Goal: Contribute content: Contribute content

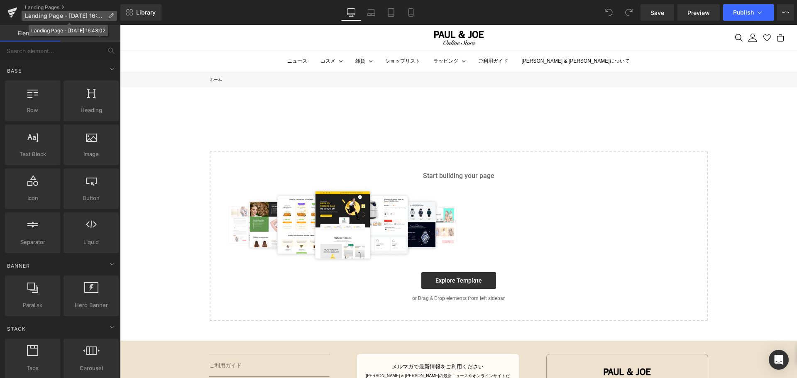
click at [110, 14] on icon at bounding box center [111, 16] width 6 height 6
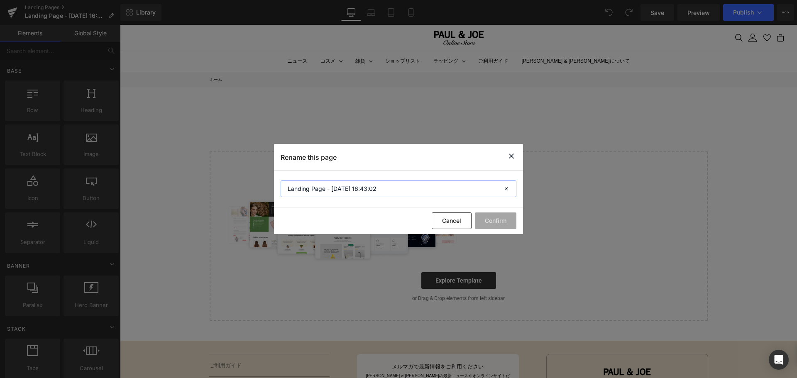
drag, startPoint x: 407, startPoint y: 188, endPoint x: 200, endPoint y: 184, distance: 207.3
click at [200, 184] on div "Rename this page Landing Page - [DATE] 16:43:02 Cancel Confirm" at bounding box center [398, 189] width 797 height 378
paste input "メイクアップコレクション"
type input "2025　メイクアップコレクション"
click at [496, 216] on button "Confirm" at bounding box center [496, 221] width 42 height 17
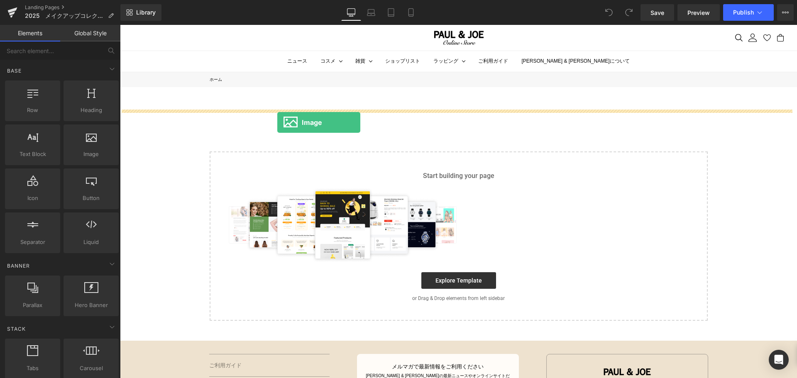
drag, startPoint x: 199, startPoint y: 124, endPoint x: 277, endPoint y: 123, distance: 78.5
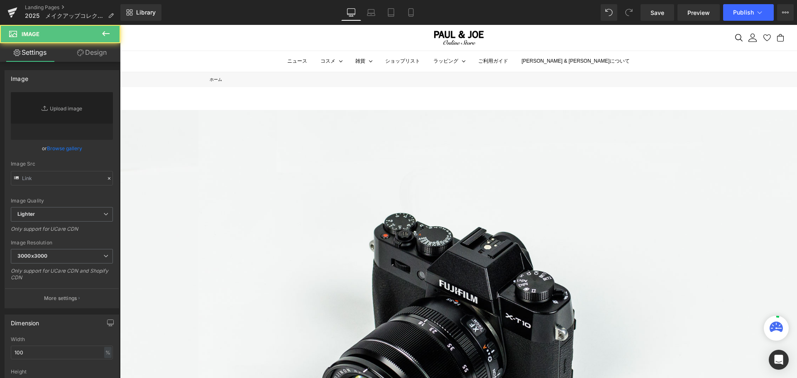
type input "//[DOMAIN_NAME][URL]"
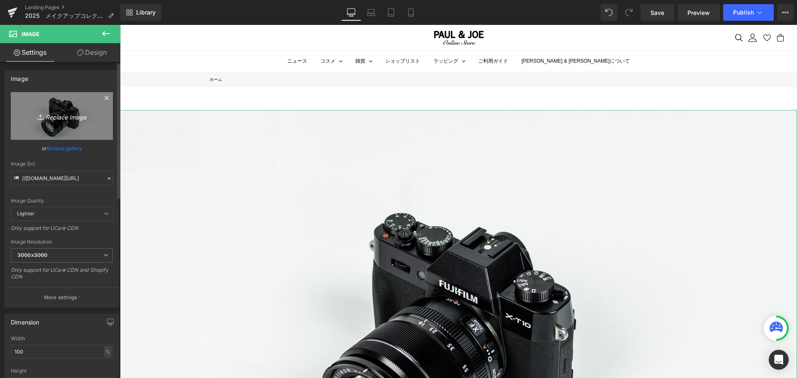
click at [89, 123] on link "Replace Image" at bounding box center [62, 116] width 102 height 48
click at [93, 103] on link "Replace Image" at bounding box center [62, 116] width 102 height 48
type input "C:\fakepath\メイクアップコレクション_アートボード 1.jpg"
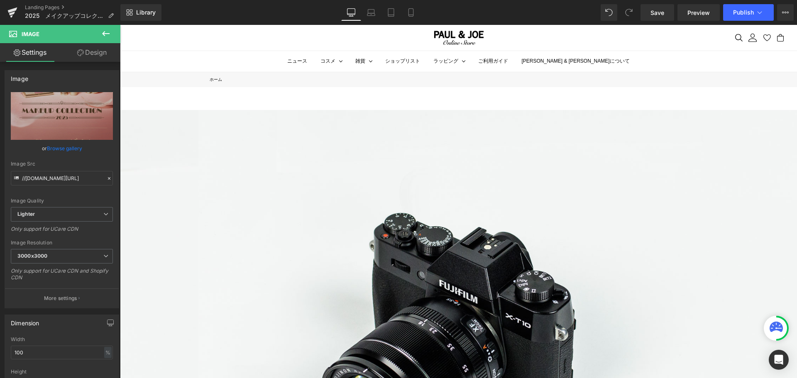
type input "[URL][DOMAIN_NAME]"
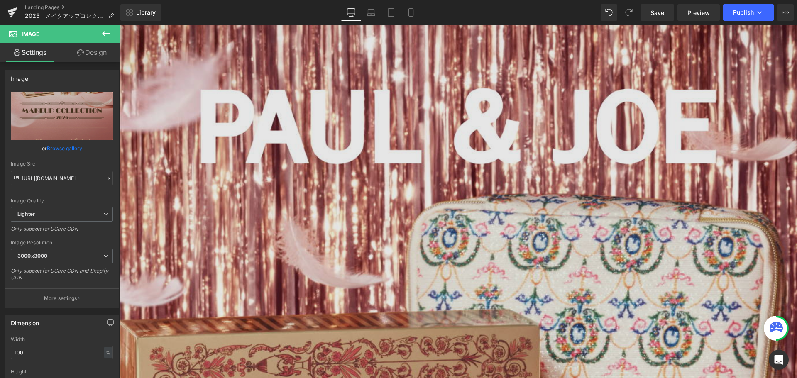
scroll to position [42, 0]
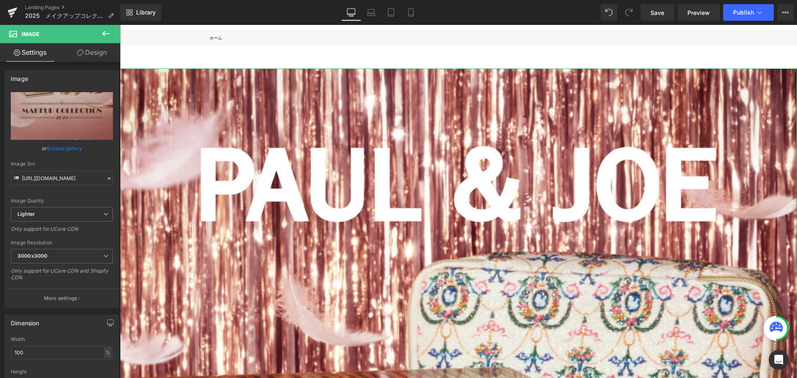
click at [110, 54] on link "Design" at bounding box center [92, 52] width 60 height 19
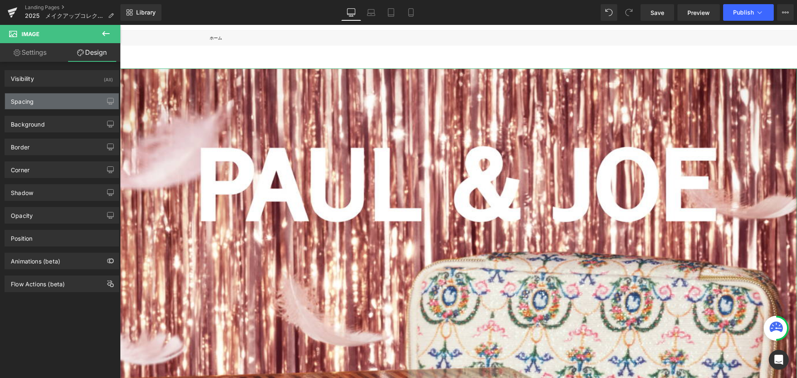
type input "0"
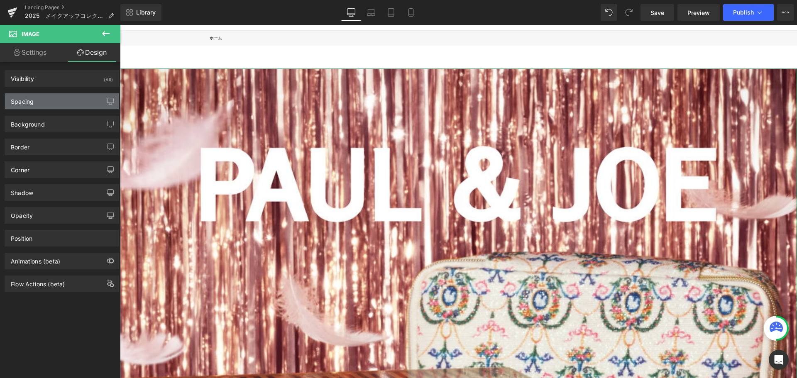
type input "0"
click at [81, 96] on div "Spacing" at bounding box center [62, 101] width 114 height 16
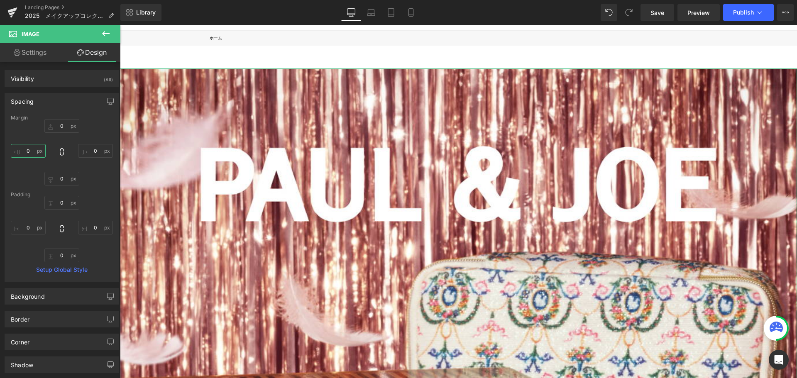
click at [30, 152] on input "0" at bounding box center [28, 151] width 35 height 14
type input "６"
type input "６０"
type input "６００"
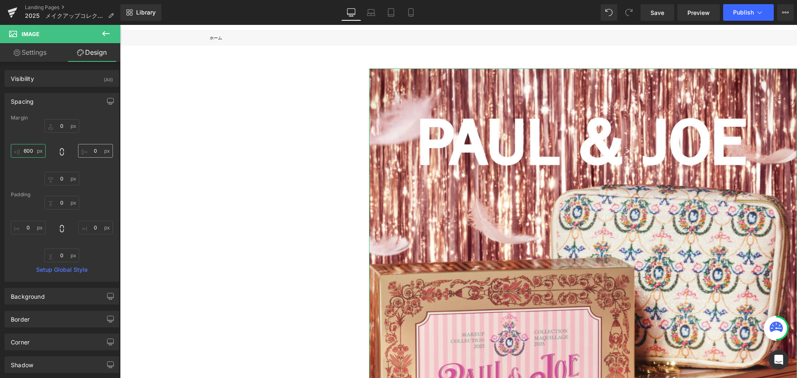
type input "600"
click at [98, 152] on input "0" at bounding box center [95, 151] width 35 height 14
type input "６"
type input "６０"
type input "６００"
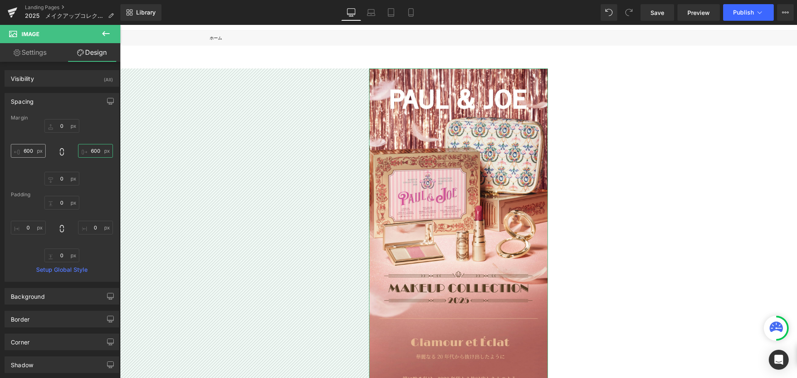
type input "600"
click at [32, 151] on input "600" at bounding box center [28, 151] width 35 height 14
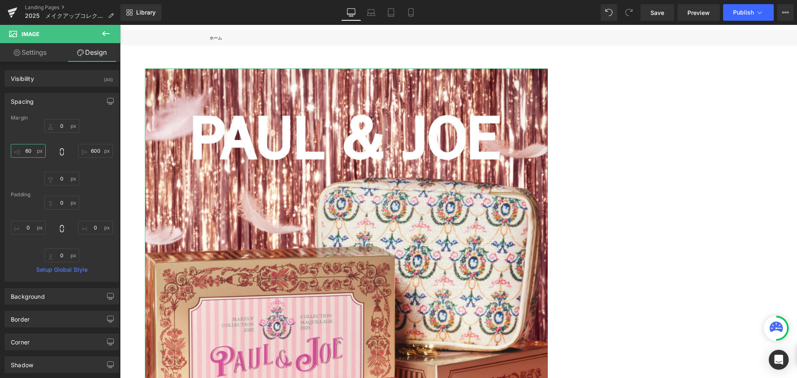
type input "6"
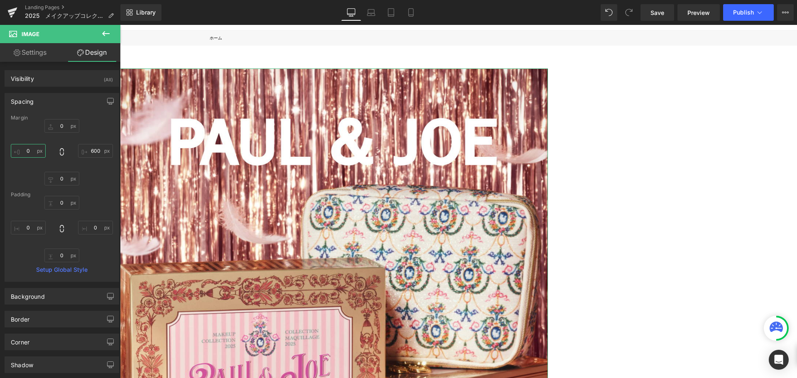
type input "５"
type input "５０"
type input "５００"
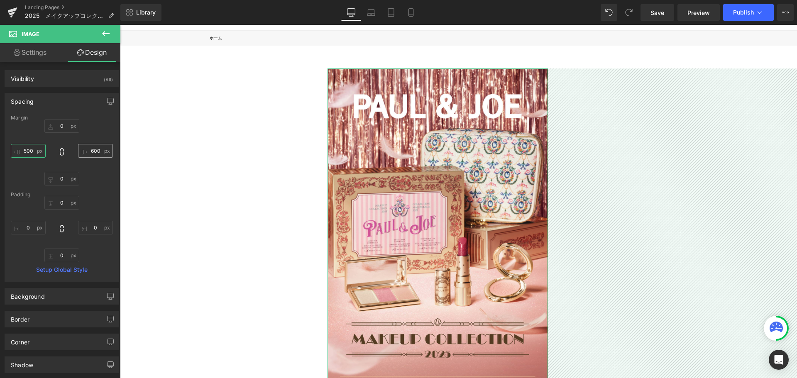
type input "500"
click at [97, 152] on input "600" at bounding box center [95, 151] width 35 height 14
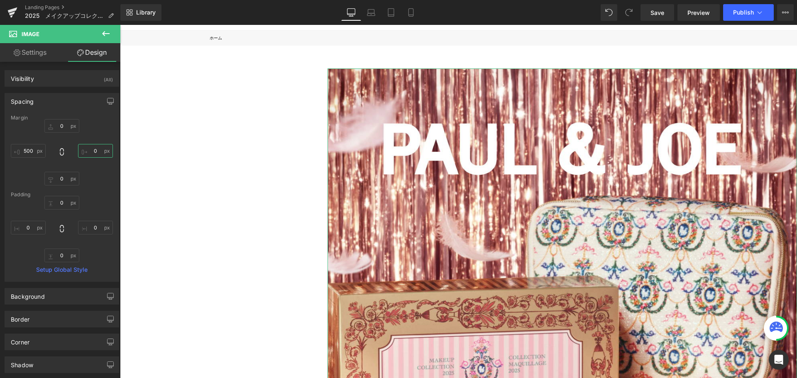
type input "５"
type input "５０"
type input "５００"
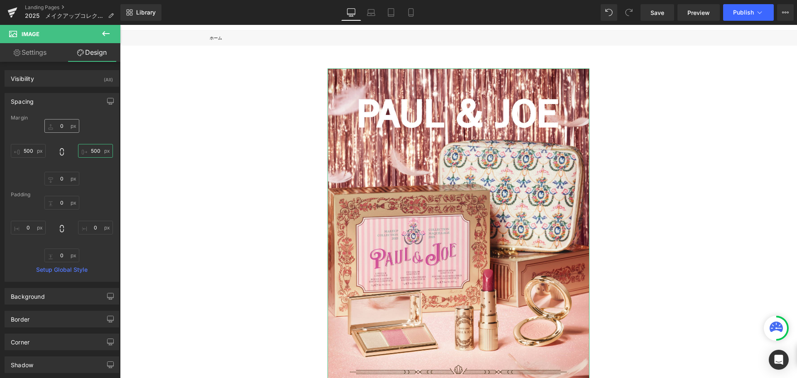
type input "500"
click at [58, 125] on input "0" at bounding box center [61, 126] width 35 height 14
type input "ー"
type input "ー４"
type input "ー４５"
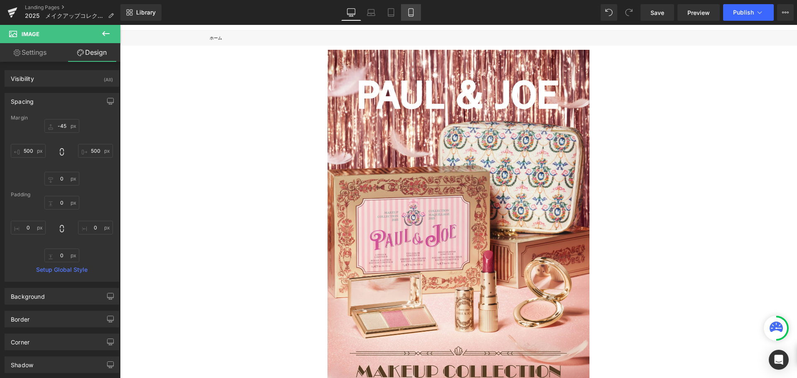
click at [414, 15] on icon at bounding box center [411, 12] width 8 height 8
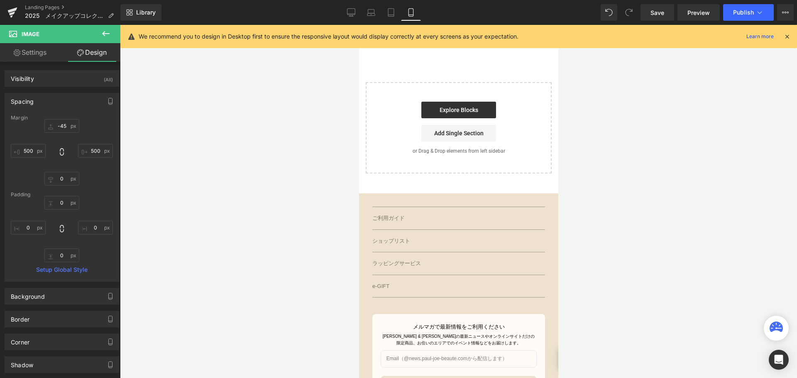
type input "-45"
type input "500"
type input "0"
type input "500"
type input "0"
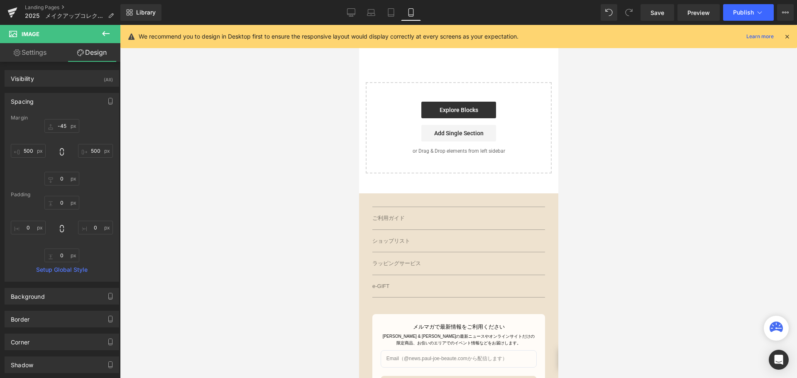
type input "0"
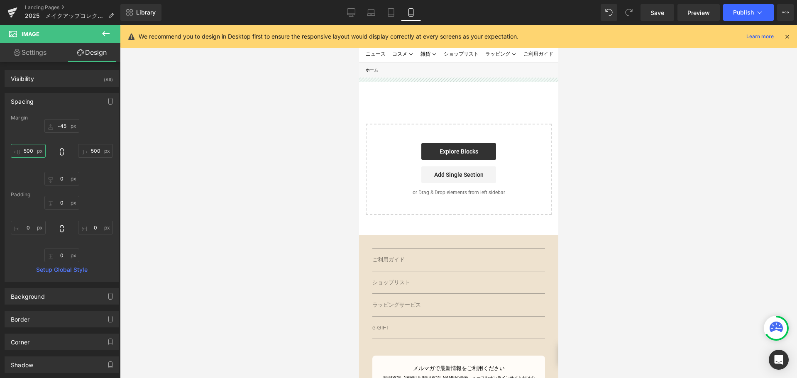
click at [35, 153] on input "500" at bounding box center [28, 151] width 35 height 14
click at [96, 152] on input "500" at bounding box center [95, 151] width 35 height 14
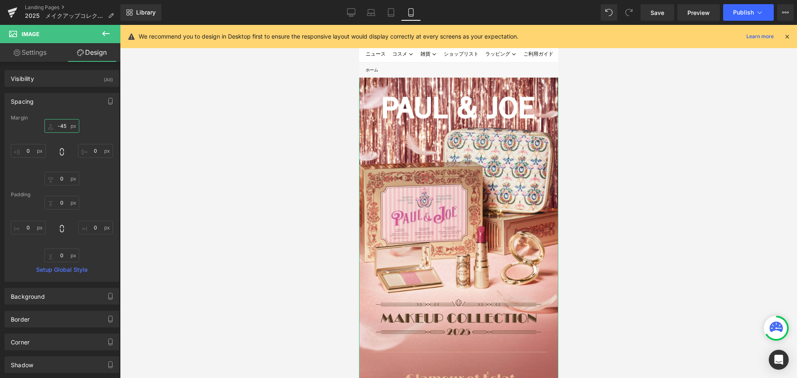
click at [69, 126] on input "-45" at bounding box center [61, 126] width 35 height 14
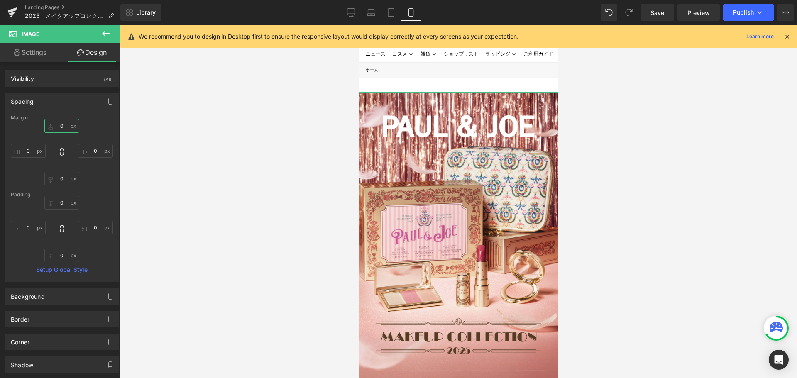
type input "ー"
type input "ー３"
type input "ー３０"
type input "-30"
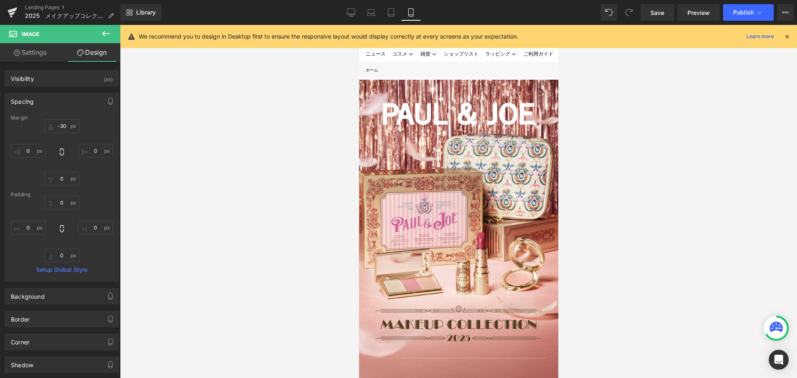
click at [208, 131] on div at bounding box center [458, 201] width 677 height 353
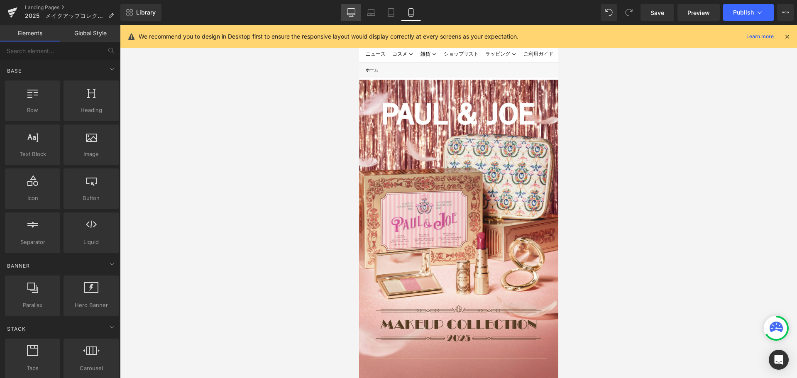
click at [353, 10] on icon at bounding box center [351, 12] width 8 height 8
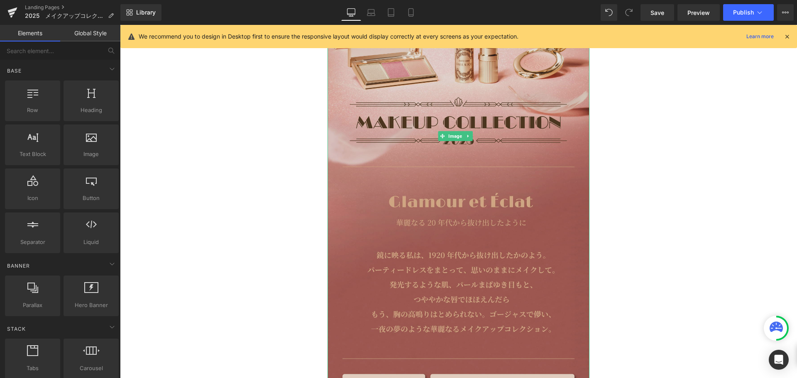
scroll to position [249, 0]
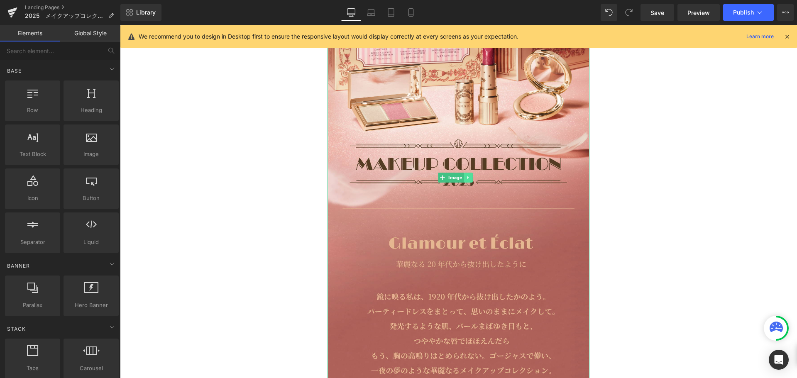
click at [471, 173] on link at bounding box center [468, 178] width 9 height 10
click at [466, 176] on icon at bounding box center [464, 178] width 5 height 5
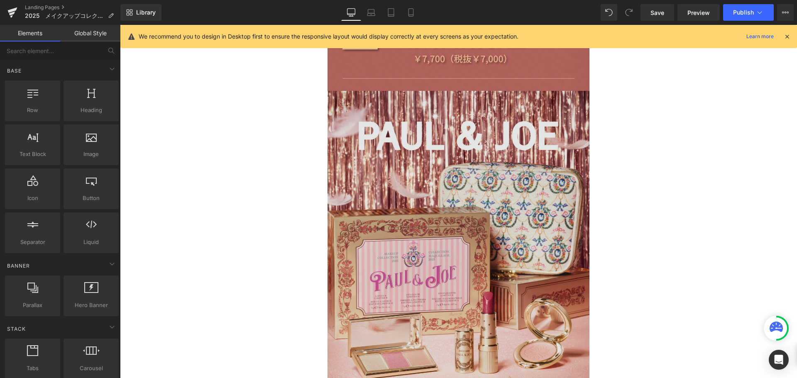
scroll to position [670, 0]
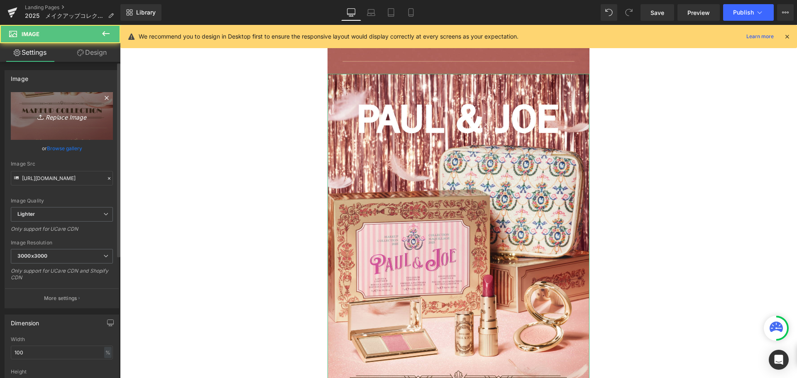
click at [78, 113] on icon "Replace Image" at bounding box center [62, 116] width 66 height 10
type input "C:\fakepath\メイクアップコレクション-02.jpg"
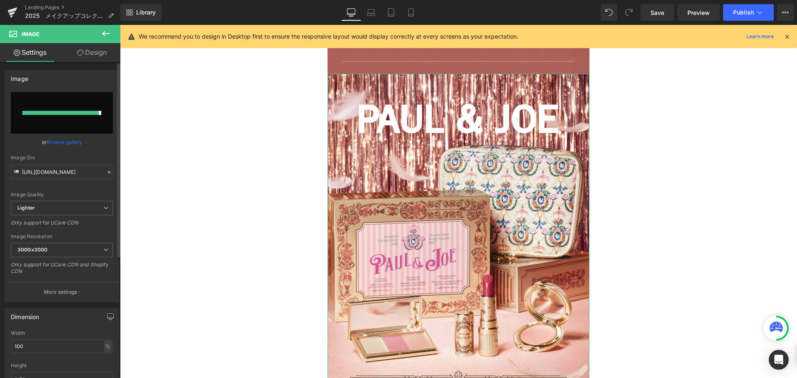
type input "[URL][DOMAIN_NAME]"
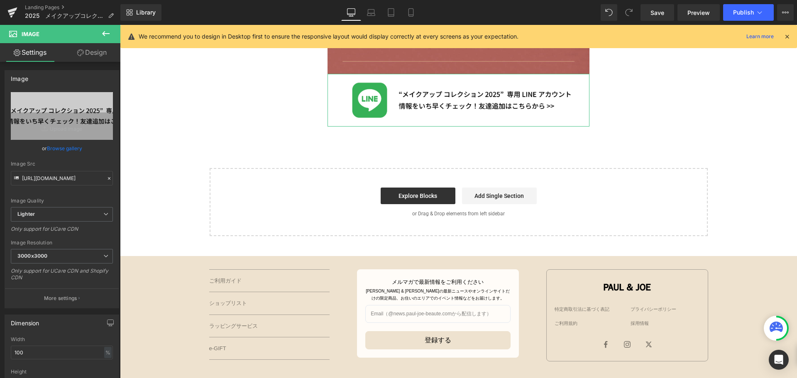
click at [100, 52] on link "Design" at bounding box center [92, 52] width 60 height 19
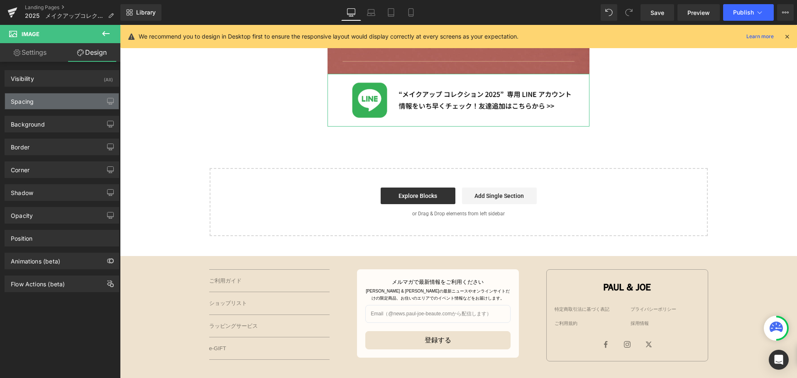
click at [78, 98] on div "Spacing" at bounding box center [62, 101] width 114 height 16
type input "-45"
type input "500"
type input "0"
type input "500"
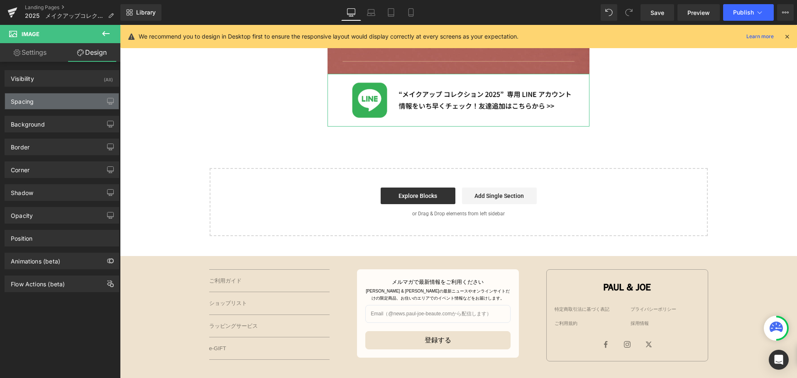
type input "0"
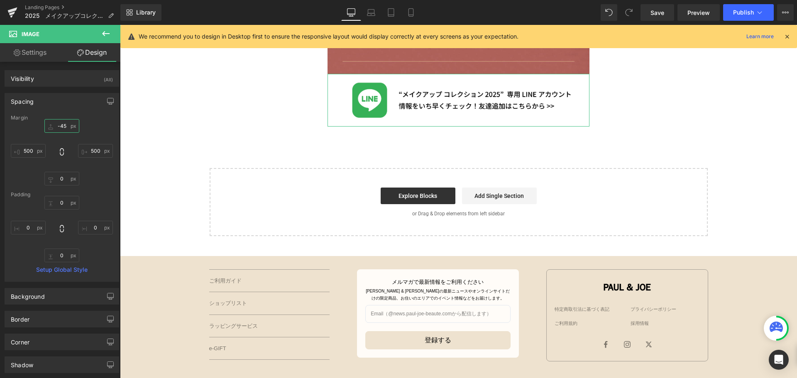
click at [70, 122] on input "-45" at bounding box center [61, 126] width 35 height 14
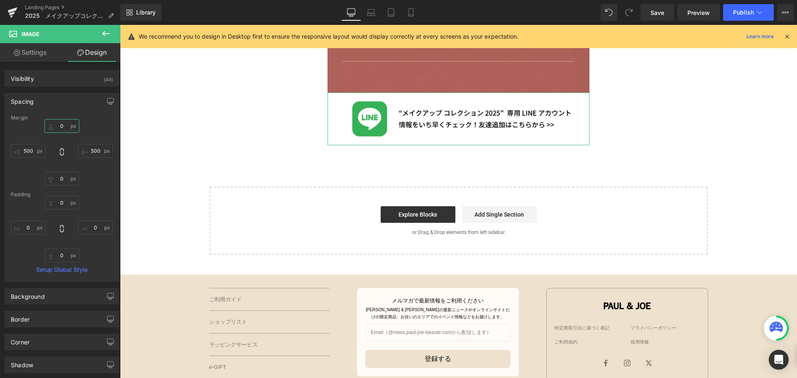
type input "０"
click at [412, 12] on icon at bounding box center [411, 12] width 8 height 8
type input "-30"
type input "0"
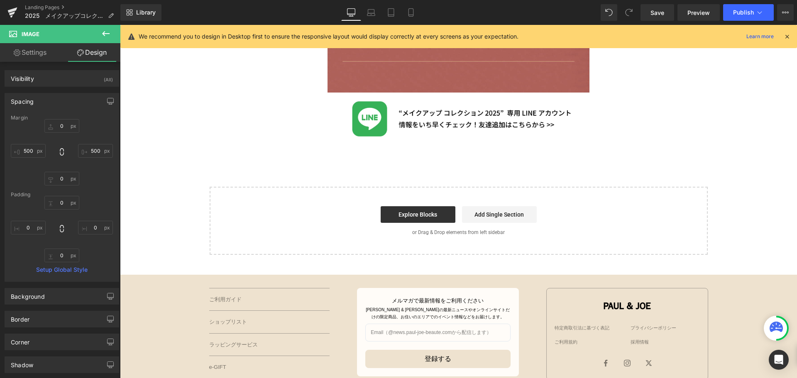
type input "0"
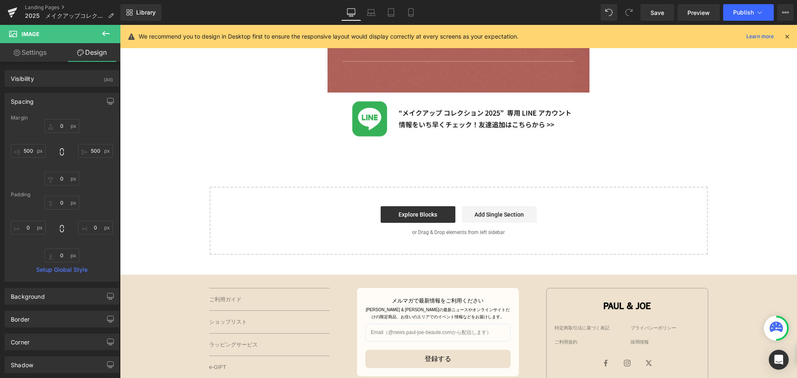
type input "0"
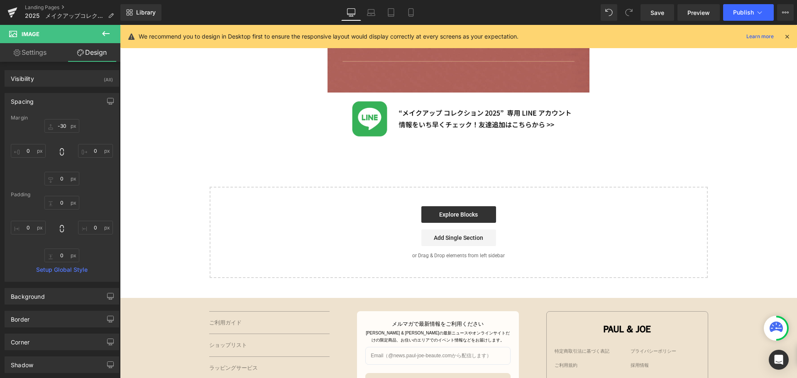
scroll to position [485, 0]
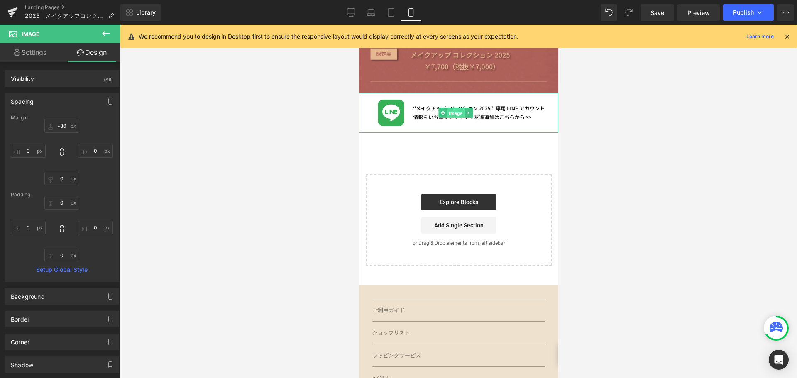
click at [451, 108] on span "Image" at bounding box center [455, 113] width 17 height 10
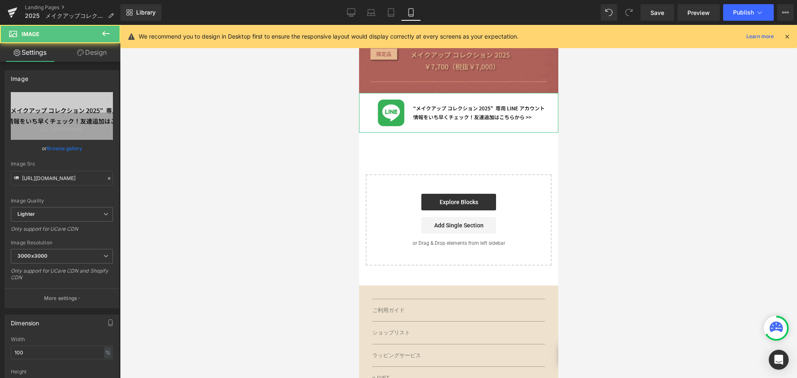
click at [98, 53] on link "Design" at bounding box center [92, 52] width 60 height 19
click at [0, 0] on div "Spacing" at bounding box center [0, 0] width 0 height 0
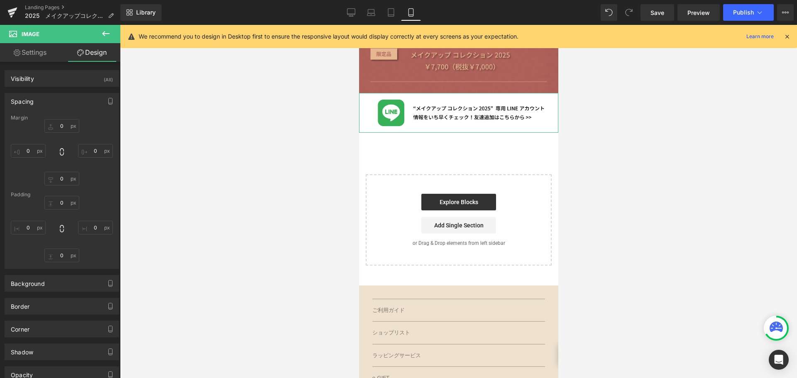
type input "-30"
type input "0"
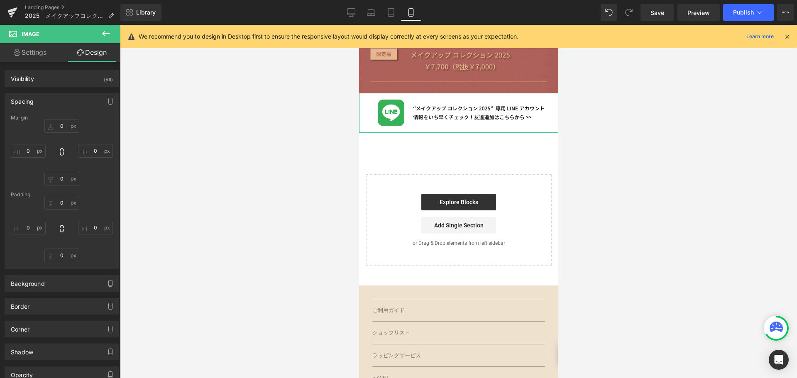
type input "0"
click at [65, 128] on input "-30" at bounding box center [61, 126] width 35 height 14
type input "０"
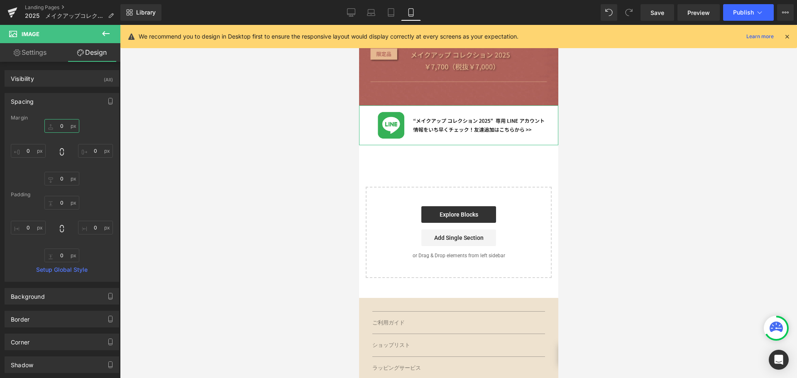
type input "0"
click at [271, 98] on div at bounding box center [458, 201] width 677 height 353
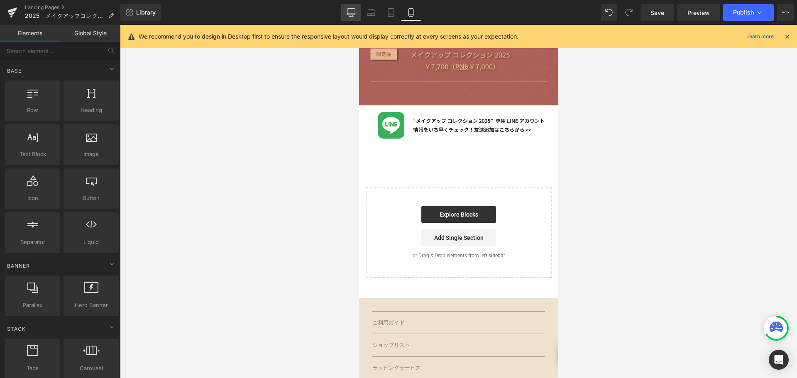
click at [349, 12] on icon at bounding box center [351, 12] width 8 height 8
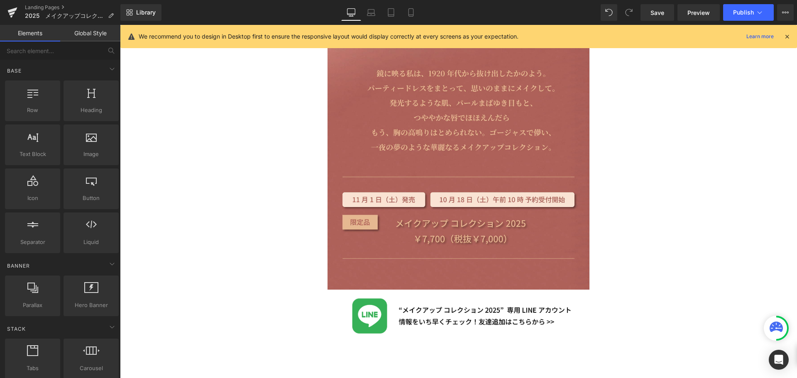
scroll to position [597, 0]
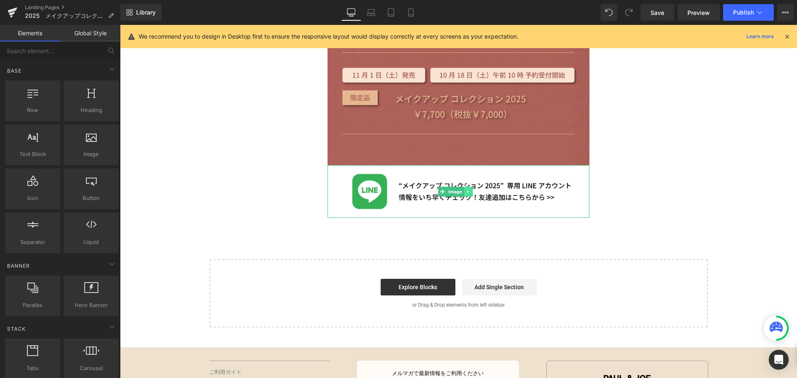
click at [471, 187] on link at bounding box center [468, 192] width 9 height 10
click at [462, 189] on icon at bounding box center [464, 191] width 5 height 5
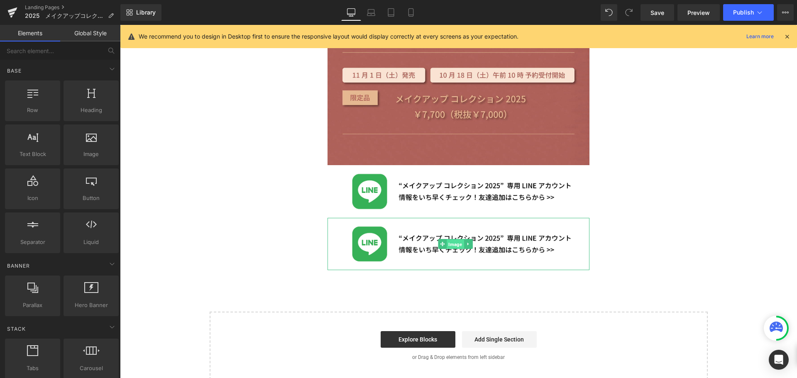
click at [456, 240] on span "Image" at bounding box center [455, 245] width 17 height 10
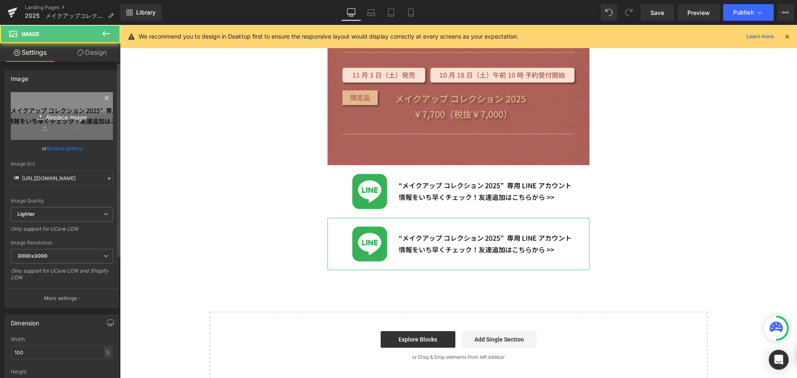
click at [85, 117] on icon "Replace Image" at bounding box center [62, 116] width 66 height 10
type input "C:\fakepath\メイクアップコレクション-03.jpg"
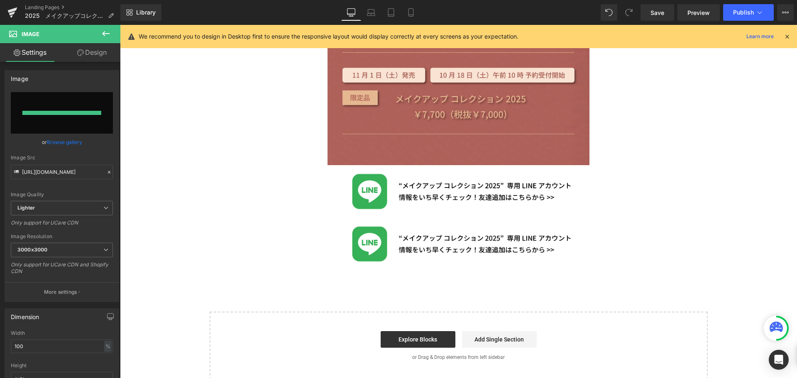
type input "[URL][DOMAIN_NAME]"
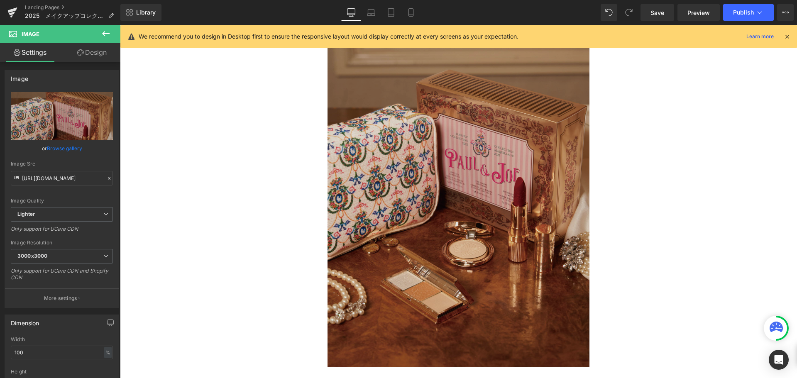
scroll to position [888, 0]
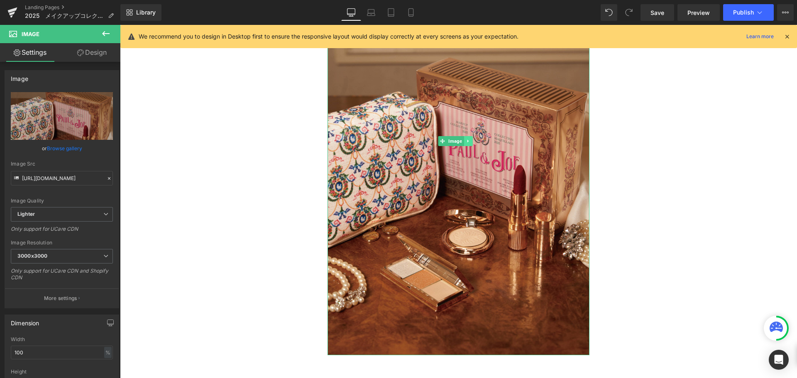
click at [468, 140] on icon at bounding box center [467, 141] width 1 height 3
click at [464, 139] on icon at bounding box center [464, 141] width 5 height 5
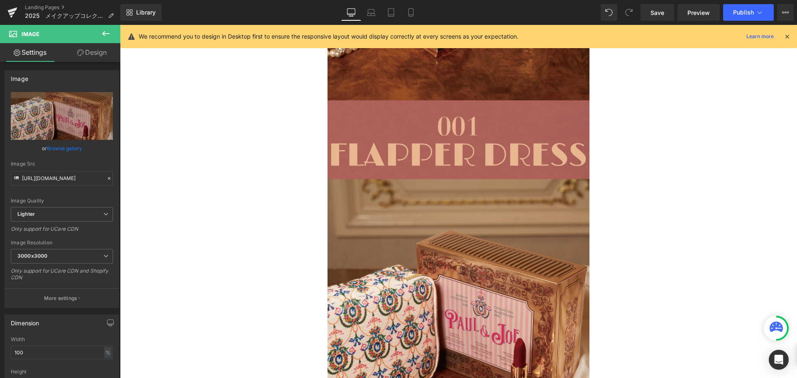
scroll to position [1158, 0]
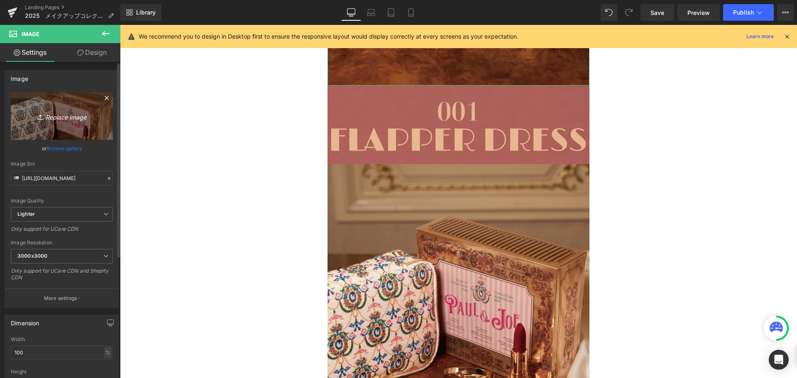
click at [52, 118] on icon "Replace Image" at bounding box center [62, 116] width 66 height 10
type input "C:\fakepath\メイクアップコレクション-04.jpg"
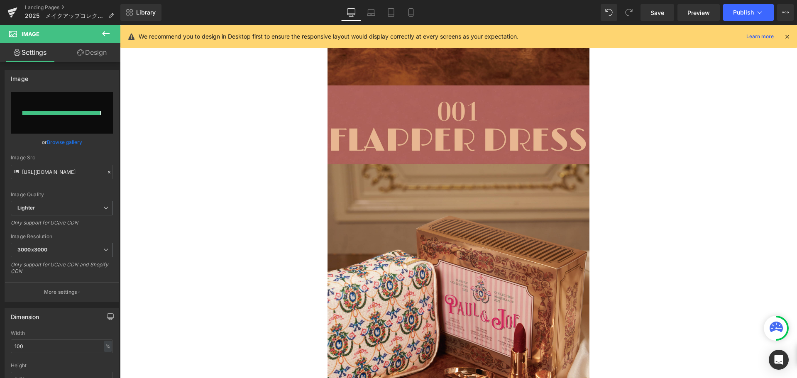
type input "[URL][DOMAIN_NAME]"
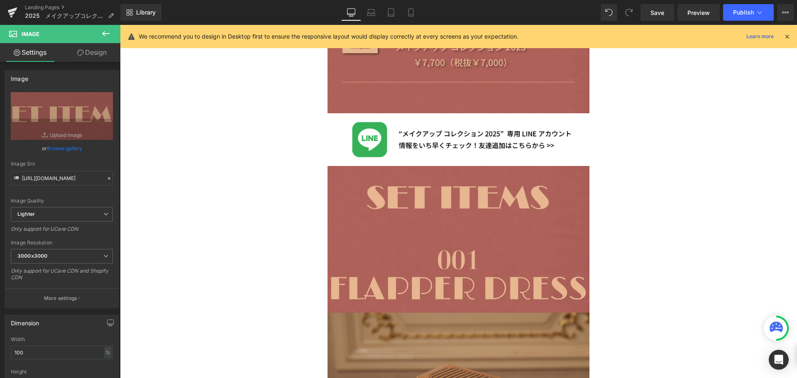
scroll to position [598, 0]
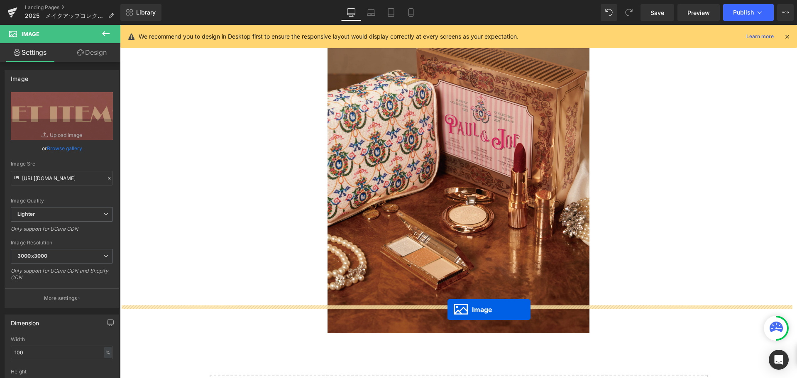
drag, startPoint x: 446, startPoint y: 231, endPoint x: 448, endPoint y: 310, distance: 78.9
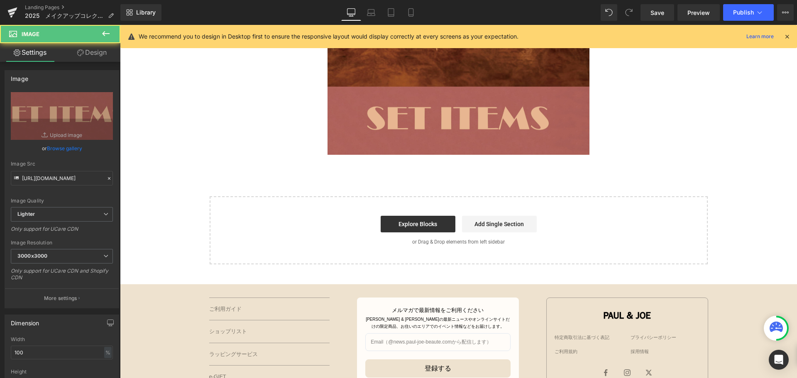
scroll to position [1159, 0]
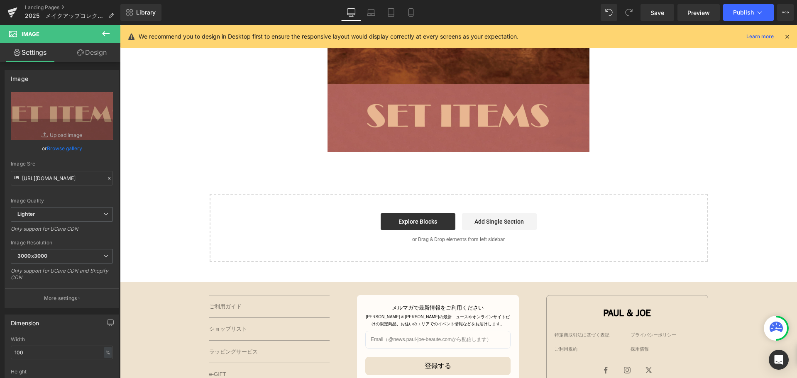
click at [105, 36] on icon at bounding box center [106, 34] width 10 height 10
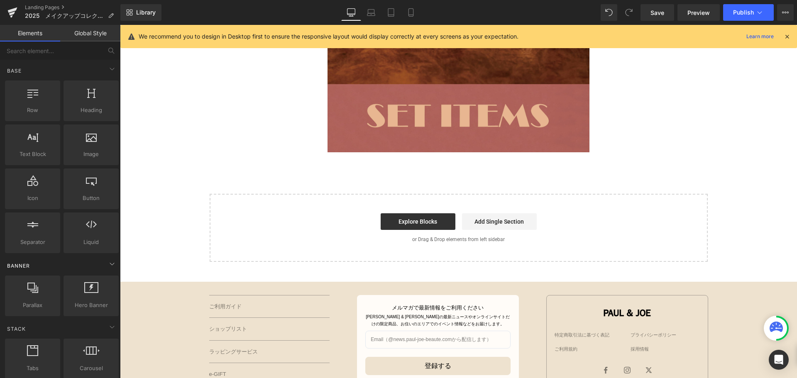
scroll to position [83, 0]
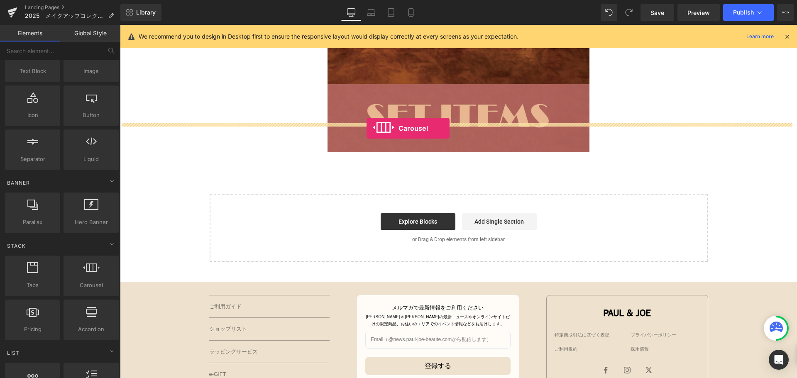
drag, startPoint x: 213, startPoint y: 304, endPoint x: 367, endPoint y: 128, distance: 233.4
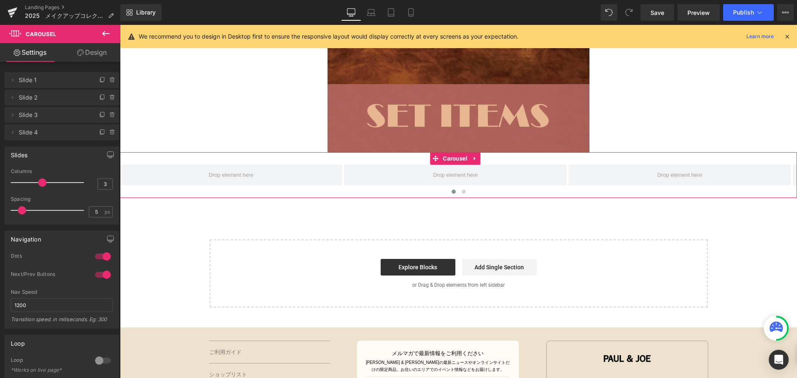
click at [111, 131] on icon at bounding box center [112, 130] width 2 height 1
click at [103, 130] on button "Delete" at bounding box center [104, 132] width 26 height 11
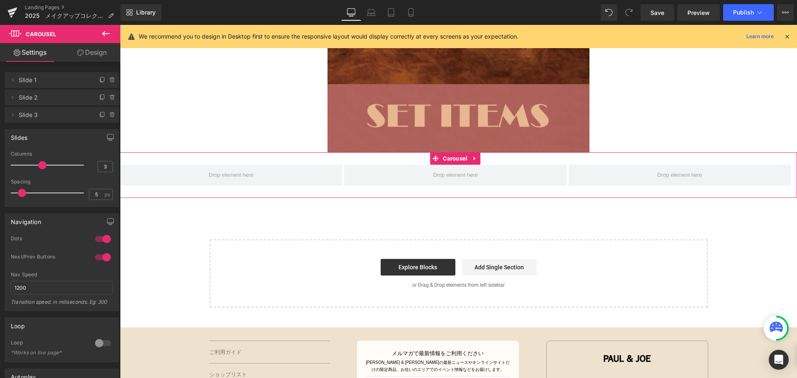
click at [111, 110] on span at bounding box center [113, 115] width 10 height 10
click at [110, 113] on button "Delete" at bounding box center [104, 115] width 26 height 11
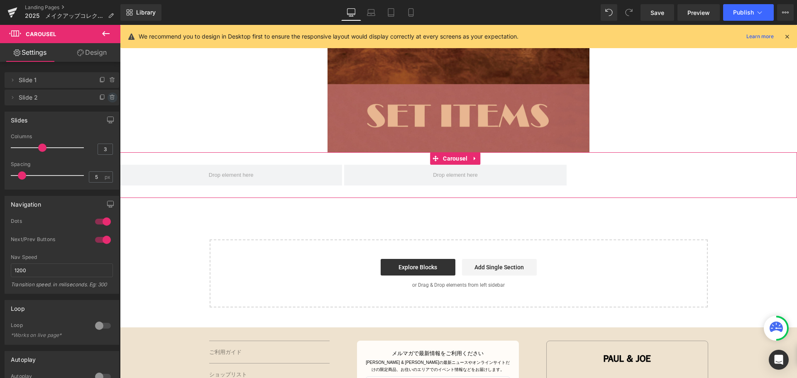
click at [110, 98] on icon at bounding box center [111, 98] width 3 height 4
click at [107, 98] on button "Delete" at bounding box center [104, 98] width 26 height 11
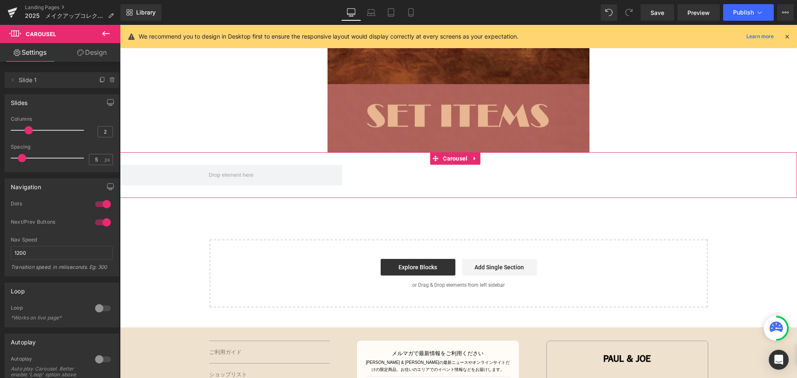
type input "1"
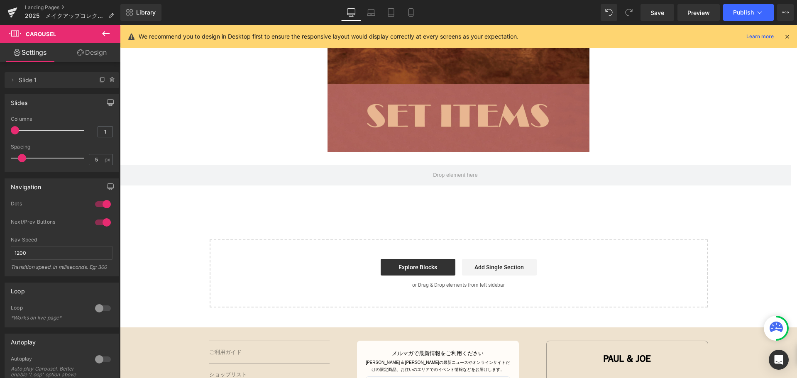
drag, startPoint x: 42, startPoint y: 131, endPoint x: 0, endPoint y: 130, distance: 42.4
click at [0, 130] on div "Slides 1 Columns 1 3 Columns 3 3 Columns 3 1 Columns 1 5px Spacing 5 px 5px Spa…" at bounding box center [62, 130] width 124 height 84
click at [103, 37] on icon at bounding box center [106, 34] width 10 height 10
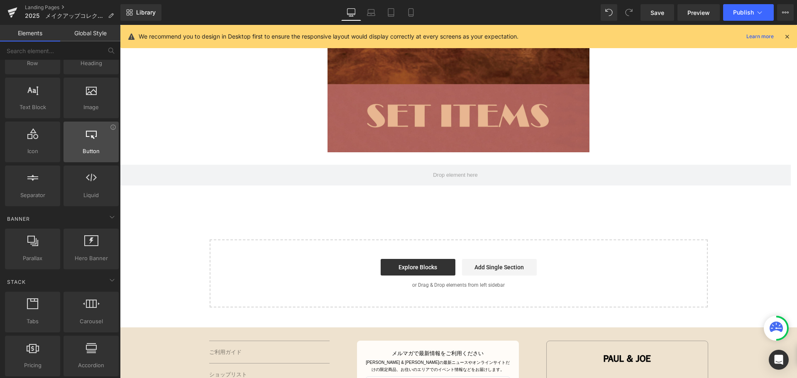
scroll to position [0, 0]
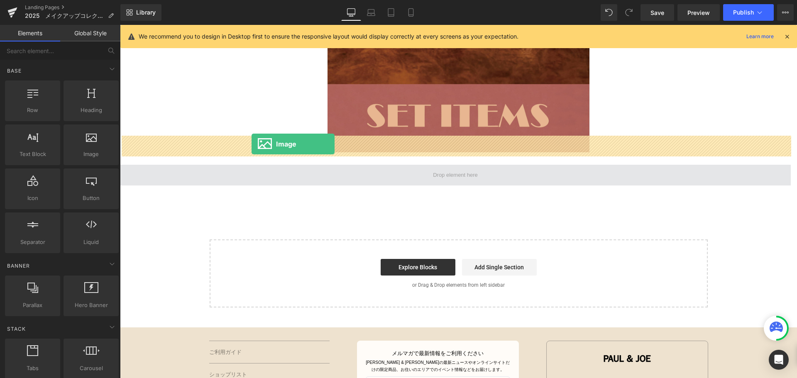
drag, startPoint x: 217, startPoint y: 174, endPoint x: 252, endPoint y: 144, distance: 45.7
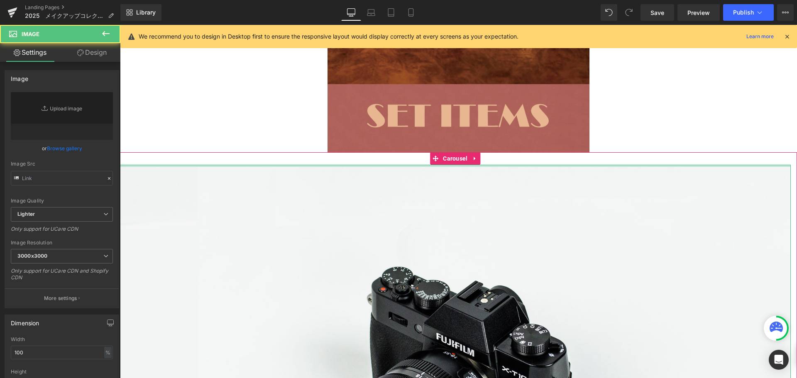
type input "//[DOMAIN_NAME][URL]"
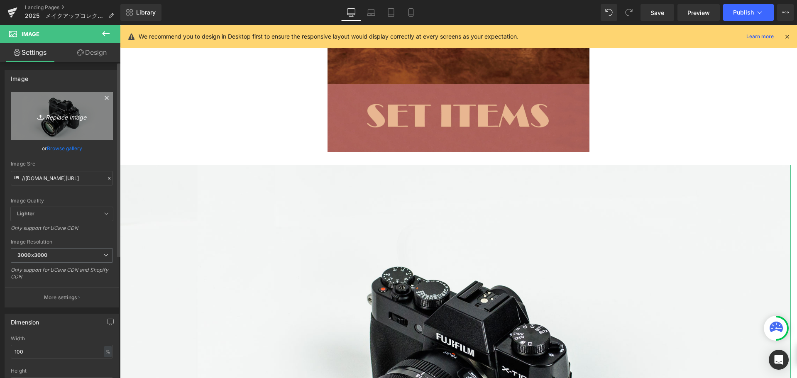
click at [75, 127] on link "Replace Image" at bounding box center [62, 116] width 102 height 48
type input "C:\fakepath\メイクアップコレクション2-11.jpg"
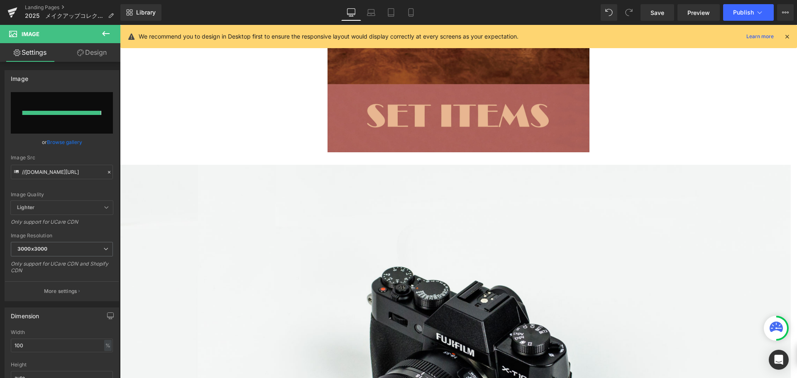
type input "[URL][DOMAIN_NAME]"
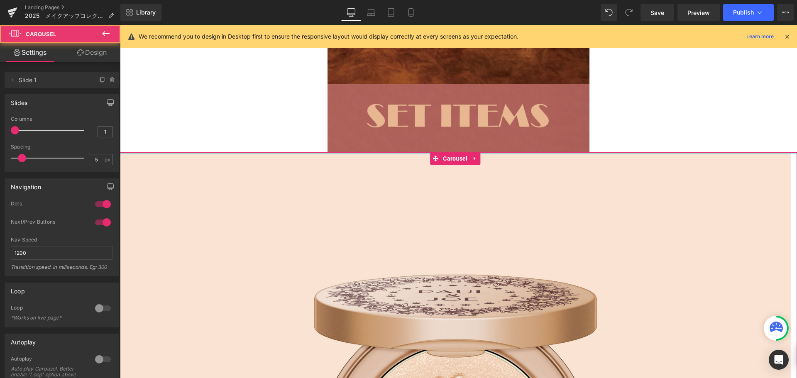
drag, startPoint x: 178, startPoint y: 130, endPoint x: 176, endPoint y: 113, distance: 16.8
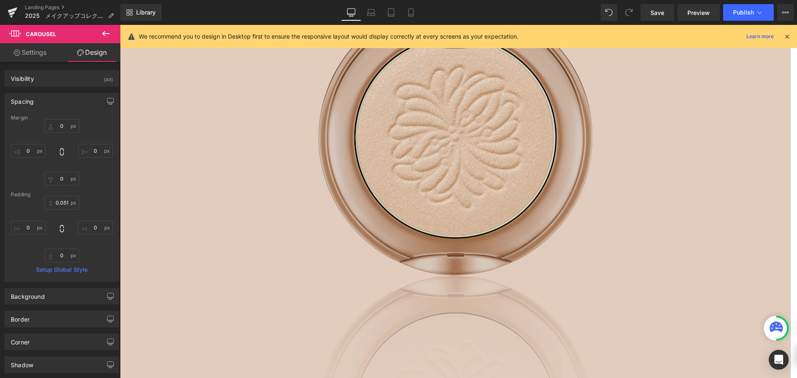
scroll to position [1367, 0]
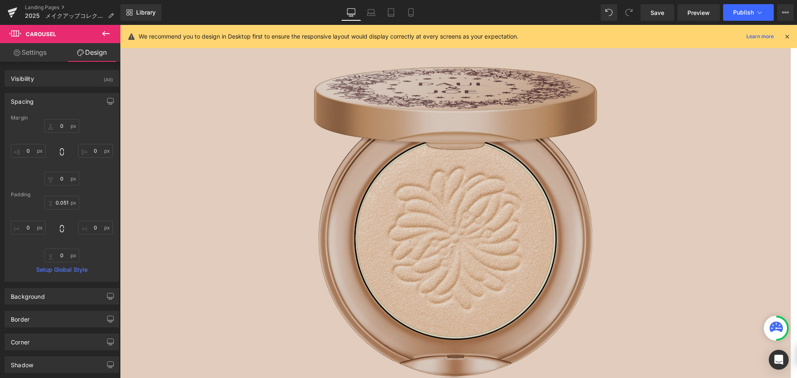
click at [476, 172] on img at bounding box center [455, 280] width 671 height 671
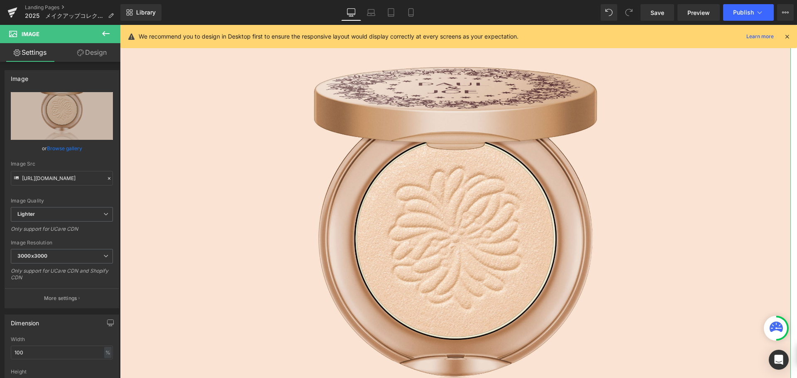
click at [103, 55] on link "Design" at bounding box center [92, 52] width 60 height 19
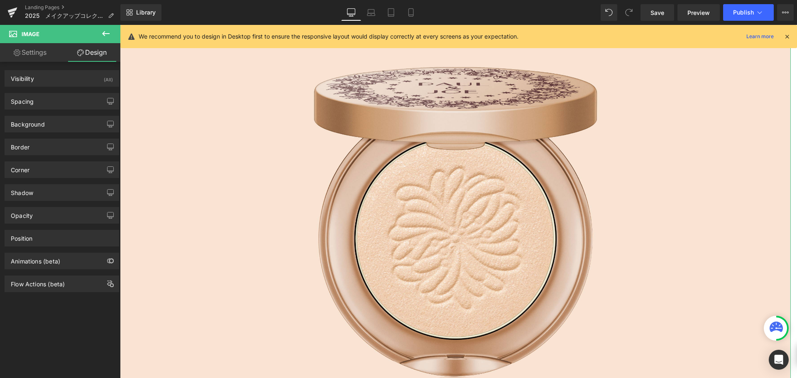
click at [77, 110] on div "Background Color & Image color Color % Image Replace Image Upload image or Brow…" at bounding box center [62, 121] width 124 height 23
type input "0"
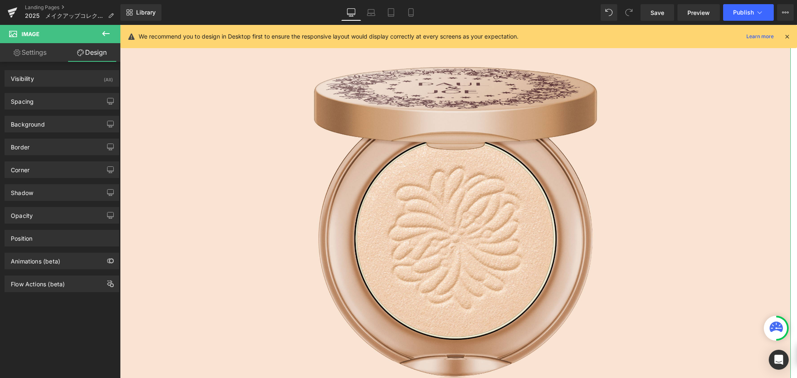
type input "0"
click at [75, 101] on div "Spacing" at bounding box center [62, 101] width 114 height 16
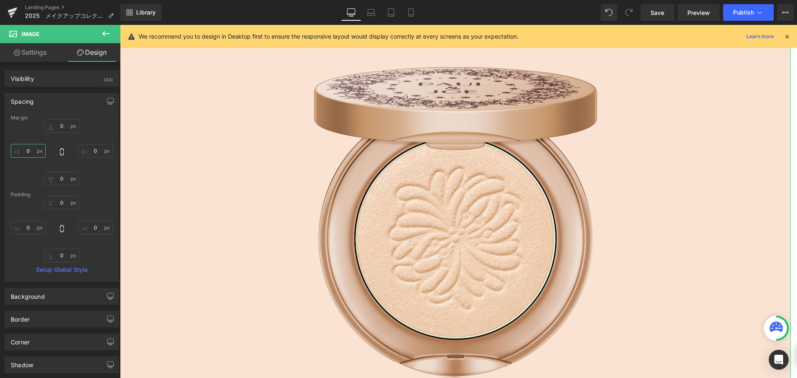
click at [36, 152] on input "0" at bounding box center [28, 151] width 35 height 14
type input "５"
type input "５０"
type input "５００"
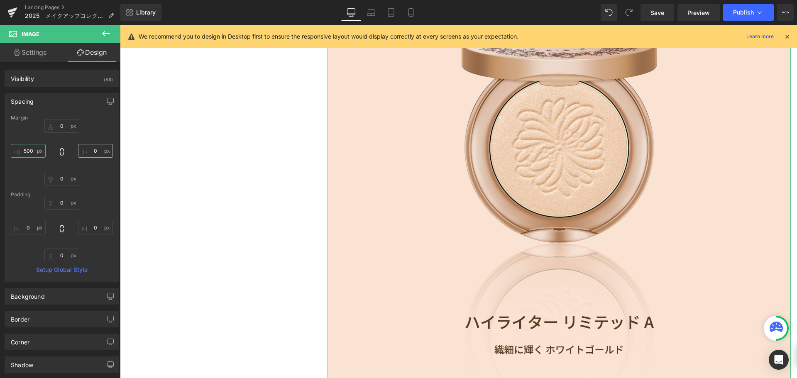
type input "5500"
click at [85, 150] on input "0" at bounding box center [95, 151] width 35 height 14
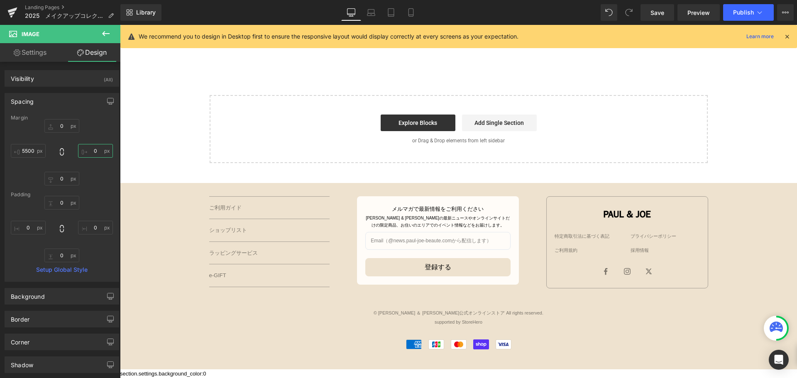
scroll to position [1262, 0]
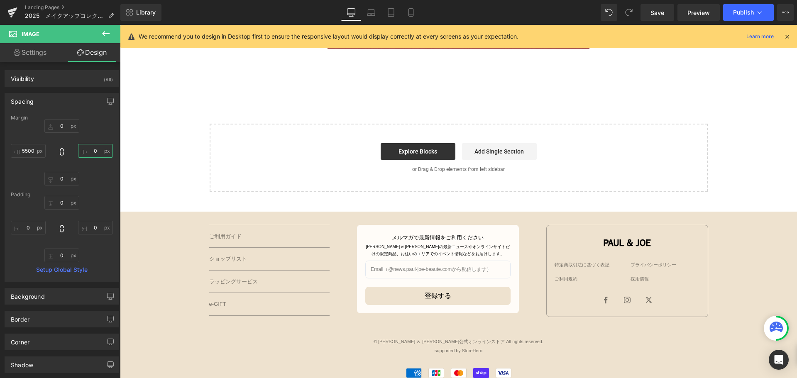
type input "５"
type input "５０"
type input "５００"
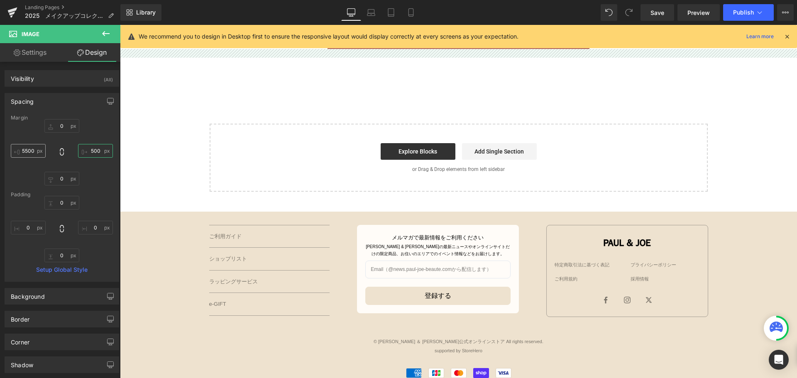
type input "500"
click at [28, 152] on input "5500" at bounding box center [28, 151] width 35 height 14
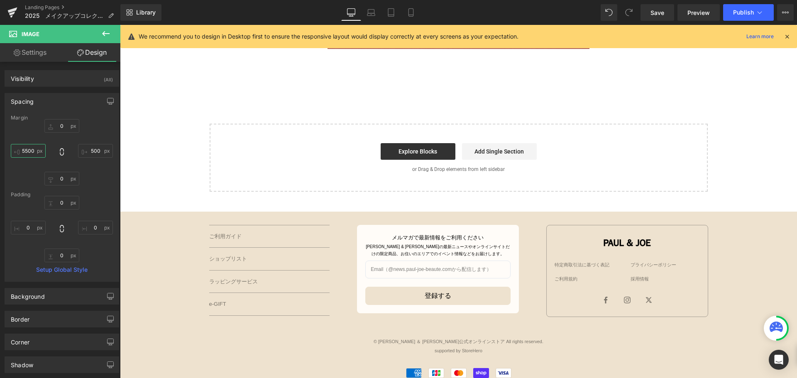
click at [26, 152] on input "5500" at bounding box center [28, 151] width 35 height 14
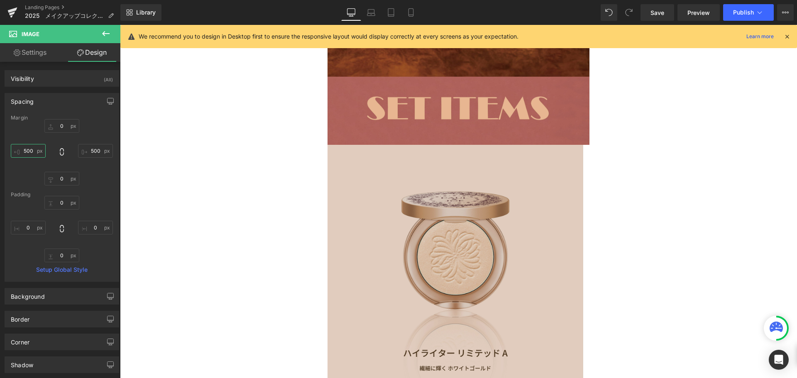
scroll to position [1153, 0]
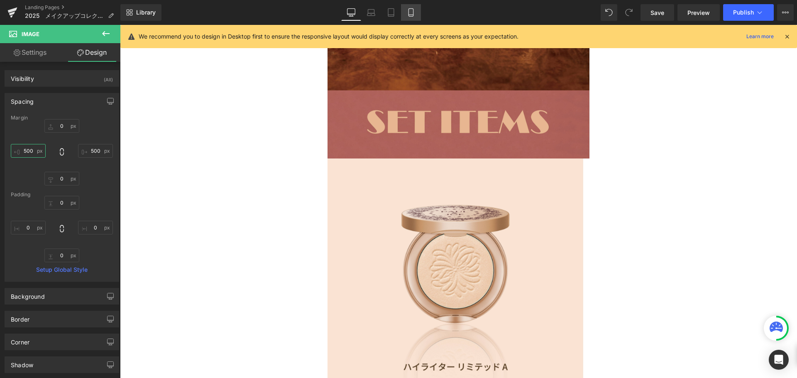
type input "500"
click at [418, 16] on link "Mobile" at bounding box center [411, 12] width 20 height 17
type input "0"
type input "500"
type input "0"
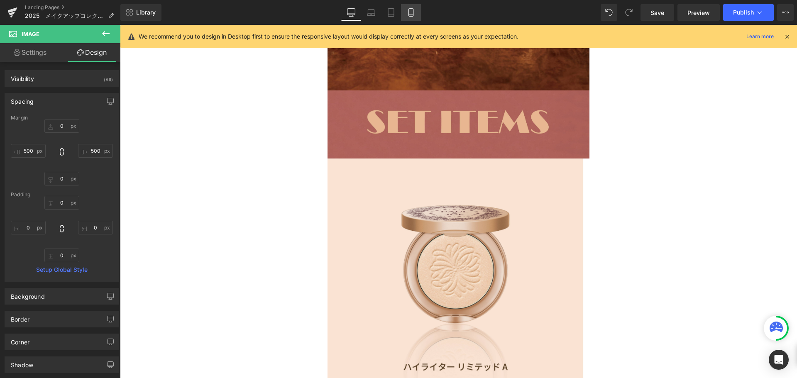
type input "500"
type input "0"
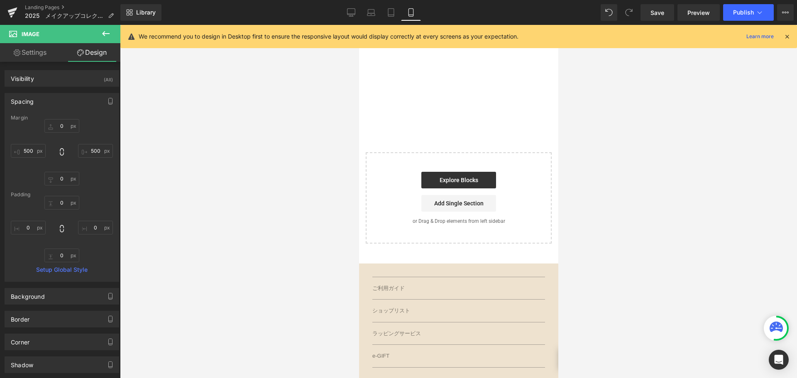
scroll to position [849, 0]
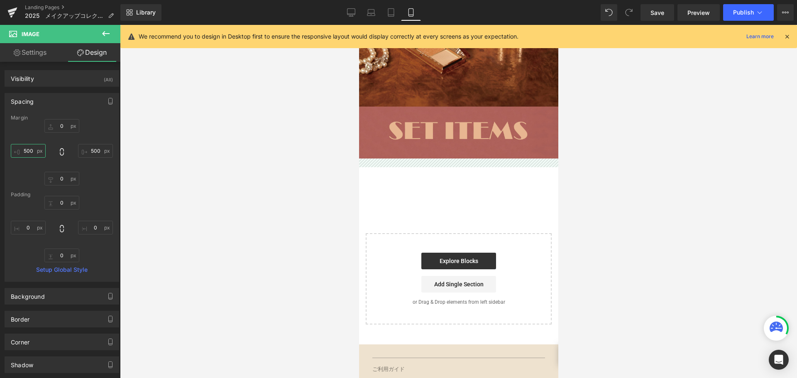
click at [30, 149] on input "500" at bounding box center [28, 151] width 35 height 14
click at [95, 152] on input "500" at bounding box center [95, 151] width 35 height 14
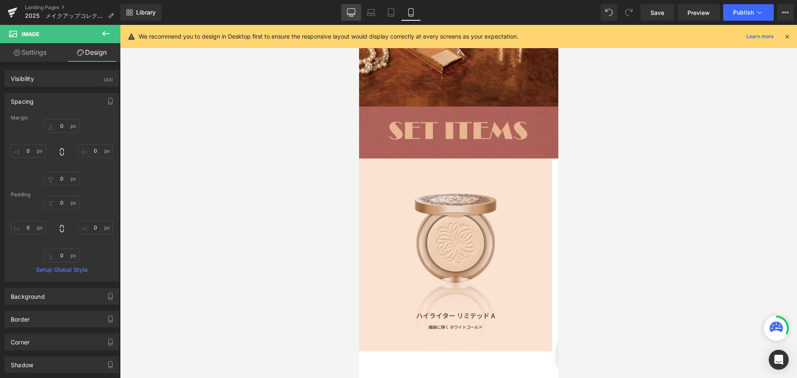
click at [349, 15] on icon at bounding box center [352, 12] width 8 height 6
type input "0"
type input "500"
type input "0"
type input "500"
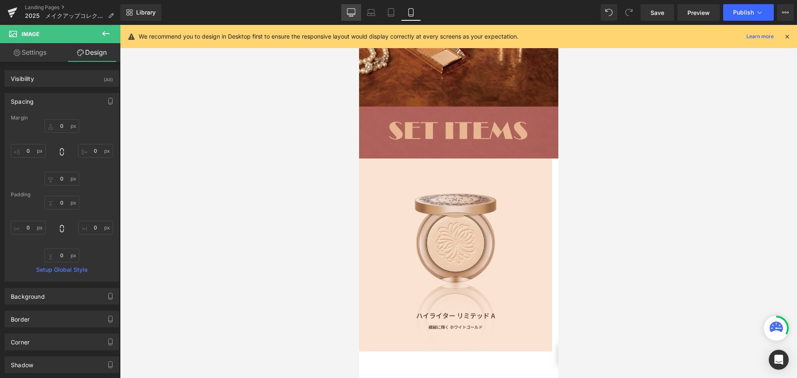
type input "0"
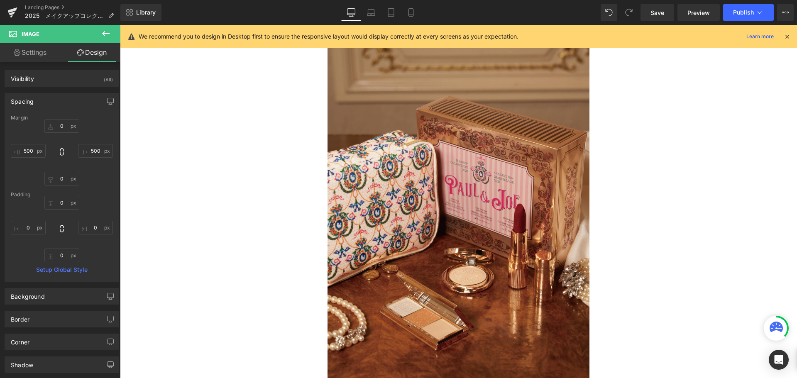
scroll to position [1153, 0]
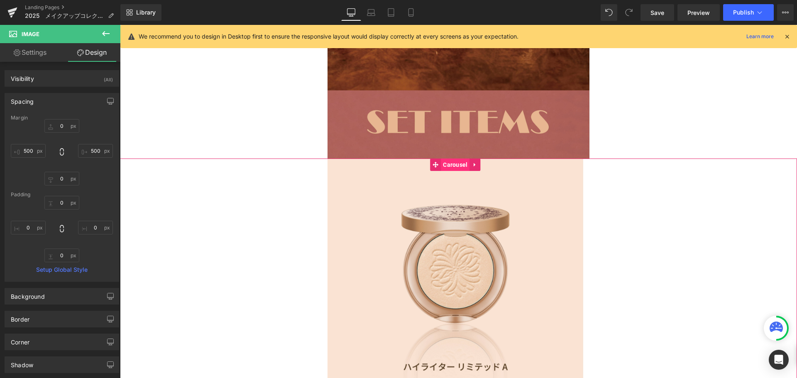
click at [454, 159] on span "Carousel" at bounding box center [455, 165] width 29 height 12
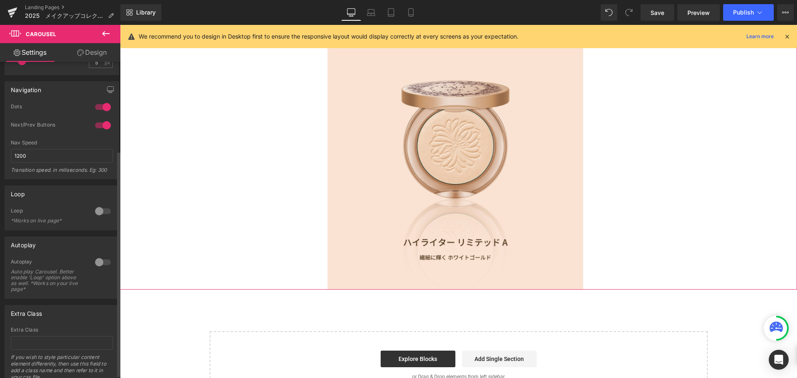
scroll to position [83, 0]
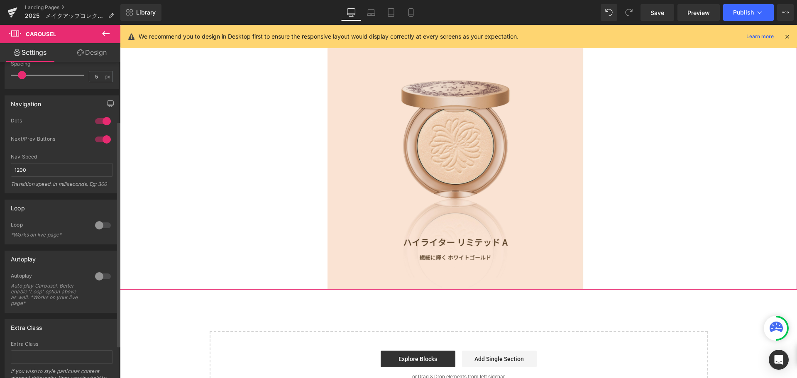
click at [96, 226] on div at bounding box center [103, 225] width 20 height 13
click at [102, 140] on div at bounding box center [103, 139] width 20 height 13
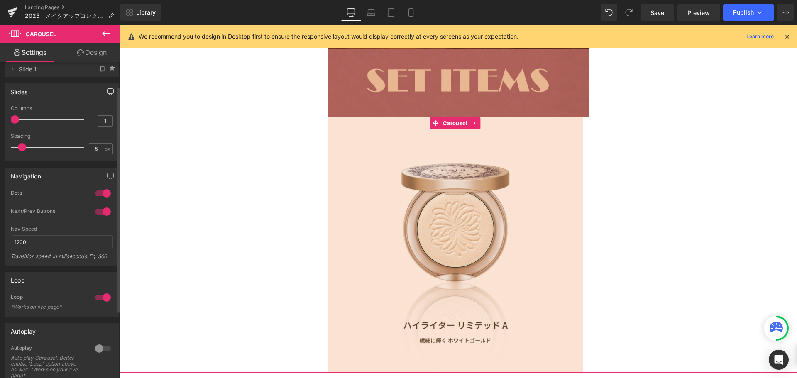
scroll to position [0, 0]
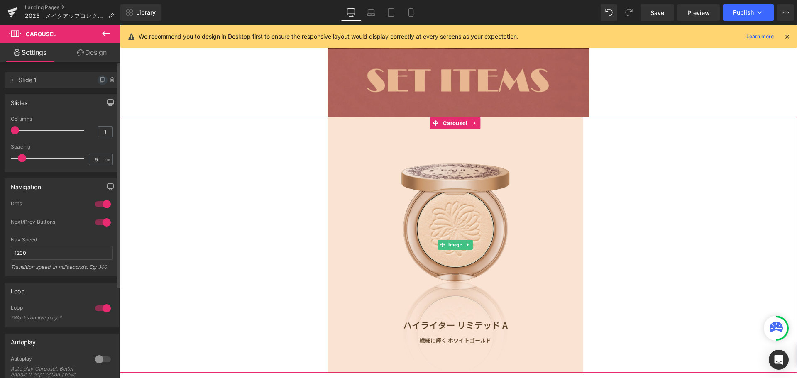
click at [99, 81] on icon at bounding box center [102, 80] width 7 height 7
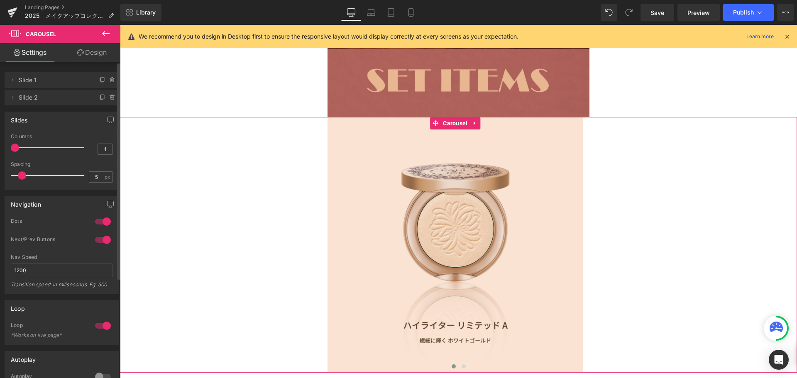
click at [104, 220] on div at bounding box center [103, 221] width 20 height 13
click at [100, 221] on div at bounding box center [103, 221] width 20 height 13
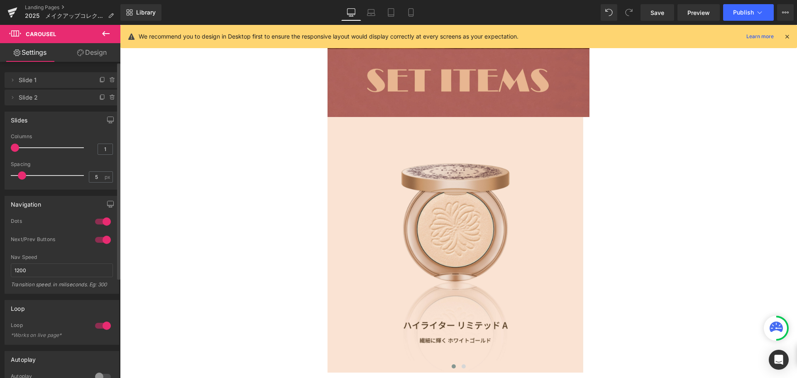
click at [106, 241] on div at bounding box center [103, 239] width 20 height 13
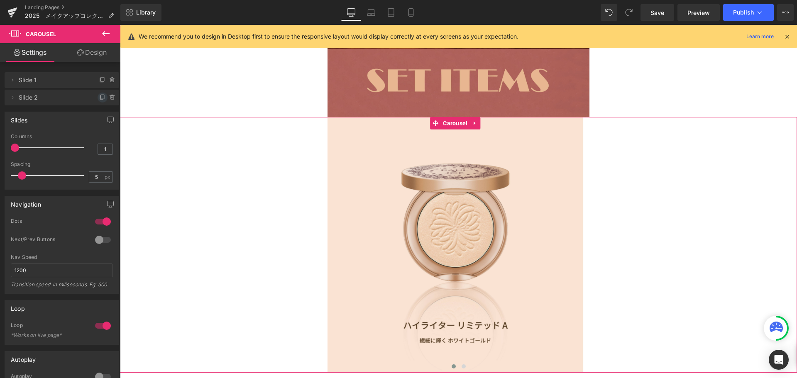
click at [101, 97] on icon at bounding box center [102, 97] width 3 height 4
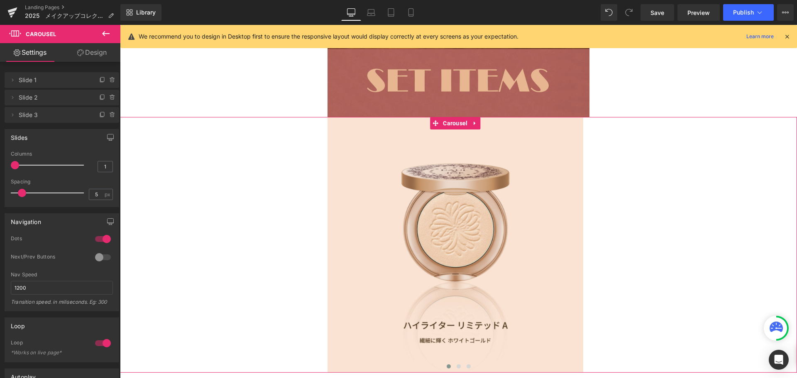
click at [101, 97] on icon at bounding box center [102, 97] width 3 height 4
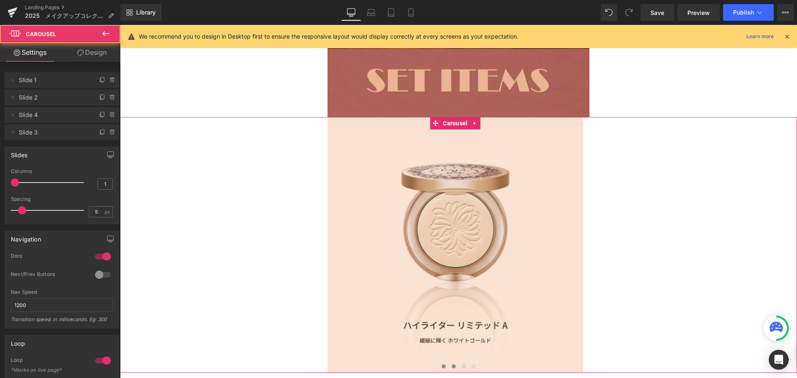
click at [452, 365] on span at bounding box center [454, 367] width 4 height 4
click at [453, 240] on span "Image" at bounding box center [455, 245] width 17 height 10
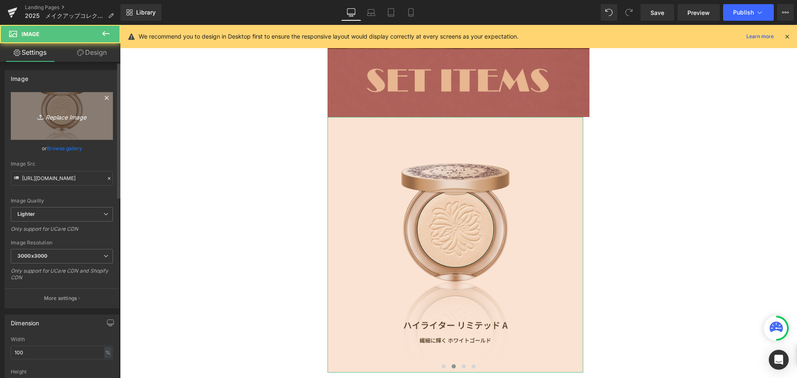
click at [63, 105] on link "Replace Image" at bounding box center [62, 116] width 102 height 48
type input "C:\fakepath\メイクアップコレクション2-09.jpg"
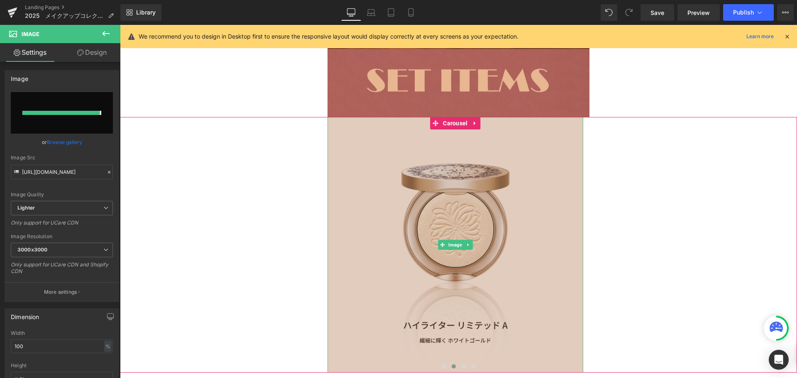
type input "[URL][DOMAIN_NAME]"
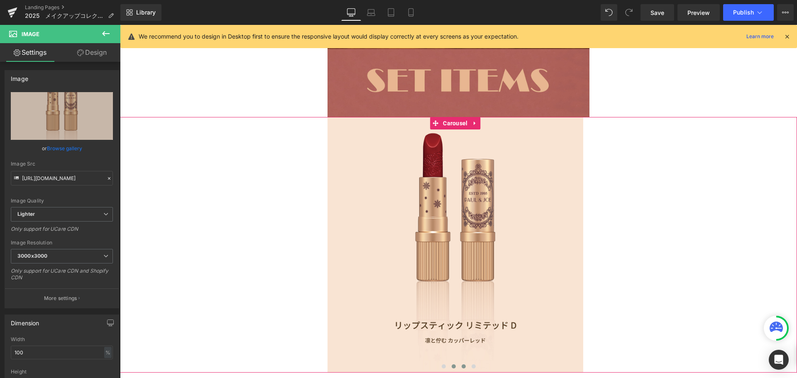
click at [459, 363] on button at bounding box center [464, 367] width 10 height 8
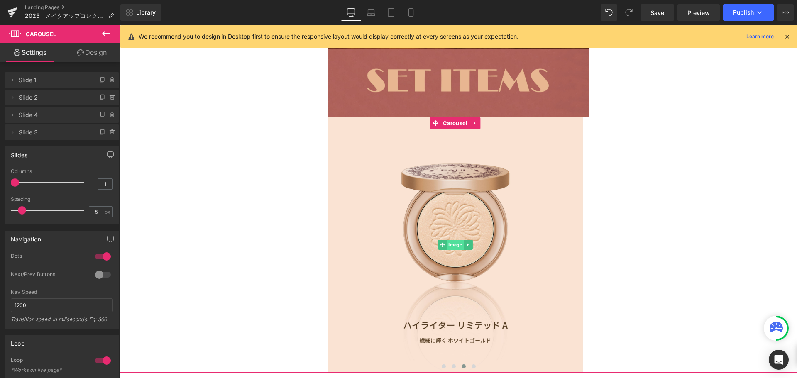
click at [455, 240] on span "Image" at bounding box center [455, 245] width 17 height 10
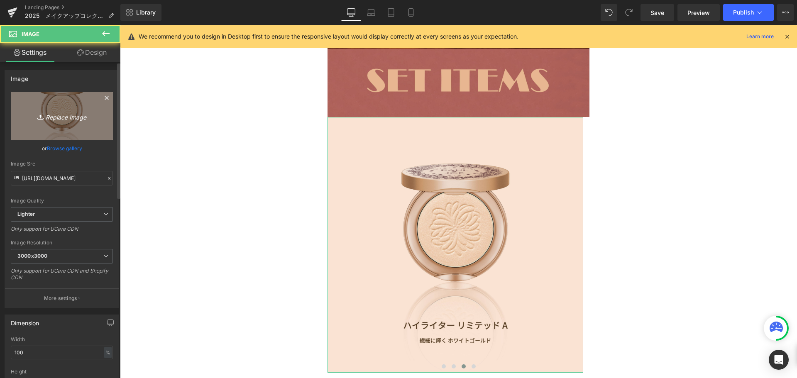
click at [47, 102] on link "Replace Image" at bounding box center [62, 116] width 102 height 48
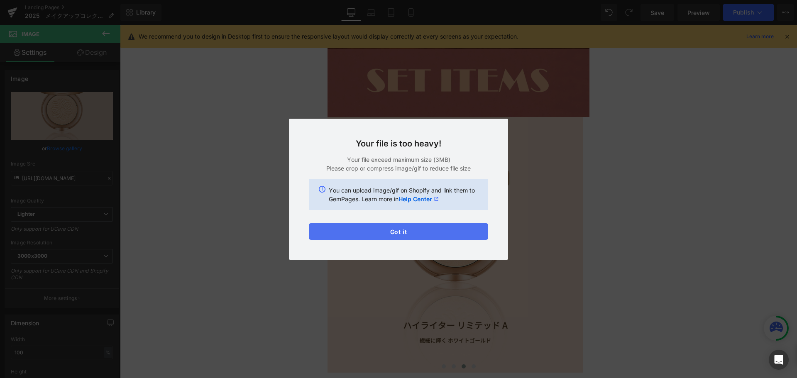
click at [377, 237] on button "Got it" at bounding box center [398, 231] width 179 height 17
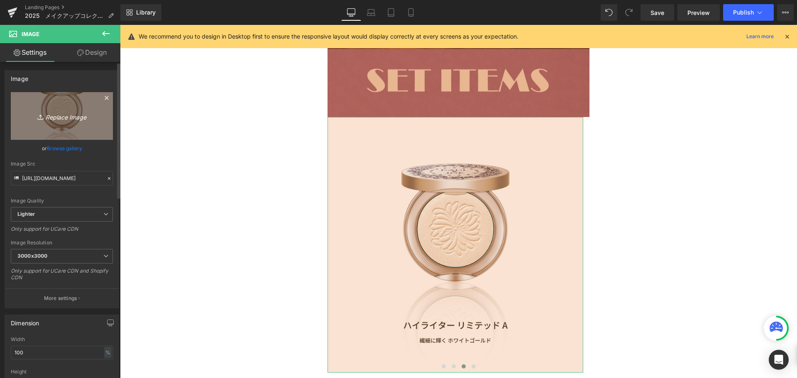
click at [78, 126] on link "Replace Image" at bounding box center [62, 116] width 102 height 48
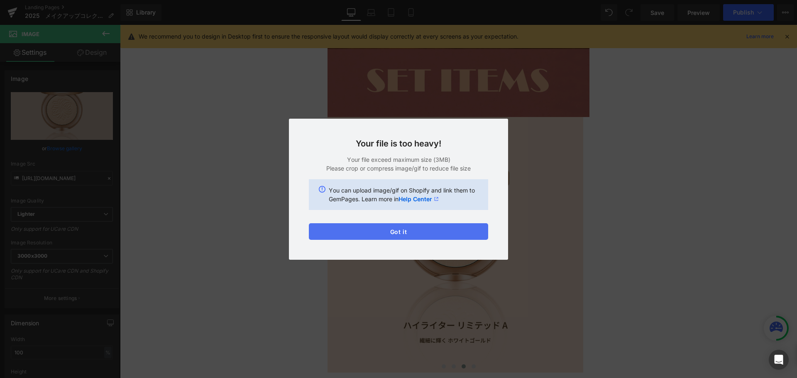
drag, startPoint x: 352, startPoint y: 236, endPoint x: 218, endPoint y: 204, distance: 138.4
click at [352, 236] on button "Got it" at bounding box center [398, 231] width 179 height 17
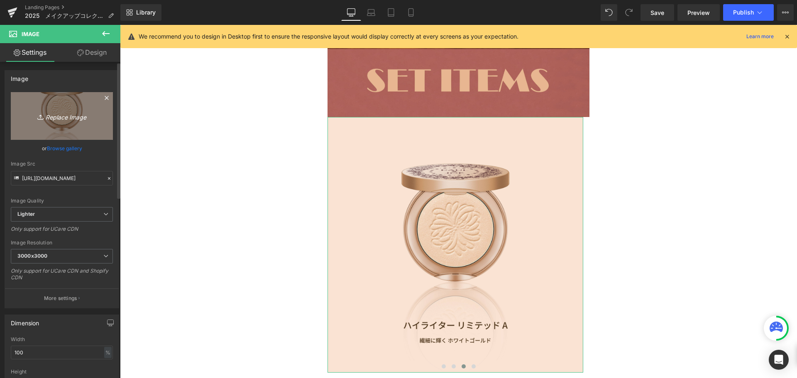
click at [70, 105] on link "Replace Image" at bounding box center [62, 116] width 102 height 48
click at [57, 119] on icon "Replace Image" at bounding box center [62, 116] width 66 height 10
type input "C:\fakepath\メイクアップコレクション2-10.png"
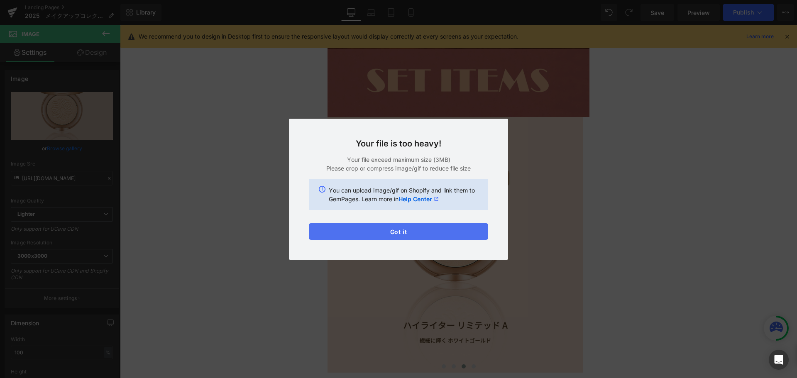
click at [389, 228] on button "Got it" at bounding box center [398, 231] width 179 height 17
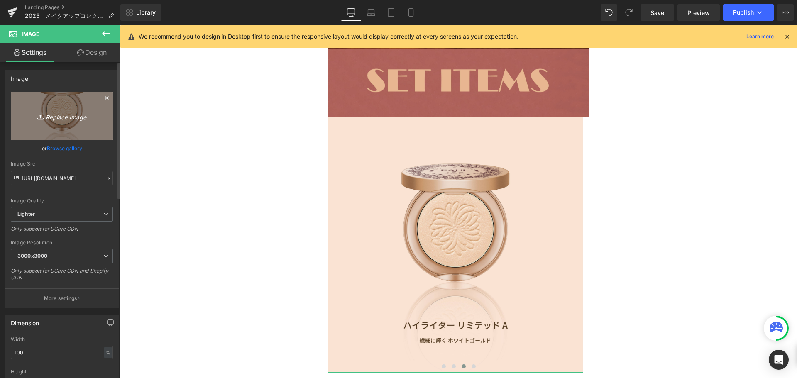
click at [86, 120] on icon "Replace Image" at bounding box center [62, 116] width 66 height 10
type input "C:\fakepath\メイクアップコレクション2-10.jpg"
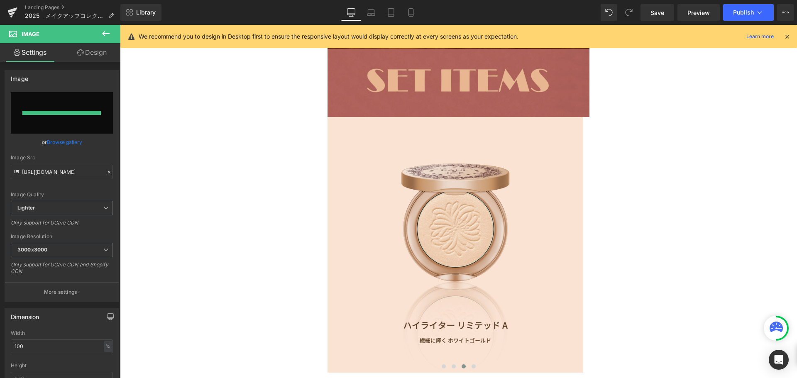
type input "[URL][DOMAIN_NAME]"
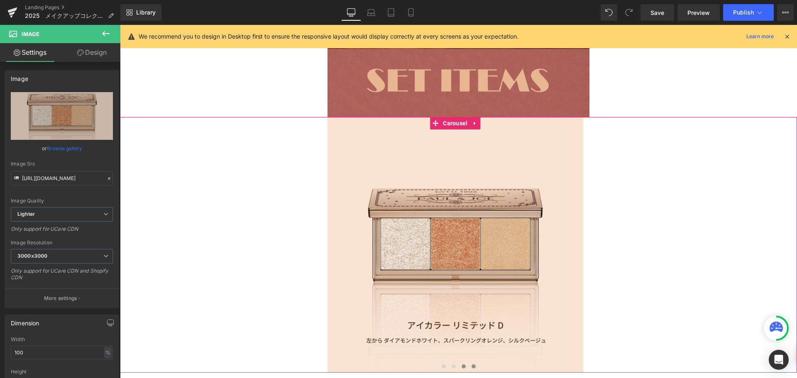
click at [472, 365] on span at bounding box center [474, 367] width 4 height 4
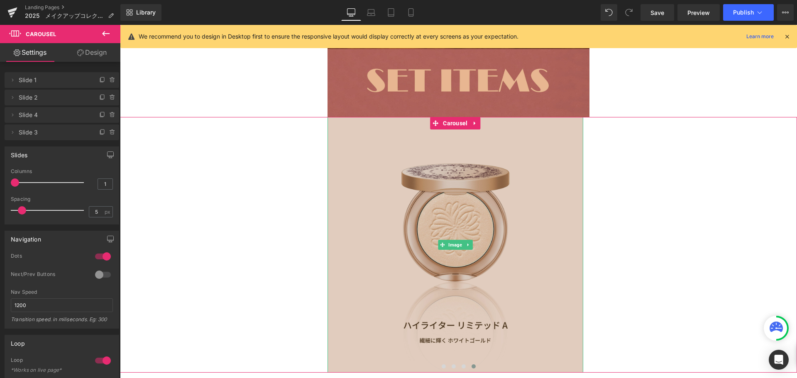
click at [435, 204] on img at bounding box center [456, 245] width 256 height 256
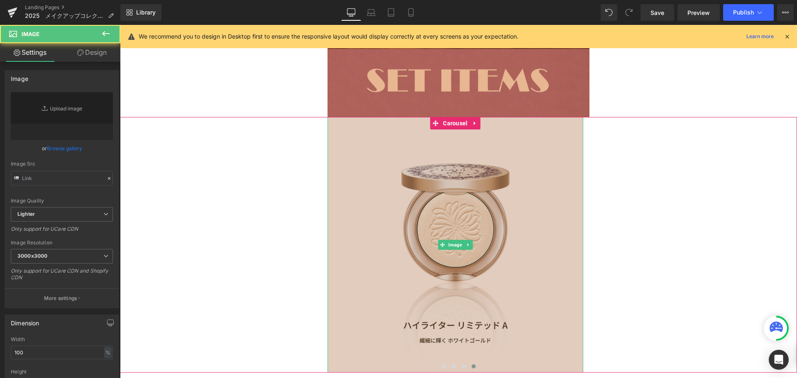
type input "[URL][DOMAIN_NAME]"
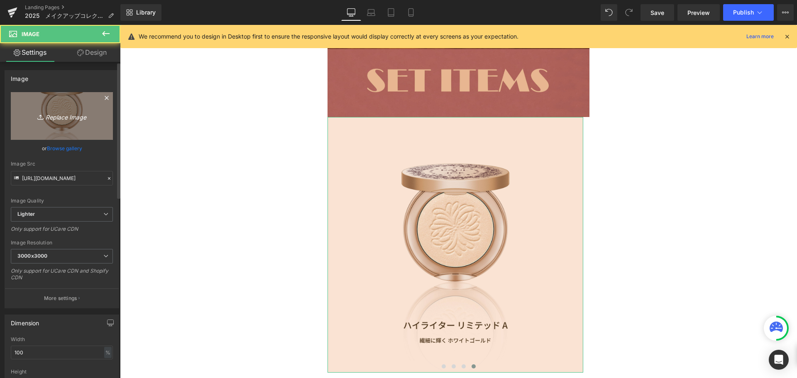
click at [96, 128] on link "Replace Image" at bounding box center [62, 116] width 102 height 48
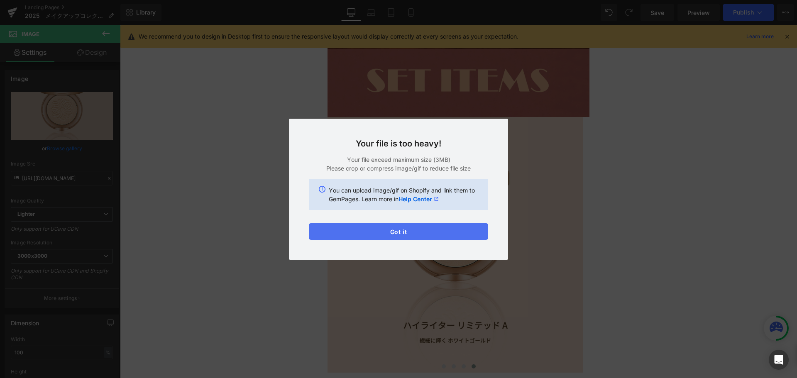
click at [362, 236] on button "Got it" at bounding box center [398, 231] width 179 height 17
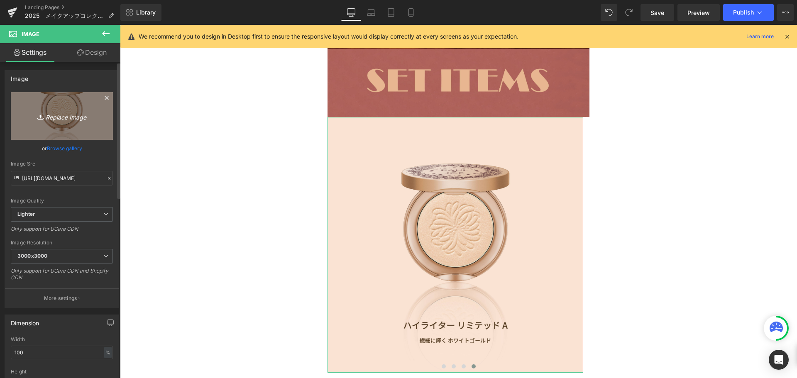
click at [86, 124] on link "Replace Image" at bounding box center [62, 116] width 102 height 48
click at [76, 118] on icon "Replace Image" at bounding box center [62, 116] width 66 height 10
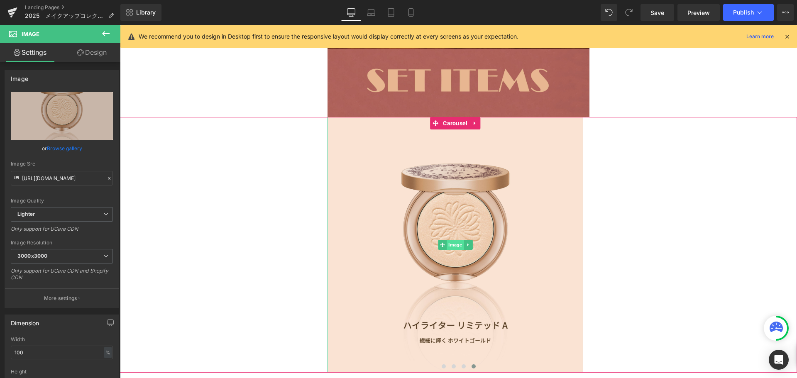
click at [456, 240] on span "Image" at bounding box center [455, 245] width 17 height 10
click at [462, 365] on span at bounding box center [464, 367] width 4 height 4
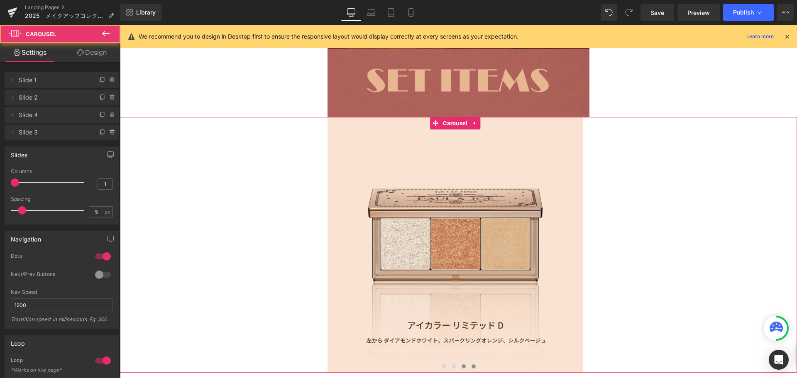
click at [472, 365] on span at bounding box center [474, 367] width 4 height 4
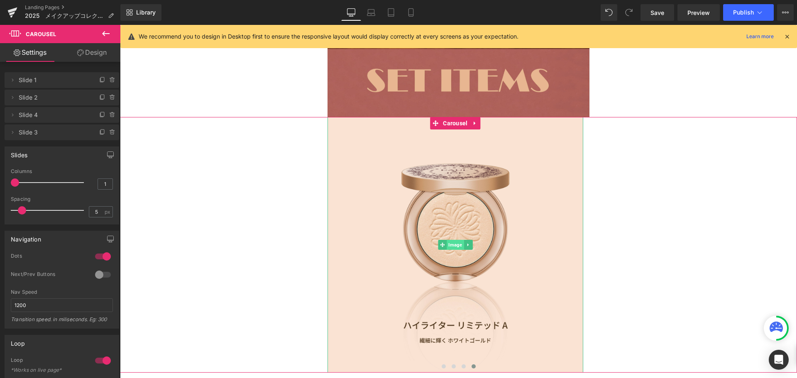
click at [457, 240] on span "Image" at bounding box center [455, 245] width 17 height 10
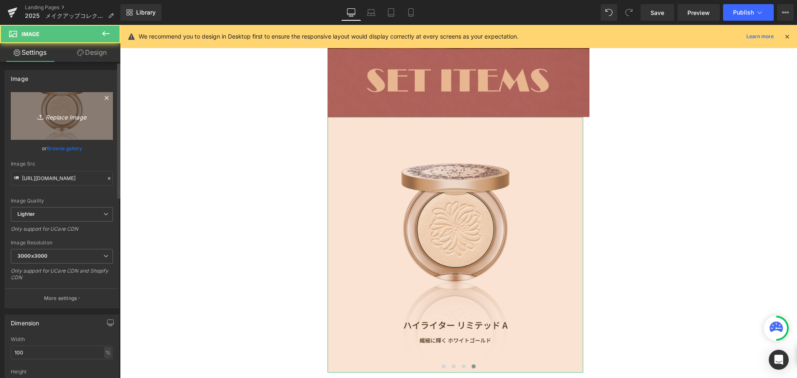
click at [53, 120] on icon "Replace Image" at bounding box center [62, 116] width 66 height 10
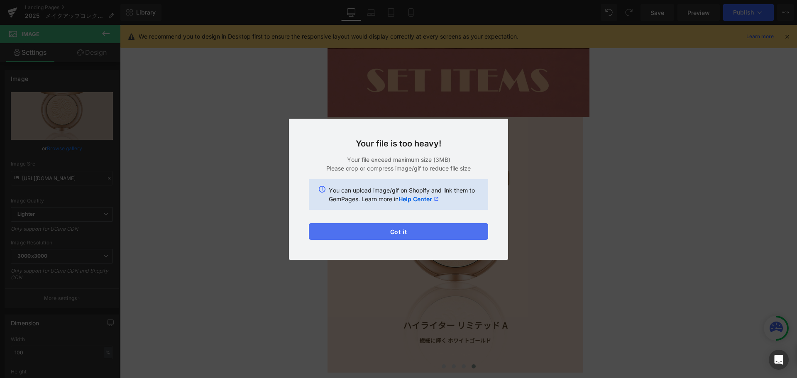
click at [364, 225] on button "Got it" at bounding box center [398, 231] width 179 height 17
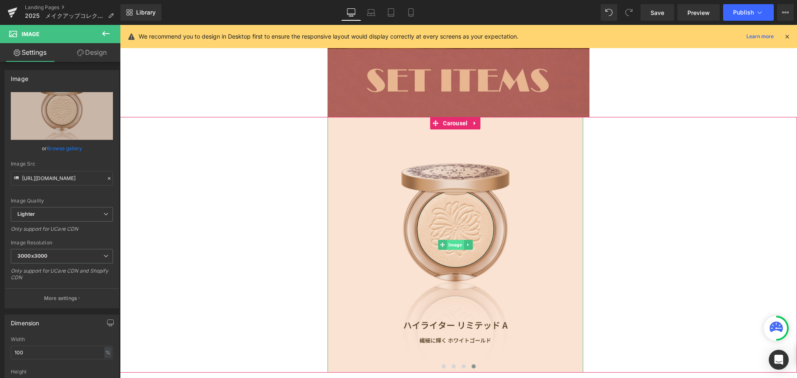
click at [454, 240] on span "Image" at bounding box center [455, 245] width 17 height 10
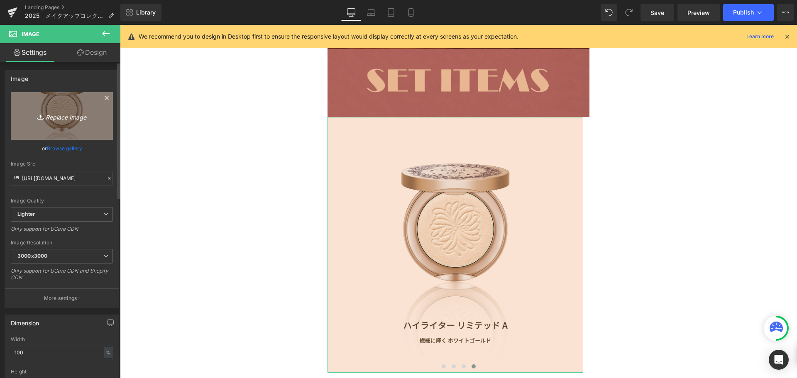
click at [63, 130] on link "Replace Image" at bounding box center [62, 116] width 102 height 48
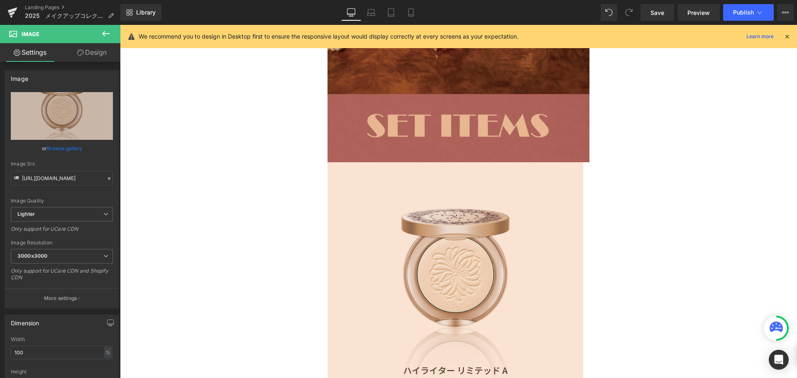
scroll to position [987, 0]
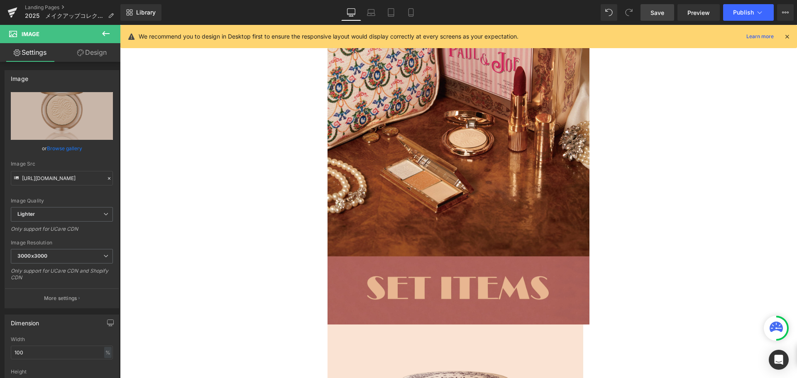
click at [653, 10] on span "Save" at bounding box center [658, 12] width 14 height 9
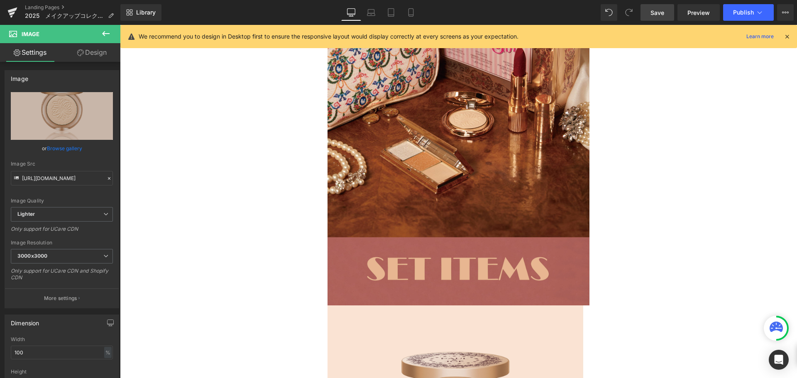
scroll to position [1236, 0]
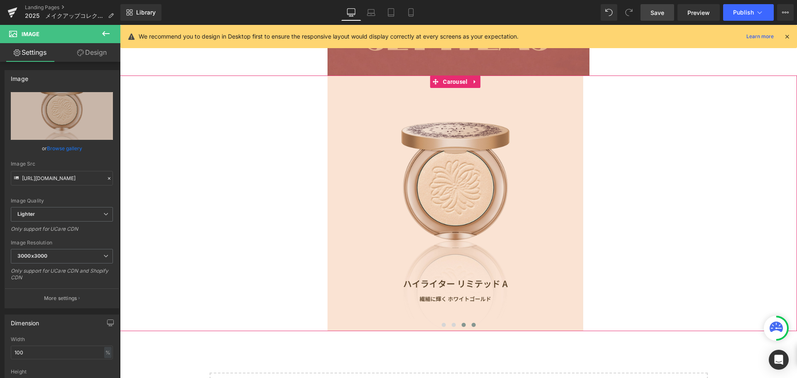
click at [462, 323] on span at bounding box center [464, 325] width 4 height 4
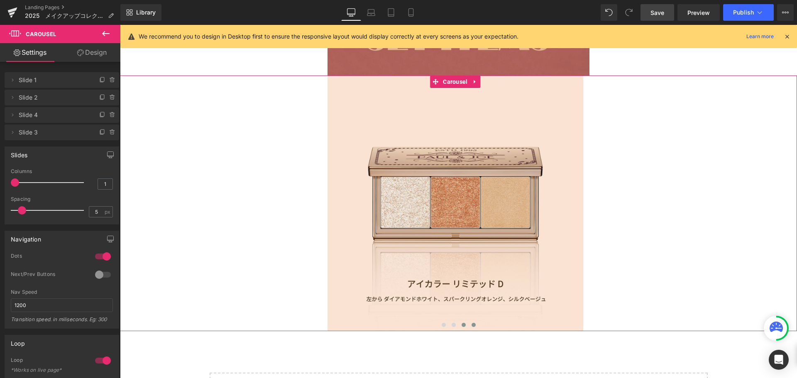
click at [472, 323] on span at bounding box center [474, 325] width 4 height 4
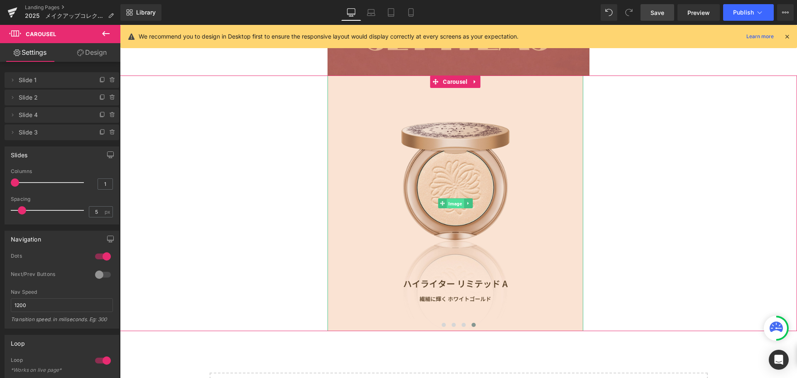
click at [454, 199] on span "Image" at bounding box center [455, 204] width 17 height 10
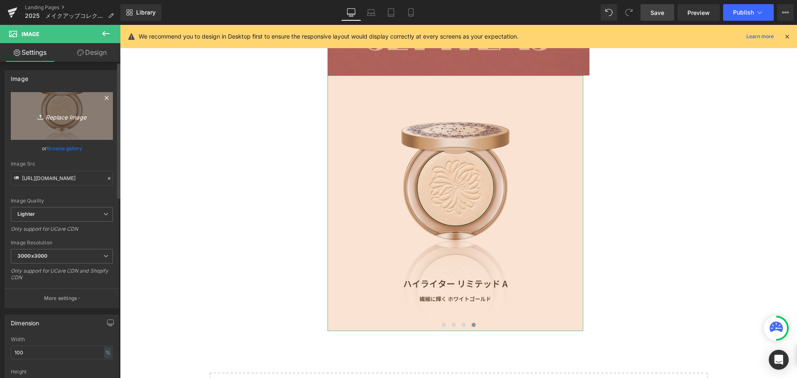
click at [45, 105] on link "Replace Image" at bounding box center [62, 116] width 102 height 48
type input "C:\fakepath\メイクアップコレクション2-04.jpg"
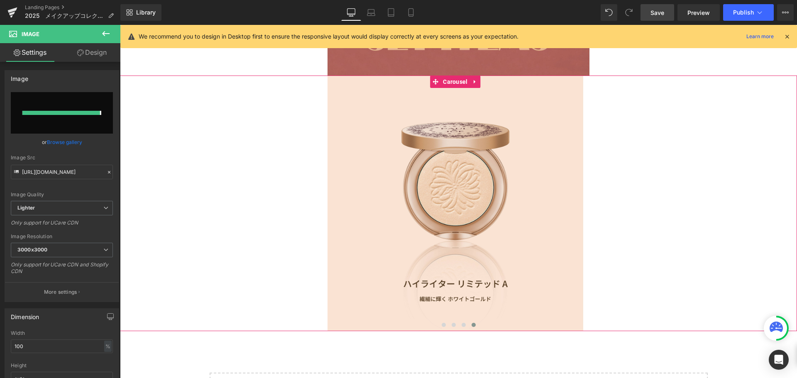
type input "[URL][DOMAIN_NAME]"
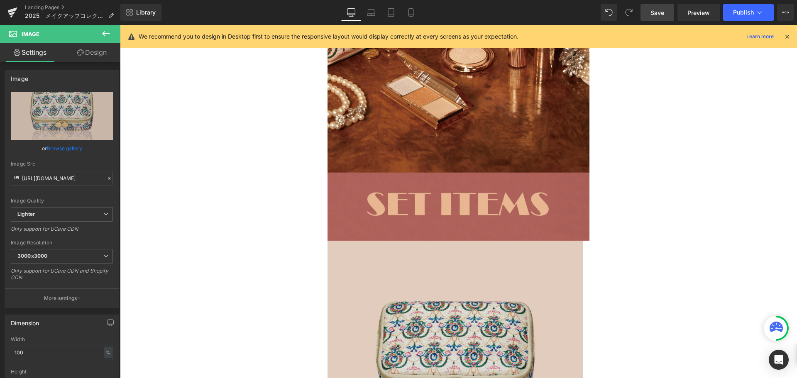
scroll to position [1070, 0]
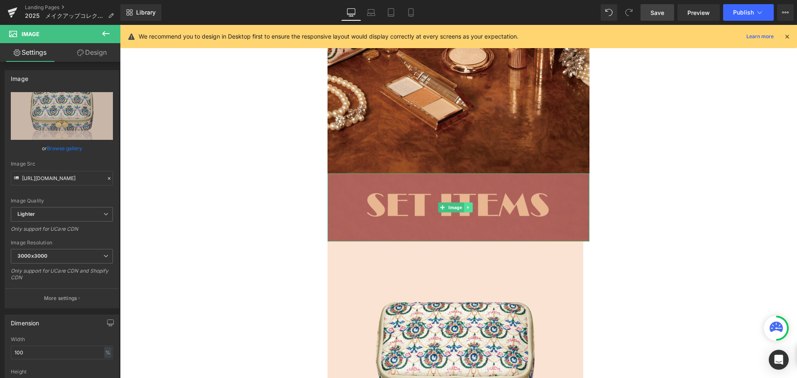
click at [468, 205] on icon at bounding box center [468, 207] width 5 height 5
click at [464, 205] on icon at bounding box center [464, 207] width 5 height 5
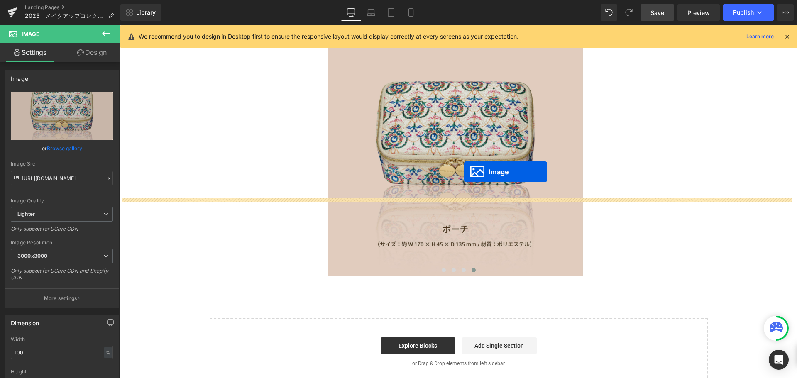
scroll to position [1360, 0]
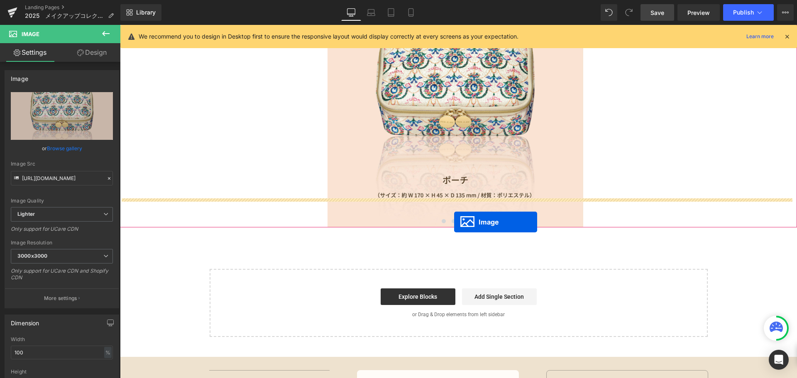
drag, startPoint x: 457, startPoint y: 246, endPoint x: 453, endPoint y: 220, distance: 26.0
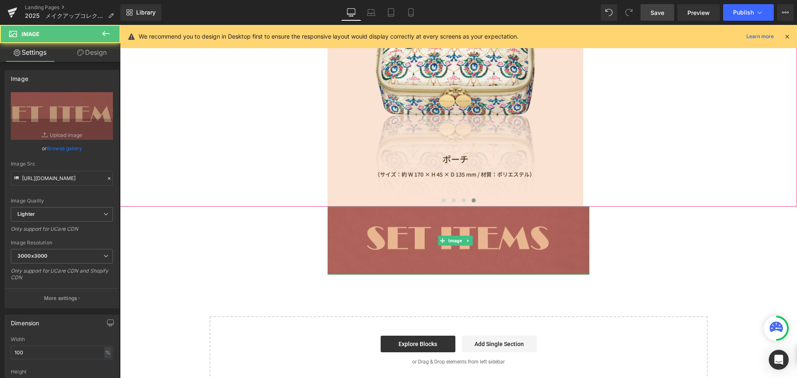
scroll to position [1340, 0]
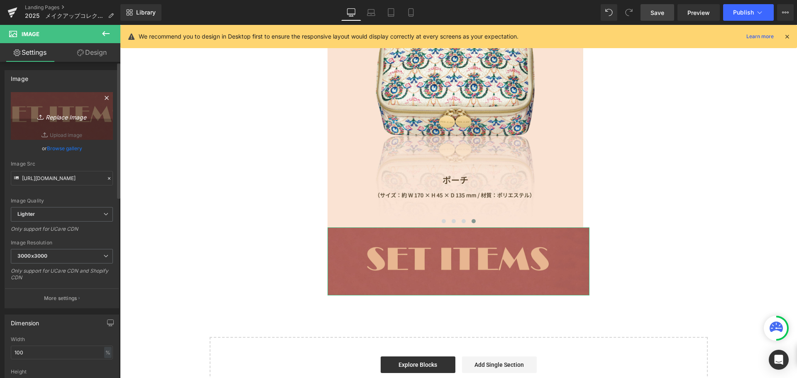
click at [64, 117] on icon "Replace Image" at bounding box center [62, 116] width 66 height 10
type input "C:\fakepath\メイクアップコレクション-05.jpg"
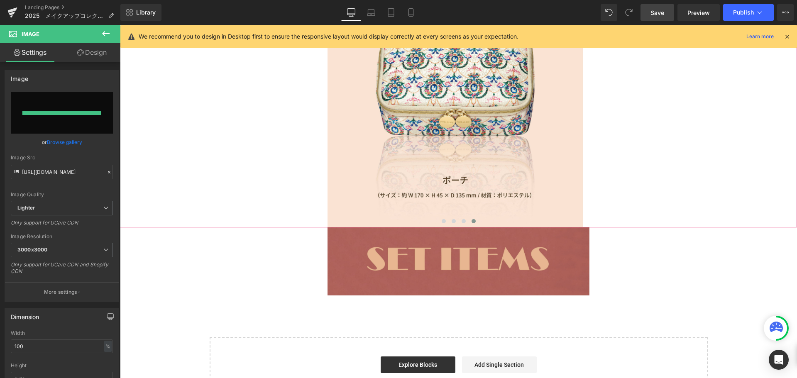
type input "[URL][DOMAIN_NAME]"
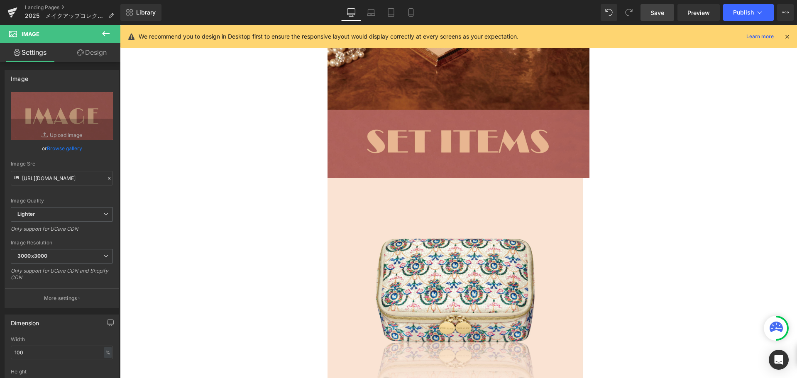
scroll to position [1132, 0]
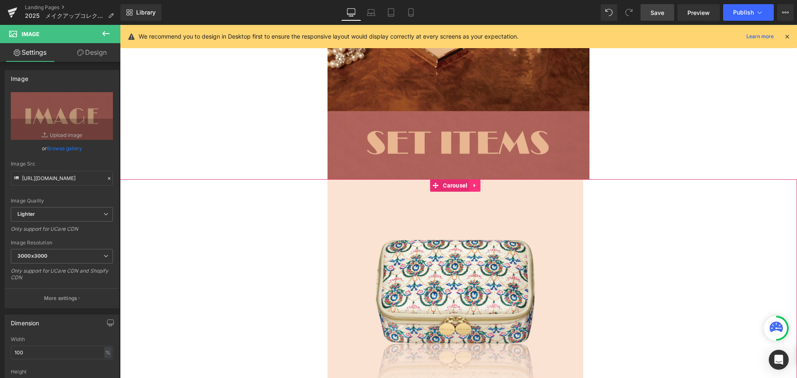
click at [475, 182] on icon at bounding box center [476, 185] width 6 height 6
click at [471, 182] on icon at bounding box center [470, 185] width 6 height 6
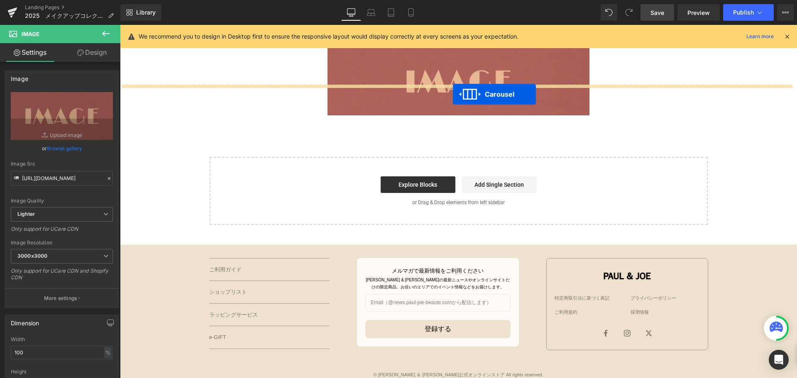
scroll to position [1572, 0]
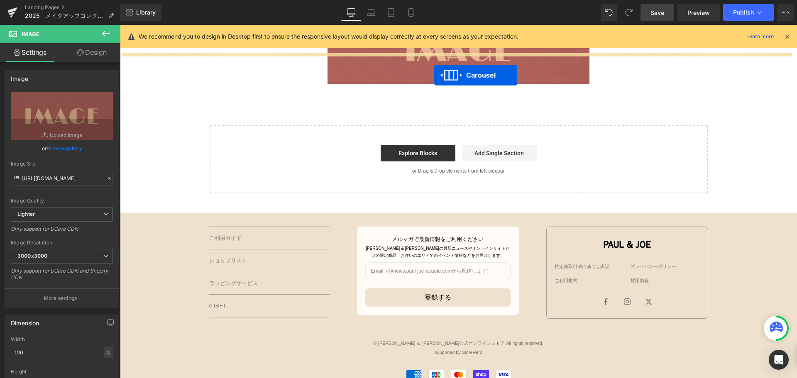
drag, startPoint x: 456, startPoint y: 134, endPoint x: 434, endPoint y: 75, distance: 62.7
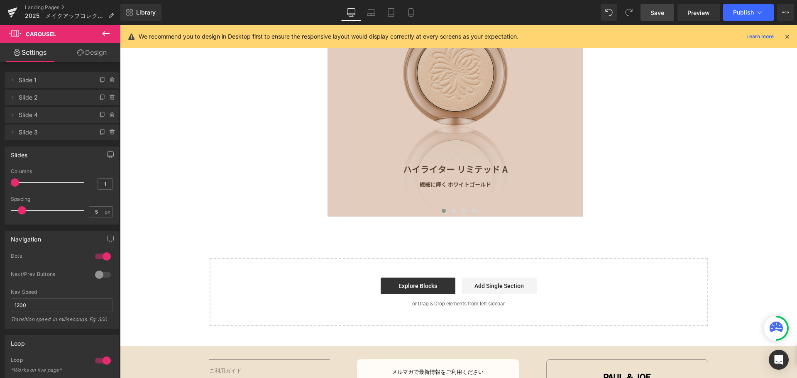
scroll to position [1600, 0]
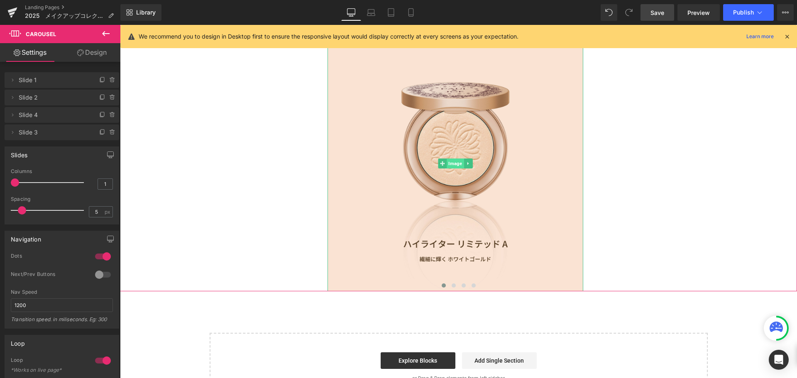
click at [458, 159] on span "Image" at bounding box center [455, 164] width 17 height 10
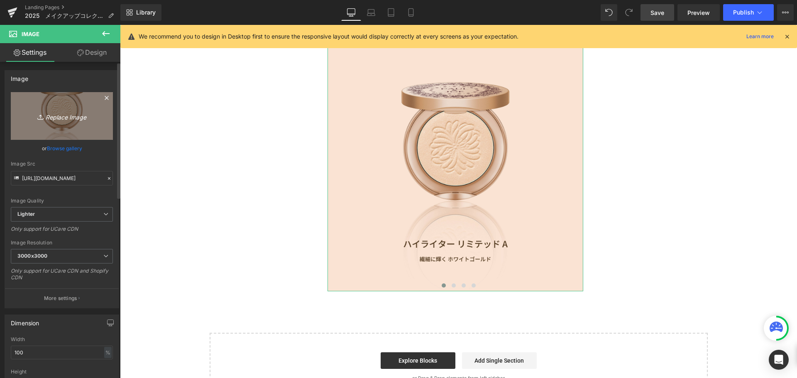
click at [75, 125] on link "Replace Image" at bounding box center [62, 116] width 102 height 48
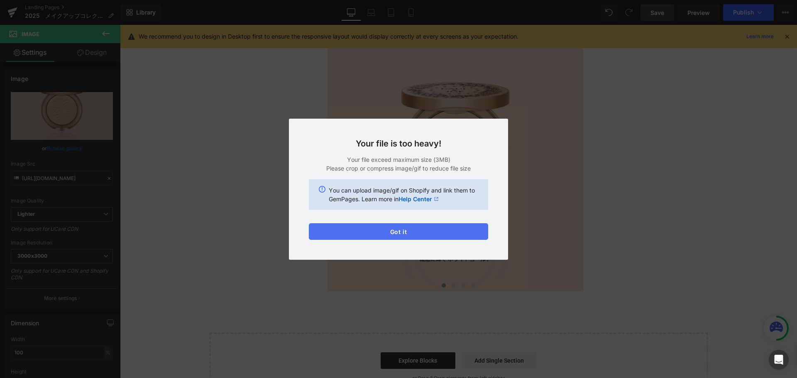
click at [386, 224] on button "Got it" at bounding box center [398, 231] width 179 height 17
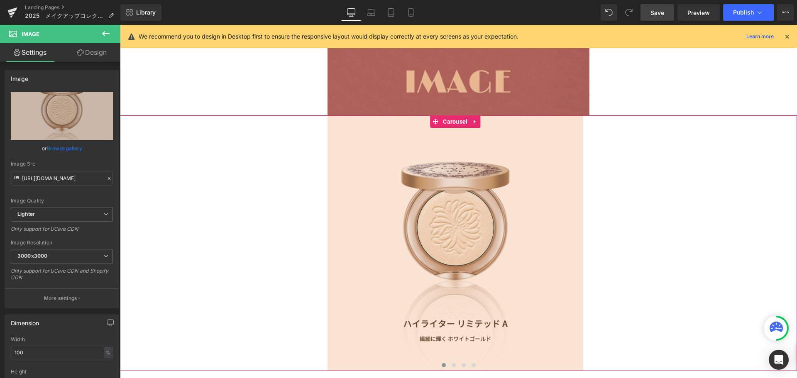
scroll to position [1517, 0]
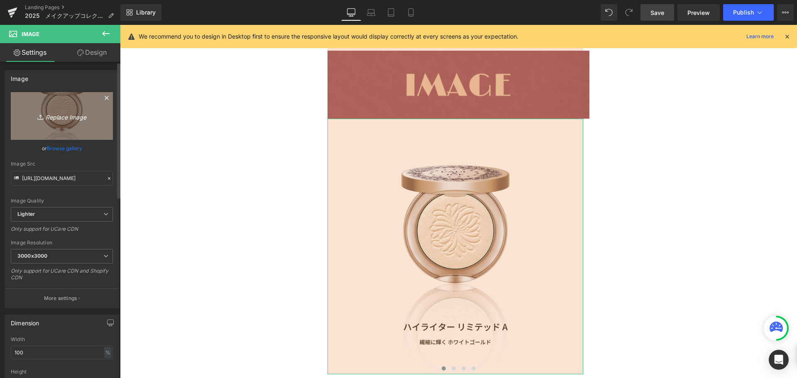
click at [59, 121] on icon "Replace Image" at bounding box center [62, 116] width 66 height 10
click at [41, 110] on link "Replace Image" at bounding box center [62, 116] width 102 height 48
click at [91, 116] on icon "Replace Image" at bounding box center [62, 116] width 66 height 10
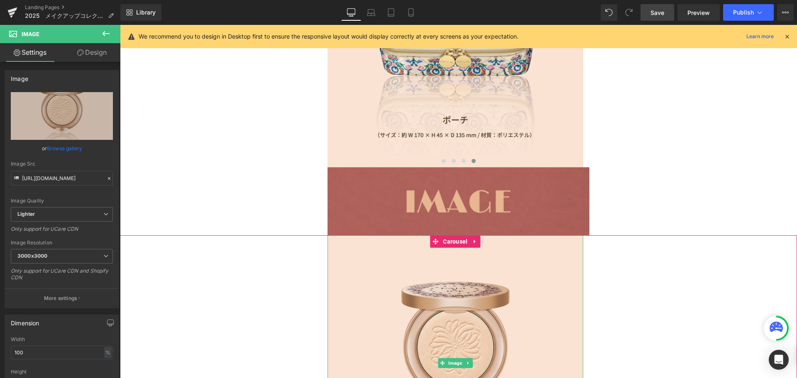
scroll to position [1392, 0]
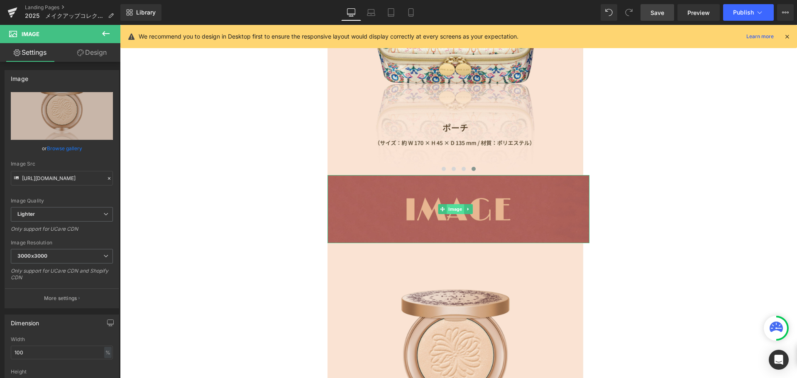
click at [457, 204] on span "Image" at bounding box center [455, 209] width 17 height 10
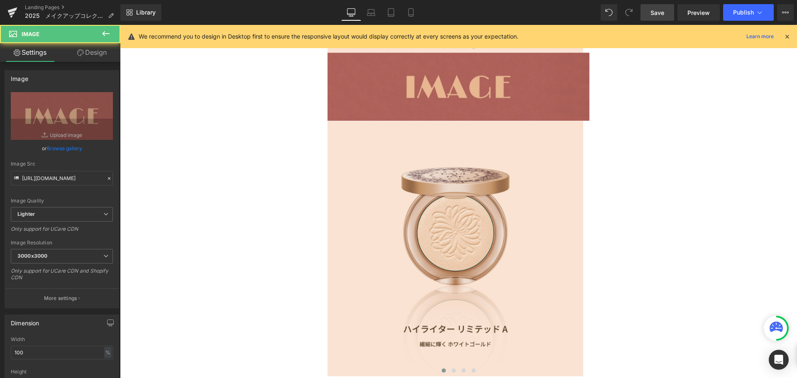
scroll to position [1517, 0]
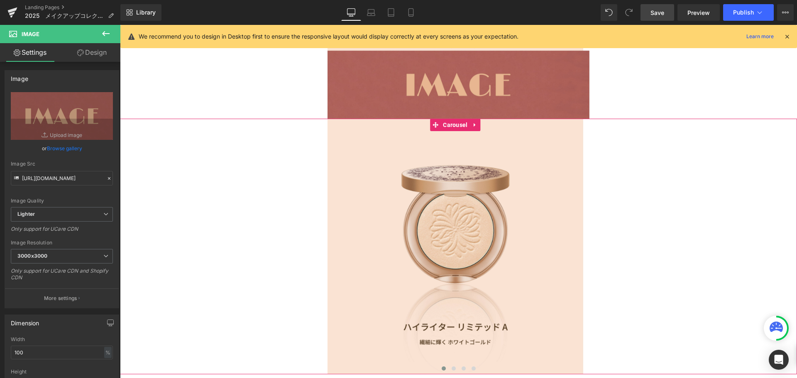
click at [652, 191] on div "Image" at bounding box center [455, 247] width 671 height 256
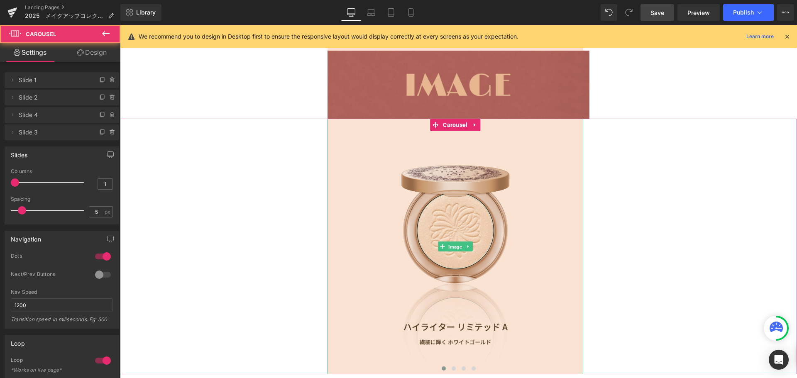
drag, startPoint x: 456, startPoint y: 214, endPoint x: 319, endPoint y: 182, distance: 140.4
click at [456, 242] on span "Image" at bounding box center [455, 247] width 17 height 10
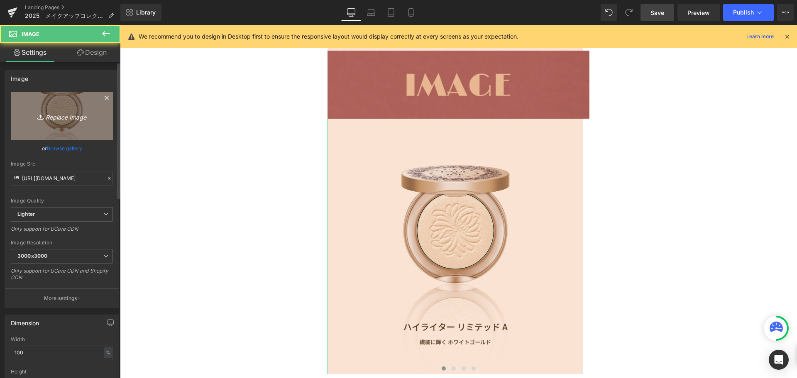
click at [48, 108] on link "Replace Image" at bounding box center [62, 116] width 102 height 48
type input "C:\fakepath\メイクアップコレクション2-12.jpg"
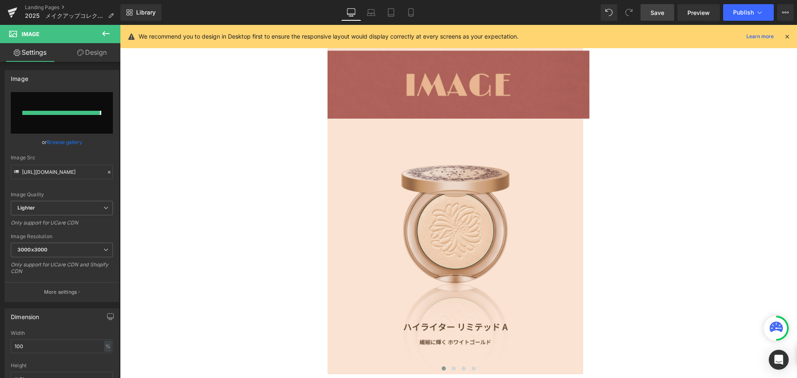
type input "[URL][DOMAIN_NAME]"
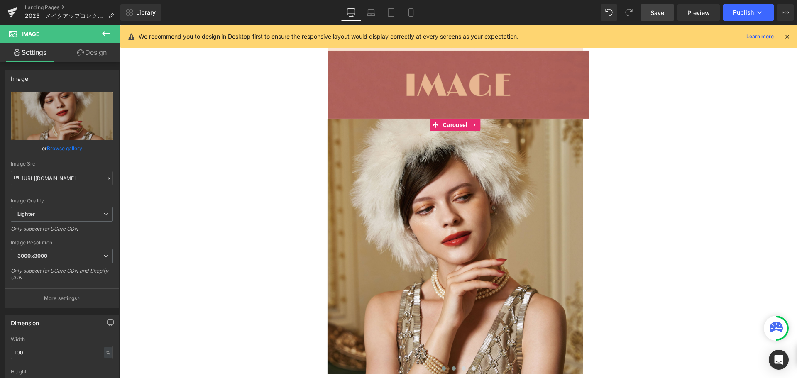
click at [453, 365] on button at bounding box center [454, 369] width 10 height 8
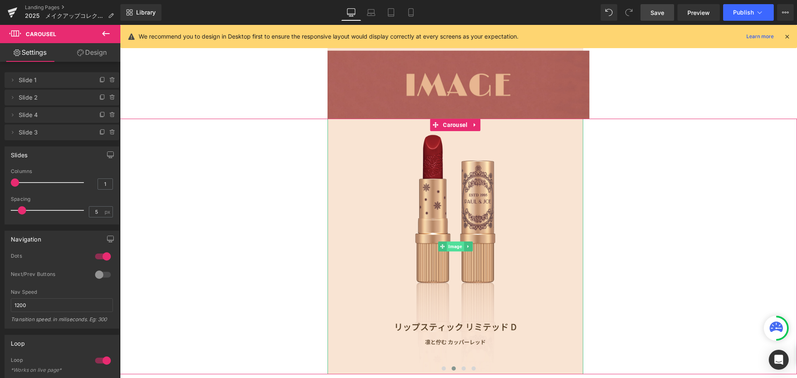
click at [459, 242] on span "Image" at bounding box center [455, 247] width 17 height 10
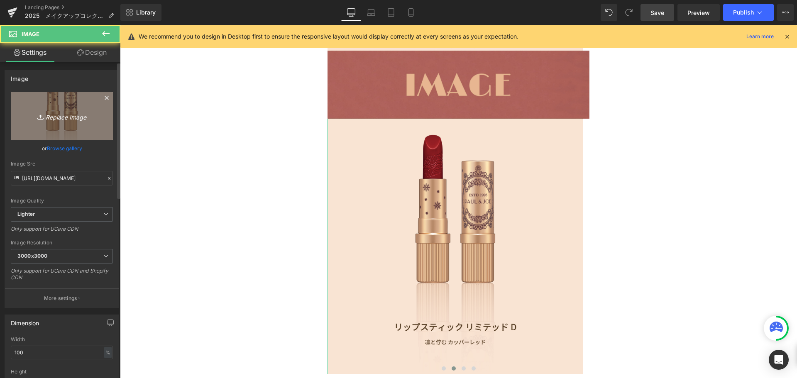
click at [68, 120] on icon "Replace Image" at bounding box center [62, 116] width 66 height 10
type input "C:\fakepath\メイクアップコレクション2-14.jpg"
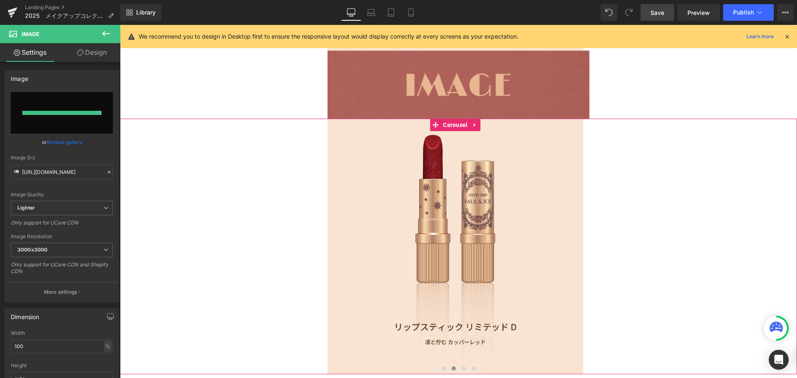
type input "[URL][DOMAIN_NAME]"
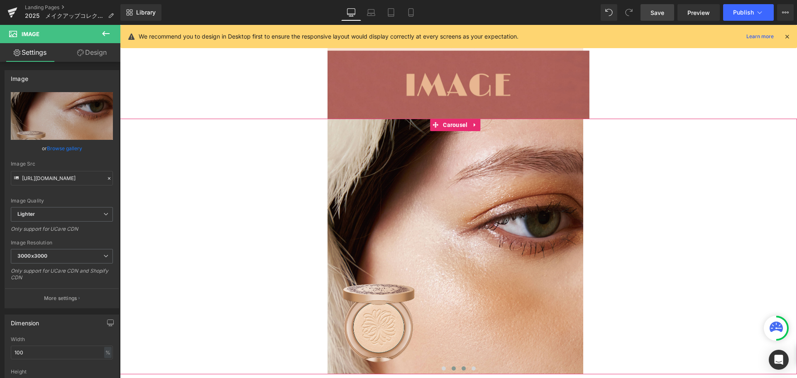
click at [459, 365] on button at bounding box center [464, 369] width 10 height 8
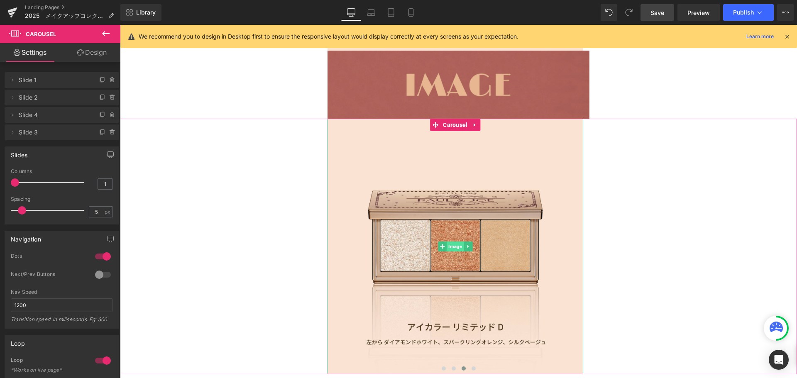
click at [457, 242] on span "Image" at bounding box center [455, 247] width 17 height 10
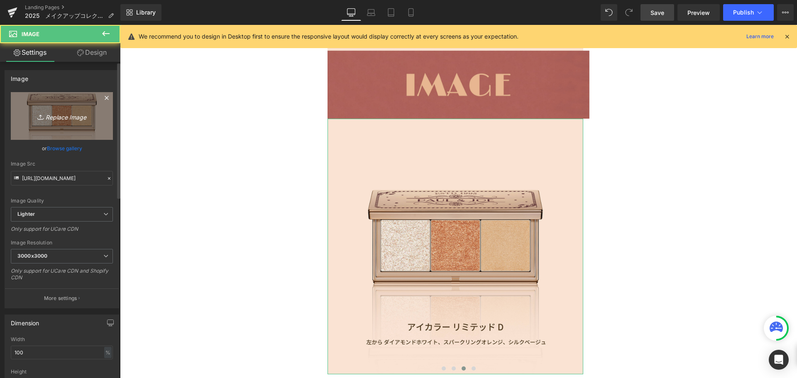
click at [47, 127] on link "Replace Image" at bounding box center [62, 116] width 102 height 48
type input "C:\fakepath\メイクアップコレクション2-08.jpg"
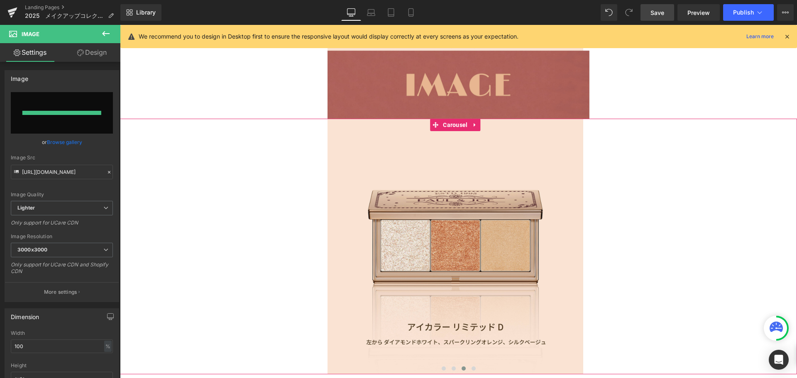
type input "[URL][DOMAIN_NAME]"
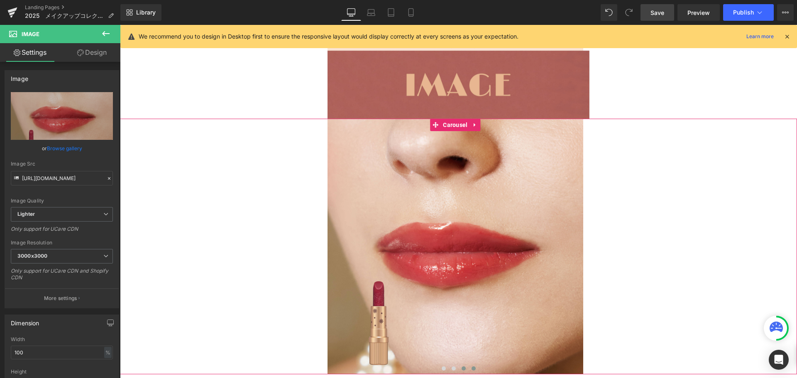
click at [472, 367] on span at bounding box center [474, 369] width 4 height 4
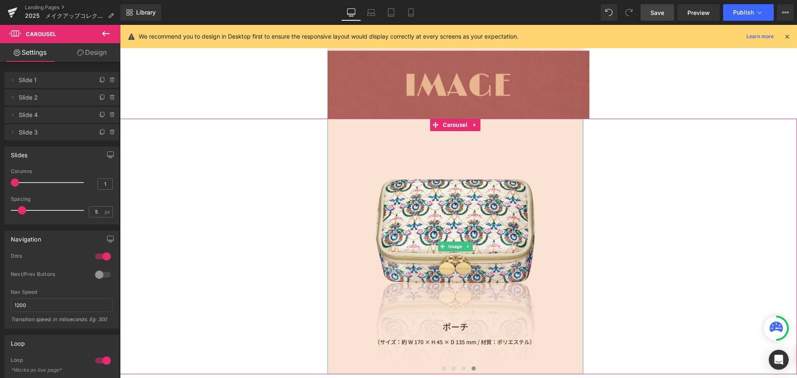
drag, startPoint x: 457, startPoint y: 216, endPoint x: 181, endPoint y: 163, distance: 280.9
click at [456, 242] on span "Image" at bounding box center [455, 247] width 17 height 10
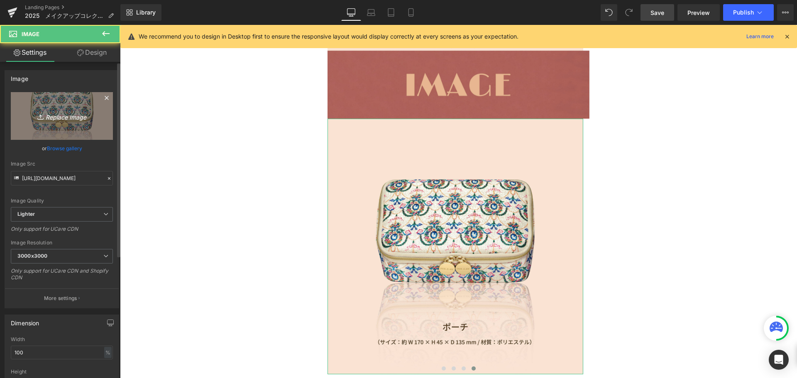
click at [72, 119] on icon "Replace Image" at bounding box center [62, 116] width 66 height 10
type input "C:\fakepath\メイクアップコレクション2-13.jpg"
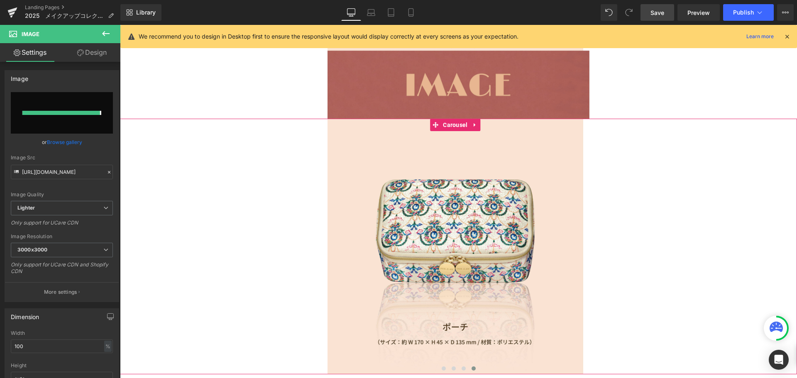
type input "[URL][DOMAIN_NAME]"
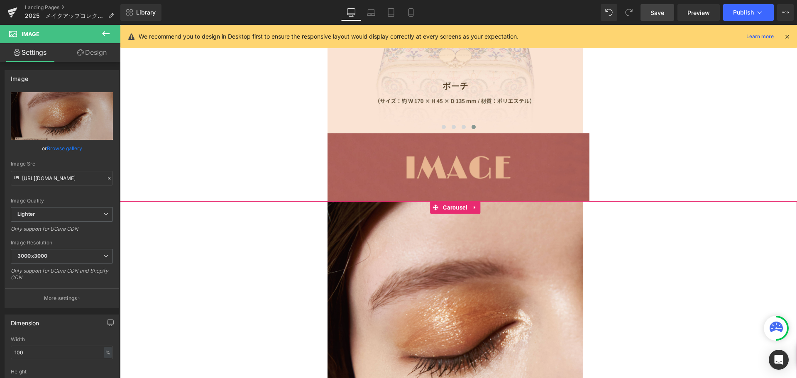
scroll to position [1433, 0]
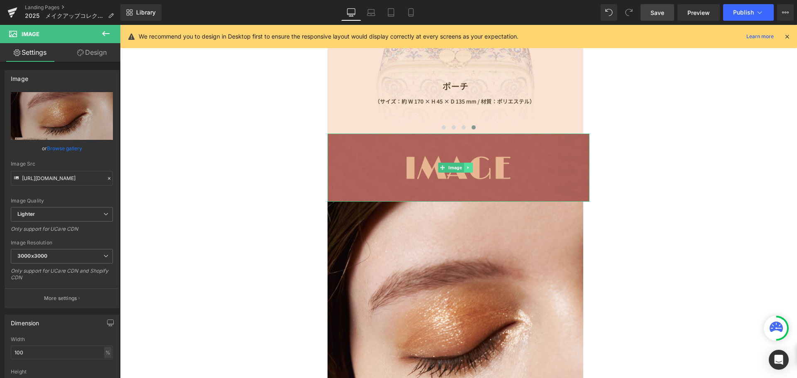
click at [470, 165] on icon at bounding box center [468, 167] width 5 height 5
click at [467, 163] on link at bounding box center [464, 168] width 9 height 10
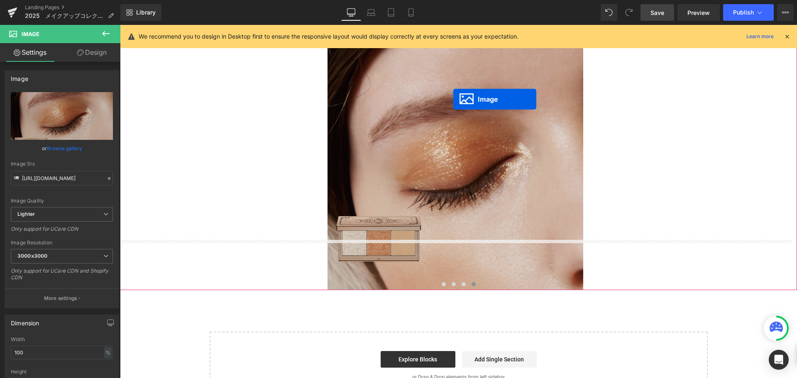
scroll to position [1641, 0]
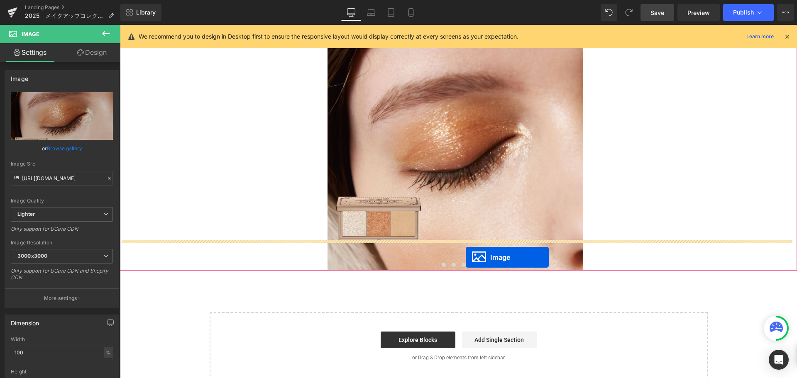
drag, startPoint x: 459, startPoint y: 204, endPoint x: 466, endPoint y: 257, distance: 54.0
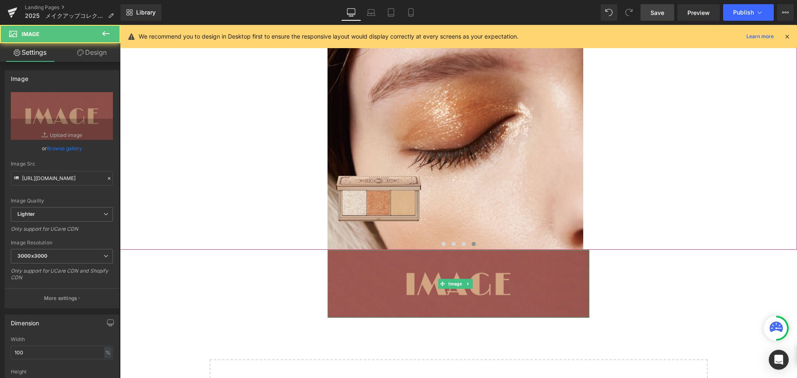
scroll to position [1620, 0]
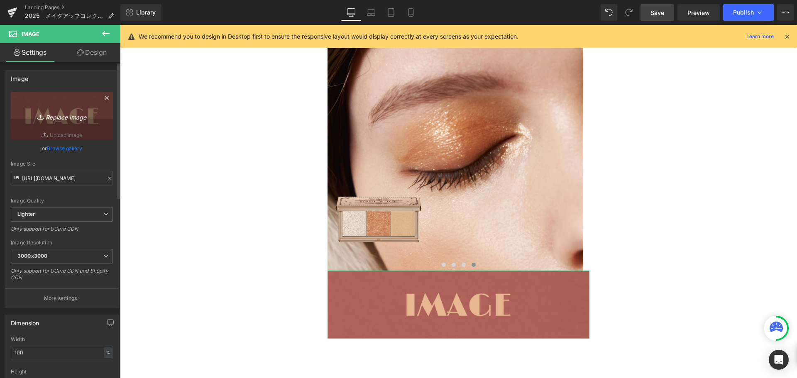
click at [85, 112] on icon "Replace Image" at bounding box center [62, 116] width 66 height 10
type input "C:\fakepath\メイクアップコレクション-07.jpg"
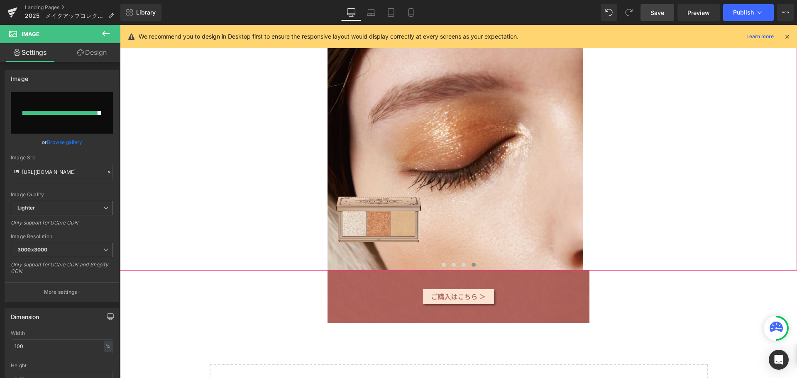
type input "[URL][DOMAIN_NAME]"
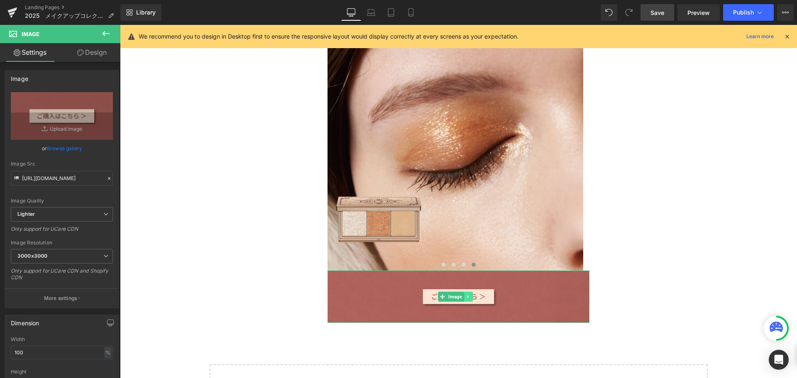
click at [471, 292] on link at bounding box center [468, 297] width 9 height 10
click at [466, 292] on link at bounding box center [464, 297] width 9 height 10
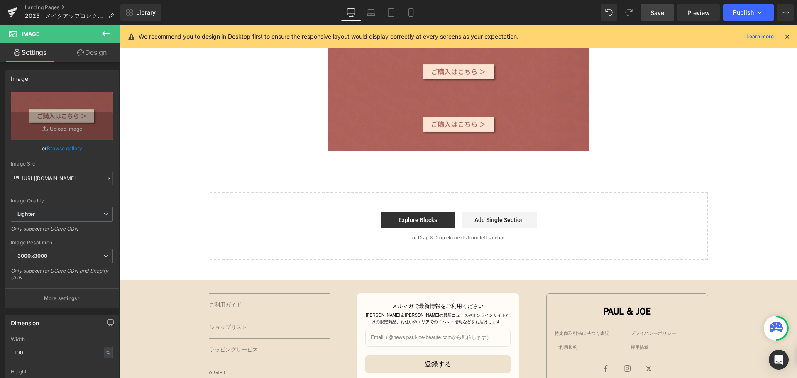
scroll to position [1854, 0]
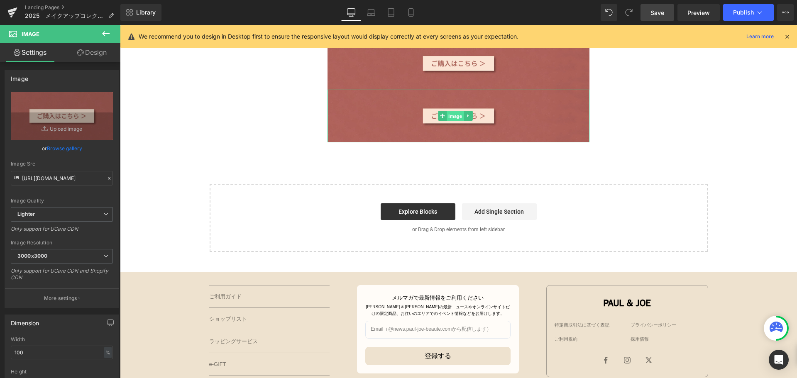
click at [458, 111] on span "Image" at bounding box center [455, 116] width 17 height 10
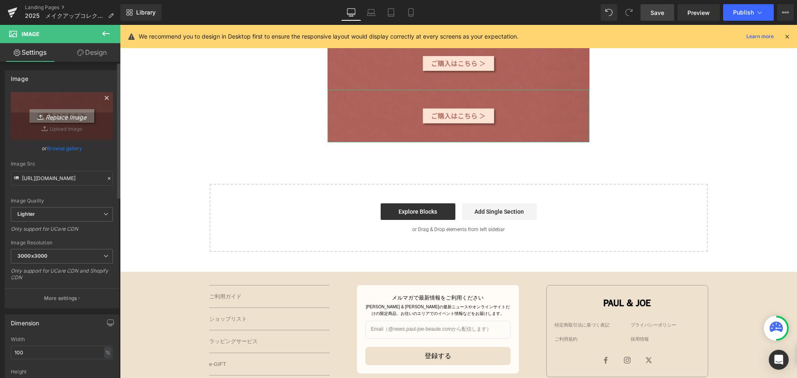
click at [73, 104] on link "Replace Image" at bounding box center [62, 116] width 102 height 48
type input "C:\fakepath\メイクアップコレクション-06.jpg"
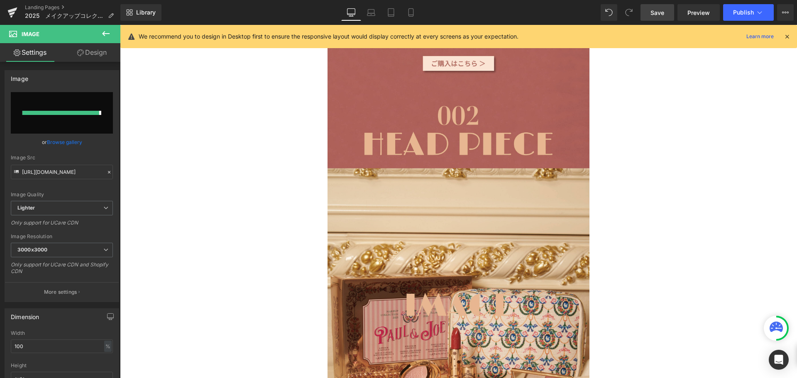
type input "[URL][DOMAIN_NAME]"
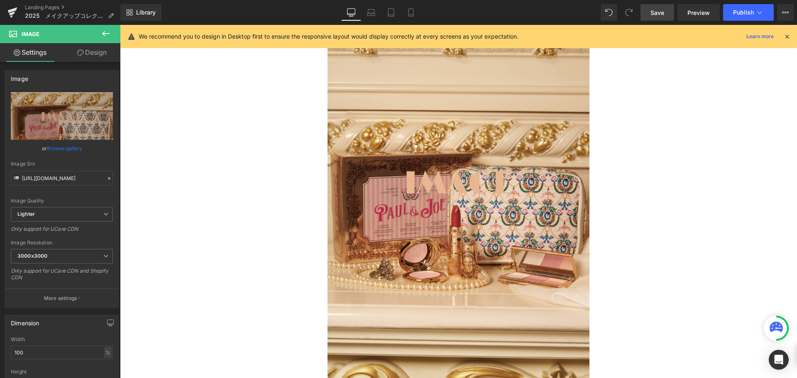
scroll to position [2020, 0]
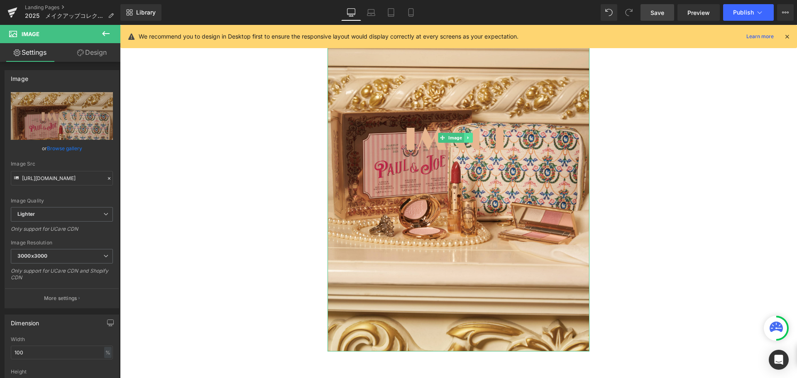
click at [472, 133] on link at bounding box center [468, 138] width 9 height 10
click at [463, 135] on icon at bounding box center [464, 137] width 5 height 5
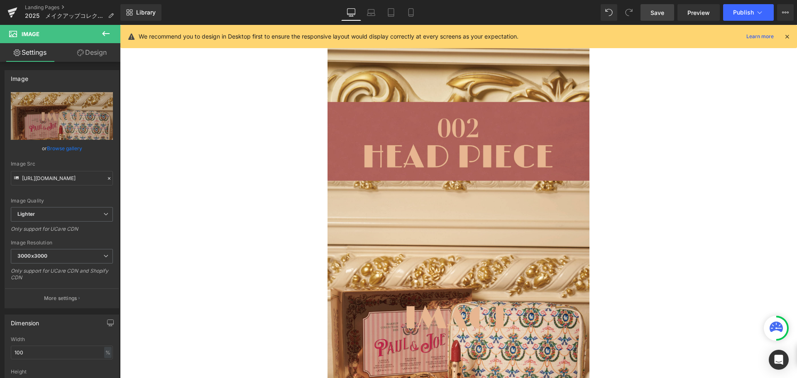
scroll to position [2271, 0]
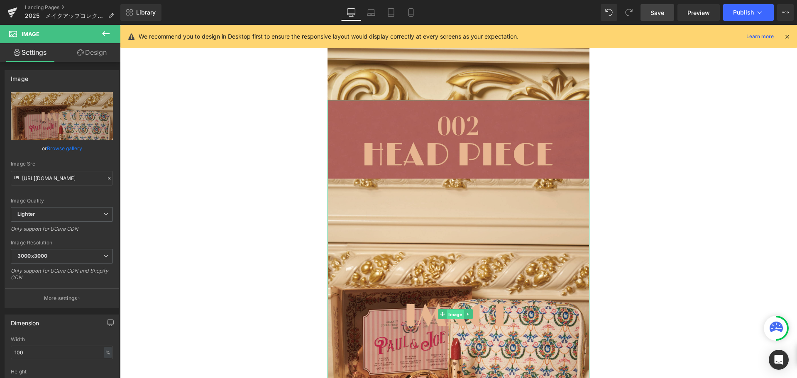
click at [456, 310] on span "Image" at bounding box center [455, 315] width 17 height 10
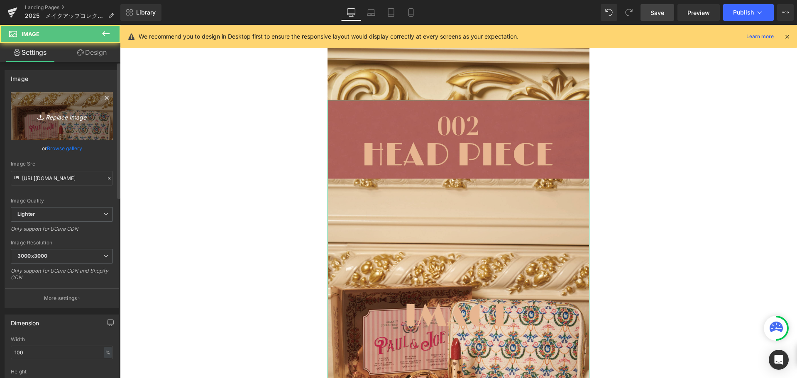
click at [77, 110] on link "Replace Image" at bounding box center [62, 116] width 102 height 48
type input "C:\fakepath\メイクアップコレクション-04.jpg"
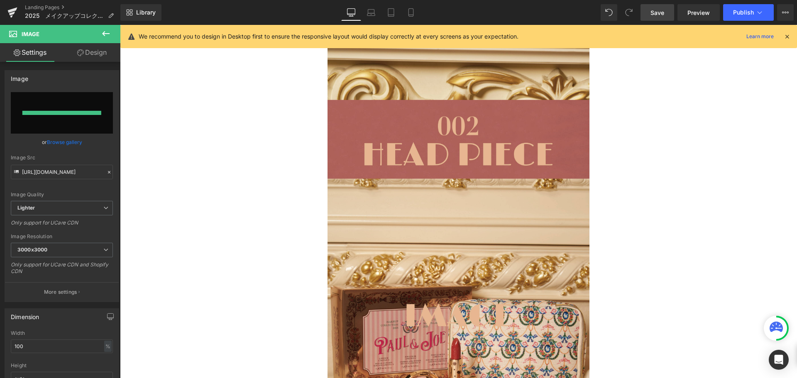
type input "[URL][DOMAIN_NAME]"
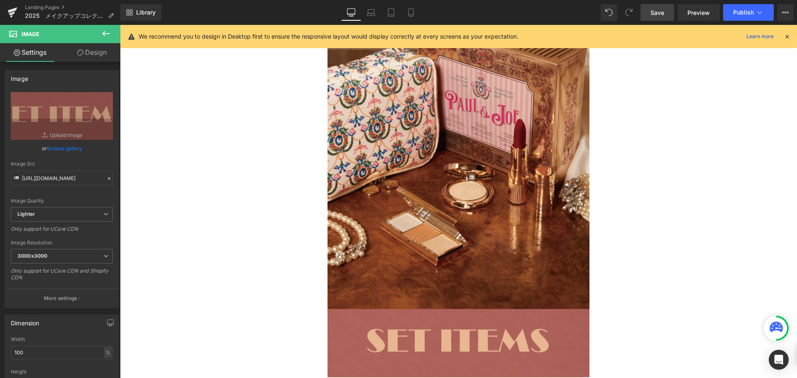
scroll to position [1026, 0]
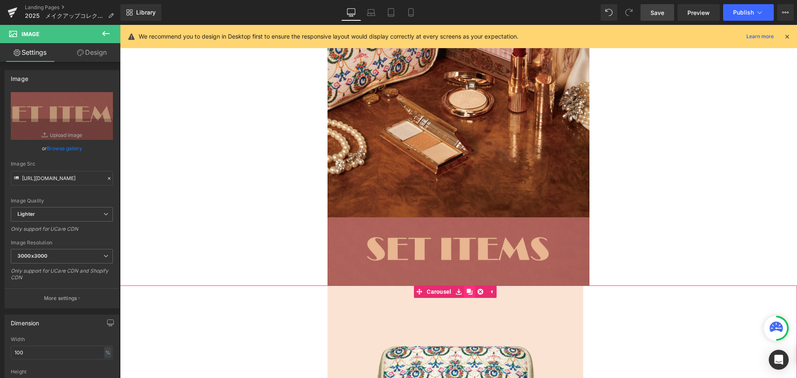
click at [468, 289] on icon at bounding box center [470, 292] width 6 height 6
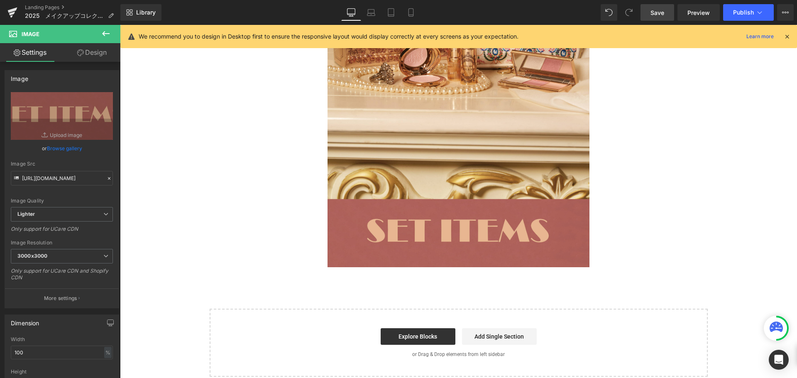
scroll to position [2240, 0]
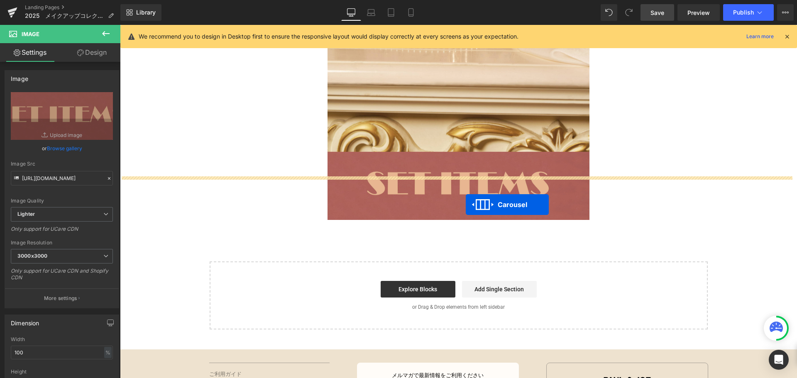
drag, startPoint x: 456, startPoint y: 216, endPoint x: 466, endPoint y: 205, distance: 15.0
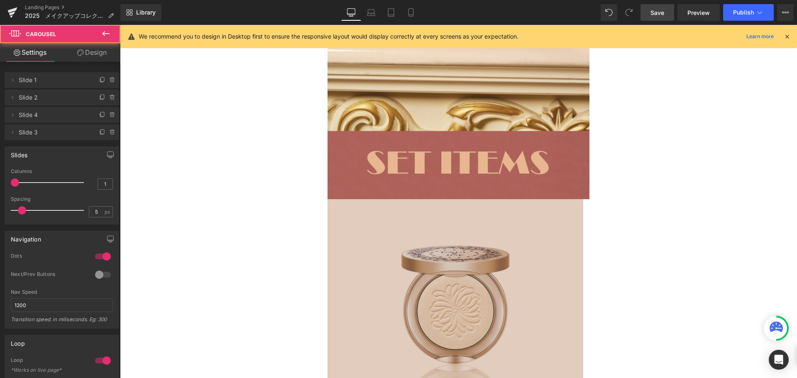
scroll to position [2220, 0]
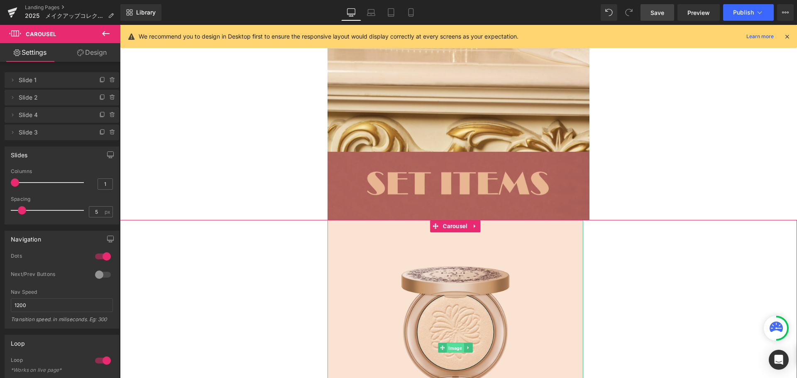
click at [461, 343] on span "Image" at bounding box center [455, 348] width 17 height 10
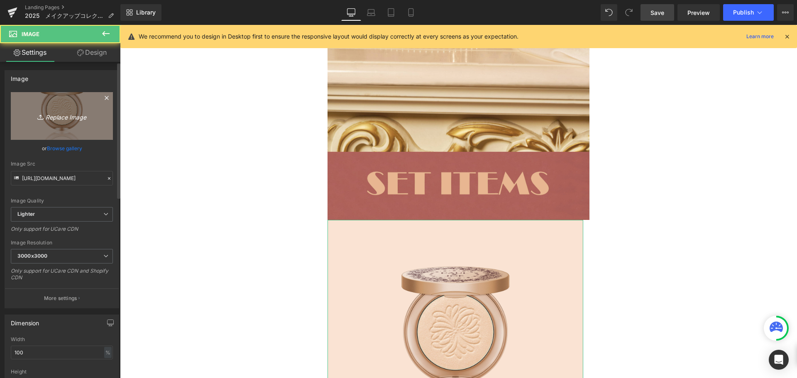
click at [67, 119] on icon "Replace Image" at bounding box center [62, 116] width 66 height 10
type input "C:\fakepath\メイクアップコレクション2-03.jpg"
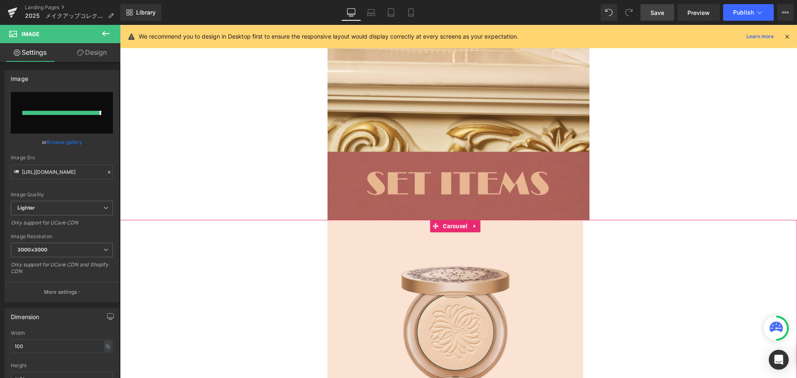
type input "[URL][DOMAIN_NAME]"
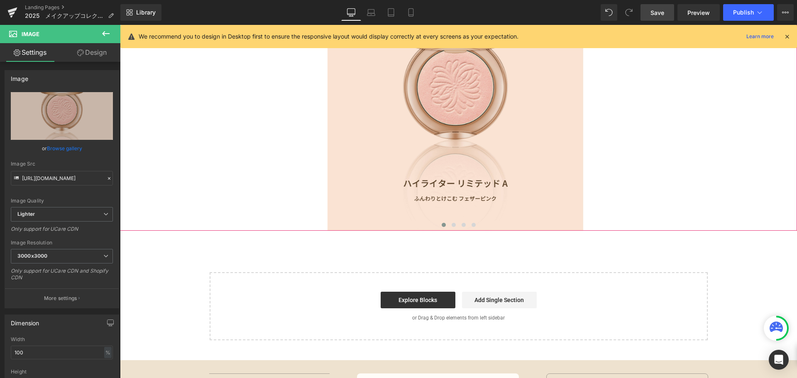
scroll to position [2469, 0]
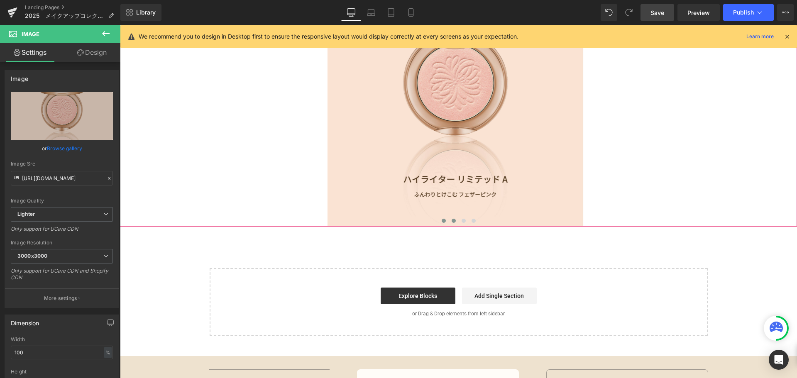
click at [452, 219] on span at bounding box center [454, 221] width 4 height 4
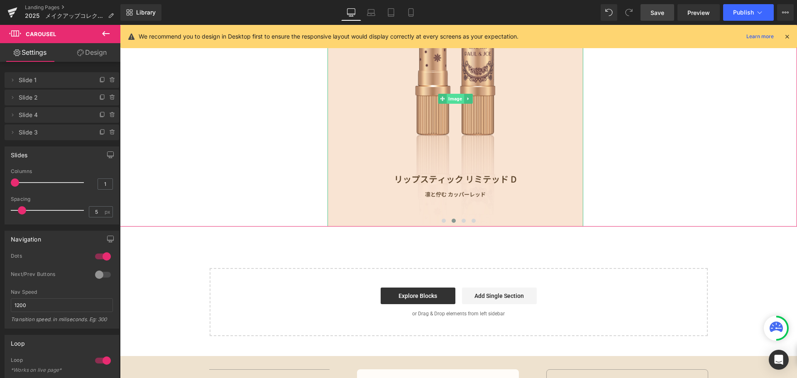
click at [458, 94] on span "Image" at bounding box center [455, 99] width 17 height 10
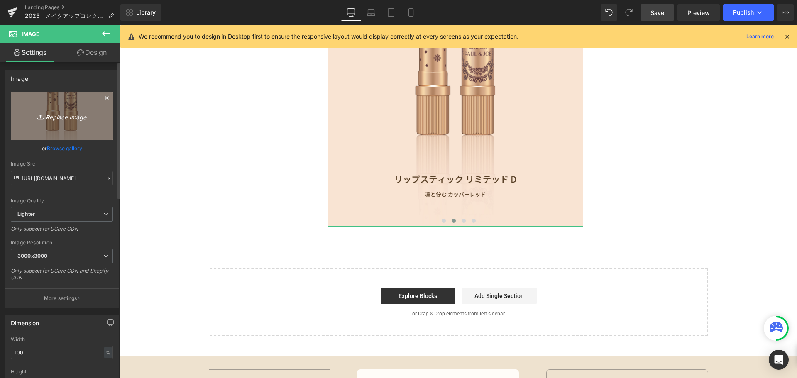
click at [74, 123] on link "Replace Image" at bounding box center [62, 116] width 102 height 48
type input "C:\fakepath\メイクアップコレクション2_アートボード 1.jpg"
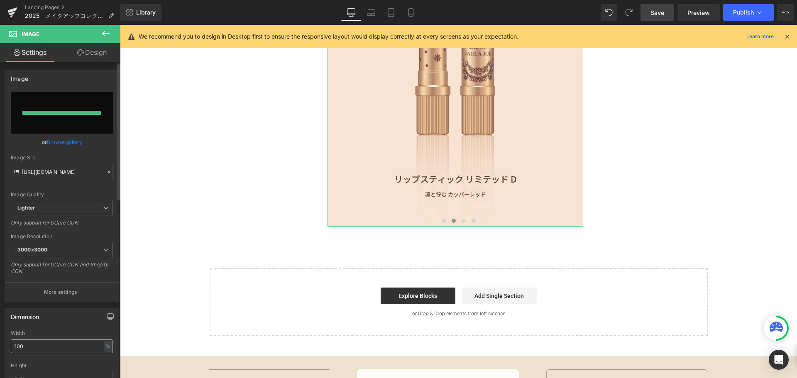
type input "[URL][DOMAIN_NAME]"
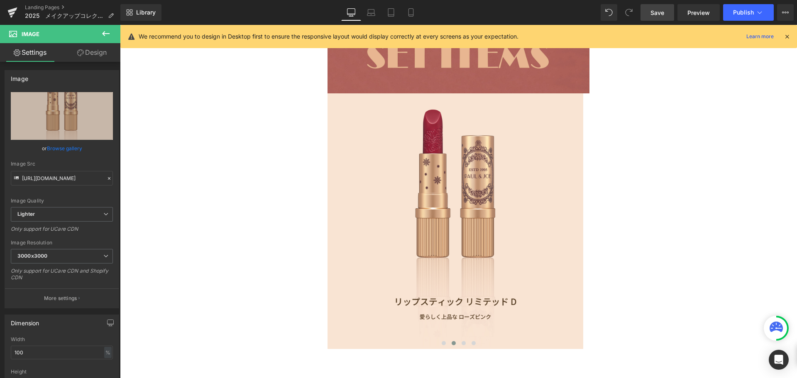
scroll to position [2344, 0]
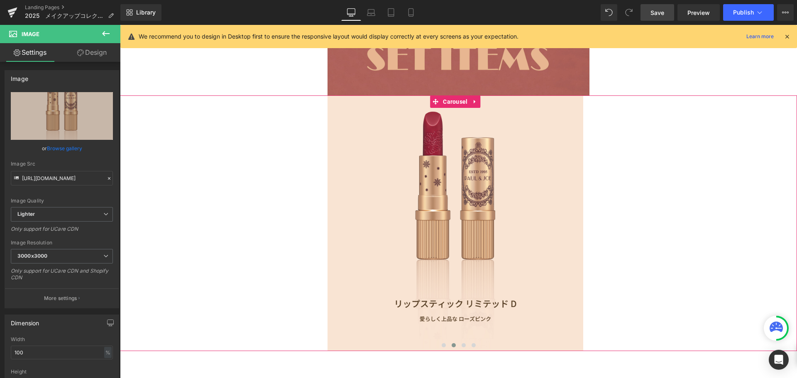
click at [462, 343] on span at bounding box center [464, 345] width 4 height 4
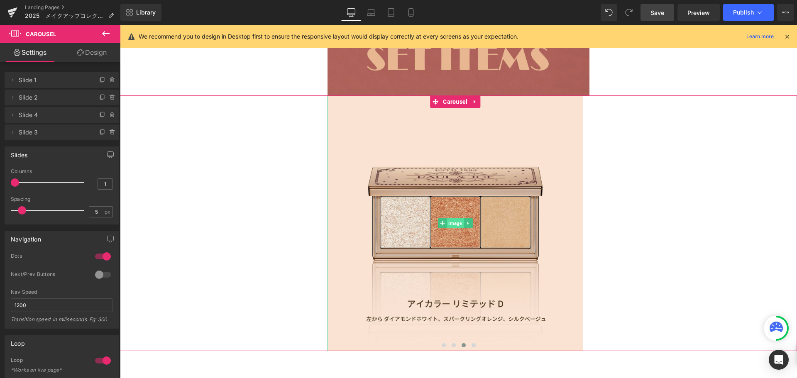
click at [454, 218] on span "Image" at bounding box center [455, 223] width 17 height 10
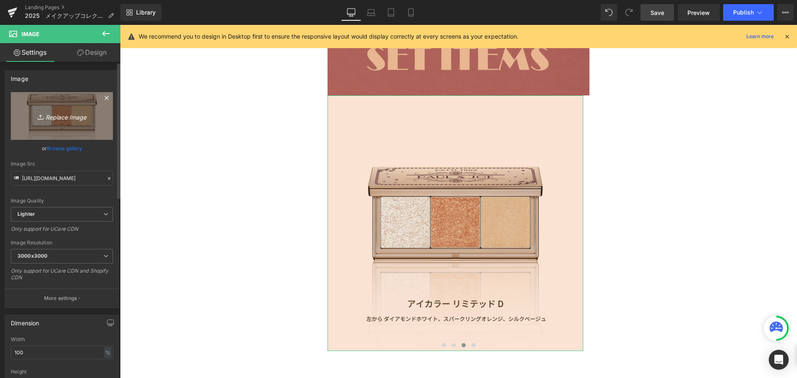
click at [87, 126] on link "Replace Image" at bounding box center [62, 116] width 102 height 48
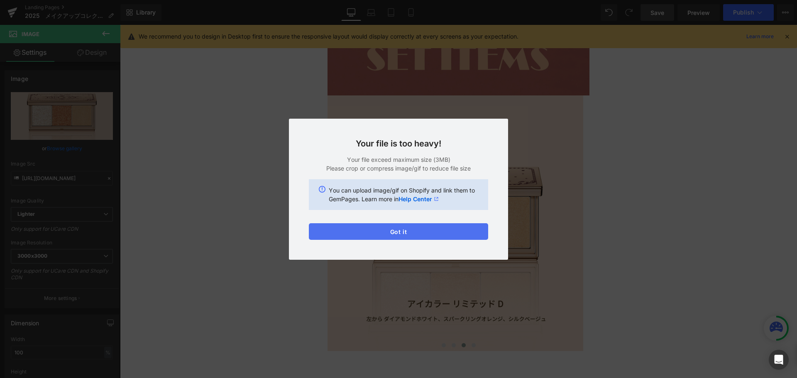
click at [411, 228] on button "Got it" at bounding box center [398, 231] width 179 height 17
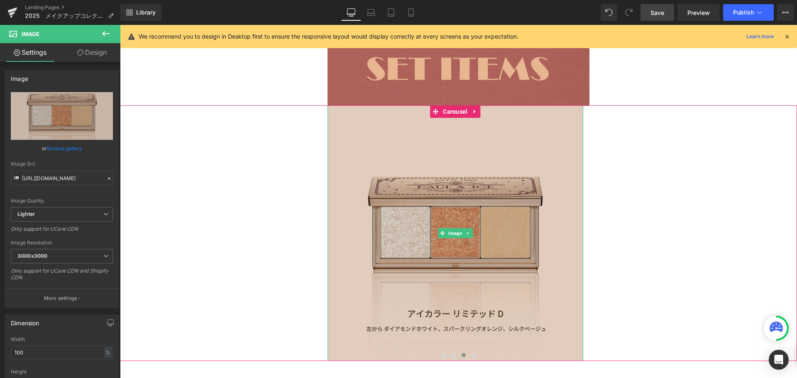
scroll to position [2303, 0]
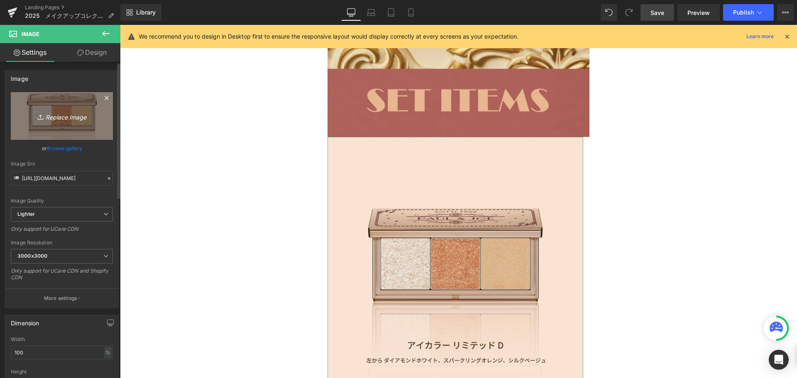
click at [72, 125] on link "Replace Image" at bounding box center [62, 116] width 102 height 48
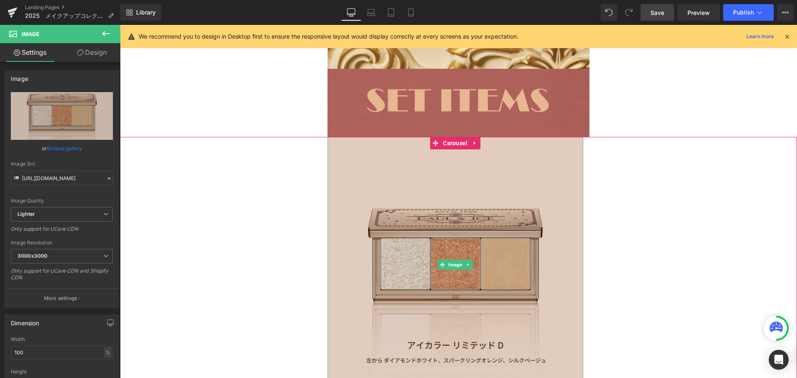
scroll to position [2220, 0]
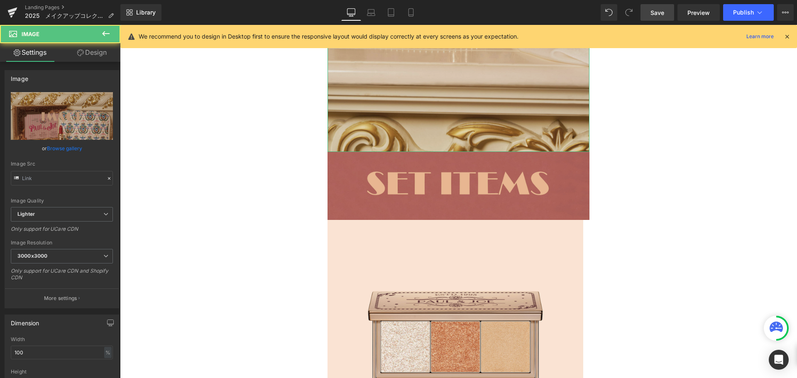
type input "[URL][DOMAIN_NAME]"
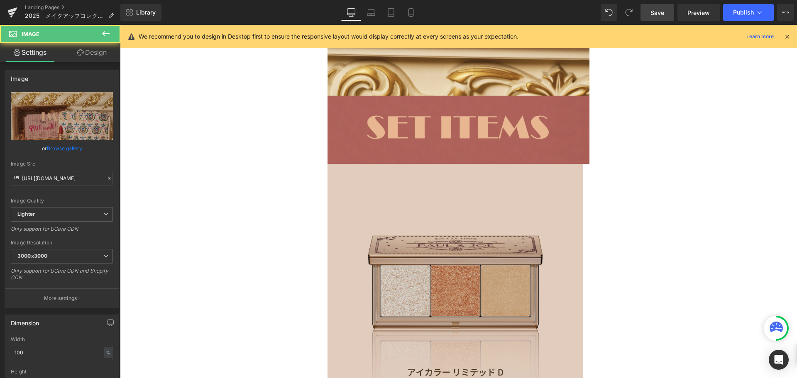
scroll to position [2386, 0]
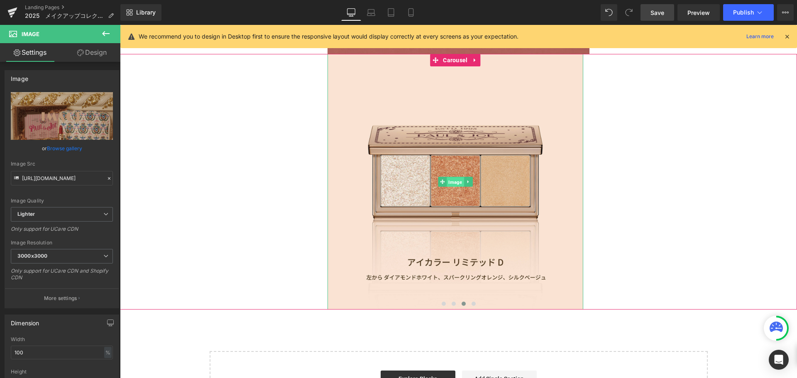
click at [453, 177] on span "Image" at bounding box center [455, 182] width 17 height 10
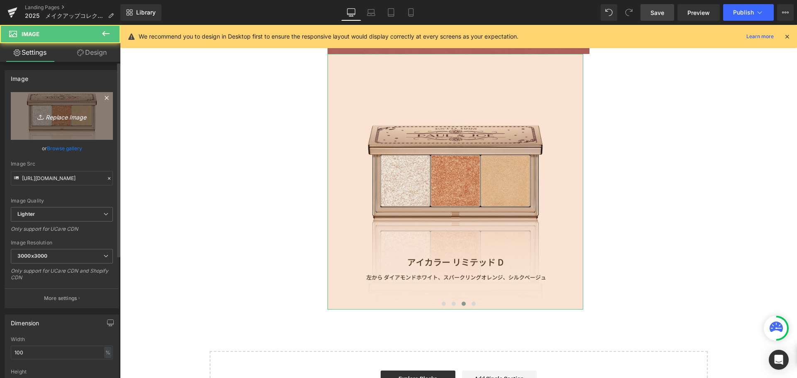
click at [77, 133] on link "Replace Image" at bounding box center [62, 116] width 102 height 48
type input "C:\fakepath\メイクアップコレクション2-02.jpg"
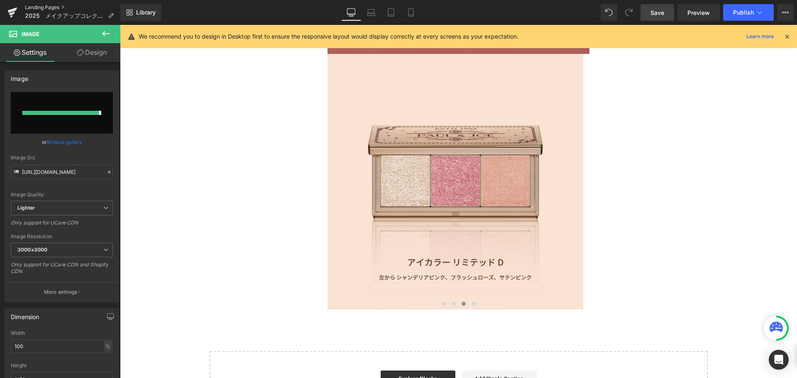
type input "[URL][DOMAIN_NAME]"
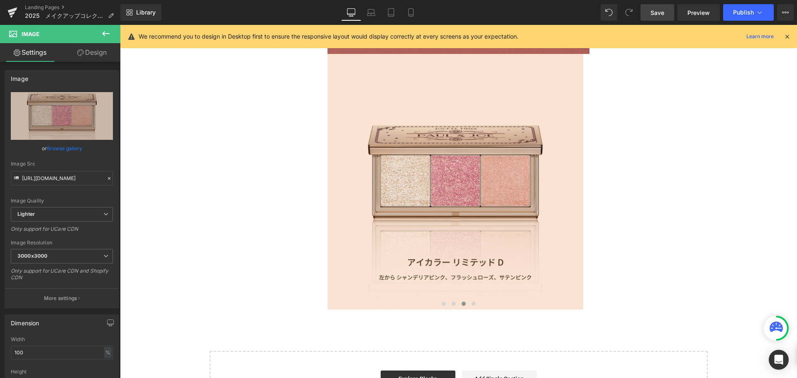
click at [657, 20] on link "Save" at bounding box center [658, 12] width 34 height 17
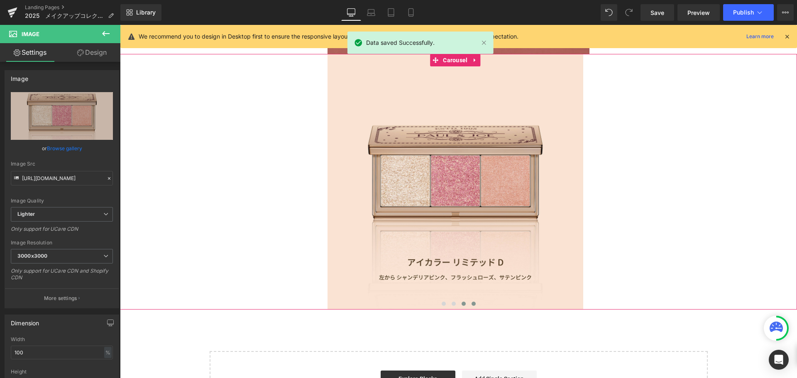
click at [472, 302] on span at bounding box center [474, 304] width 4 height 4
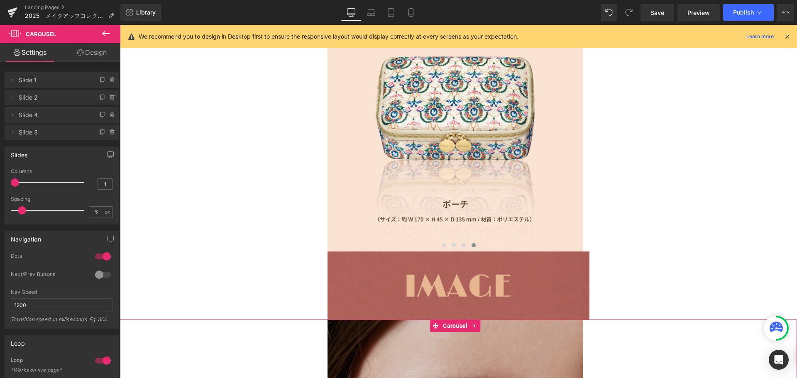
scroll to position [1311, 0]
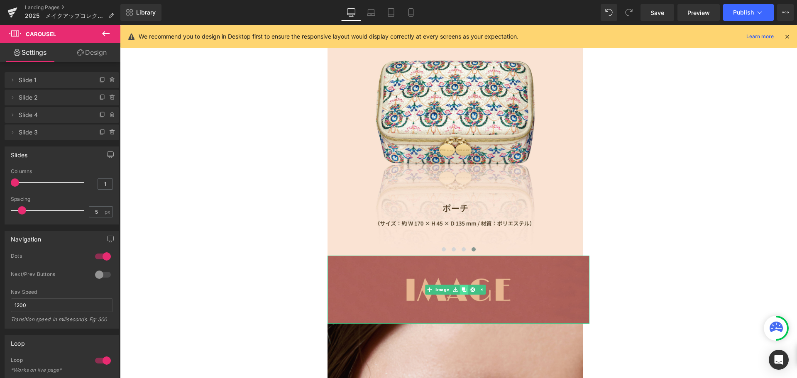
click at [463, 287] on icon at bounding box center [464, 289] width 5 height 5
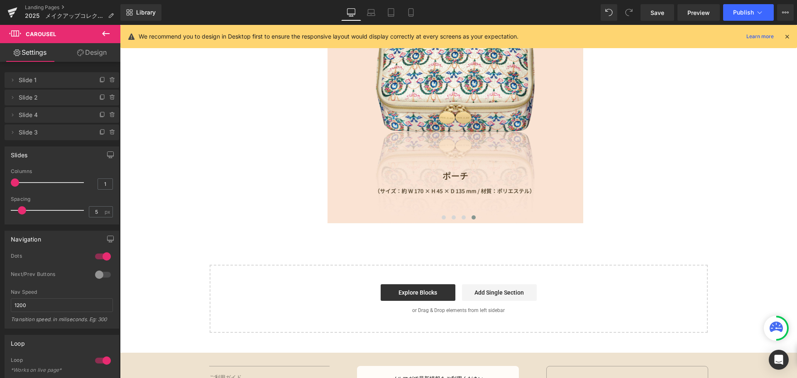
scroll to position [2497, 0]
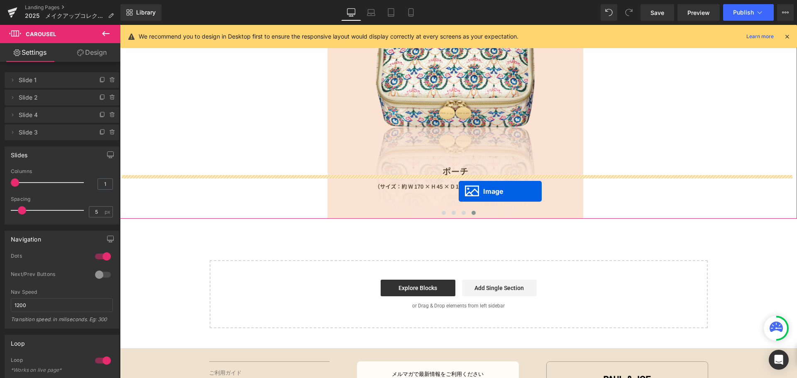
drag, startPoint x: 453, startPoint y: 93, endPoint x: 459, endPoint y: 191, distance: 99.0
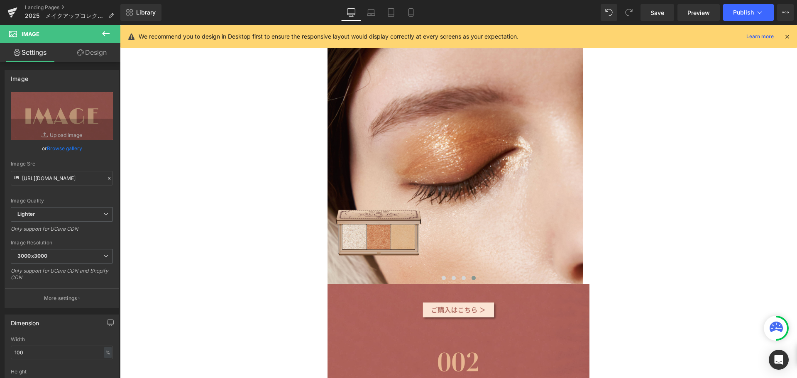
scroll to position [1480, 0]
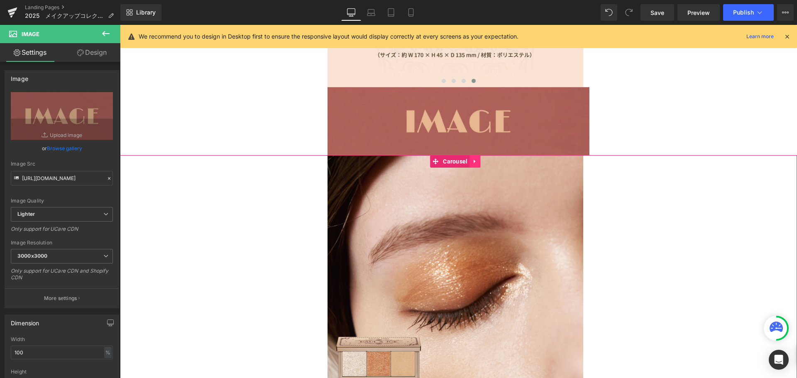
click at [477, 158] on icon at bounding box center [476, 161] width 6 height 6
click at [470, 159] on icon at bounding box center [470, 162] width 6 height 6
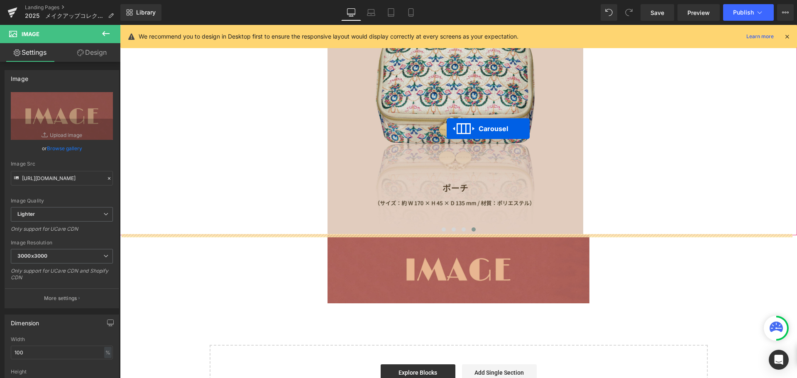
scroll to position [2521, 0]
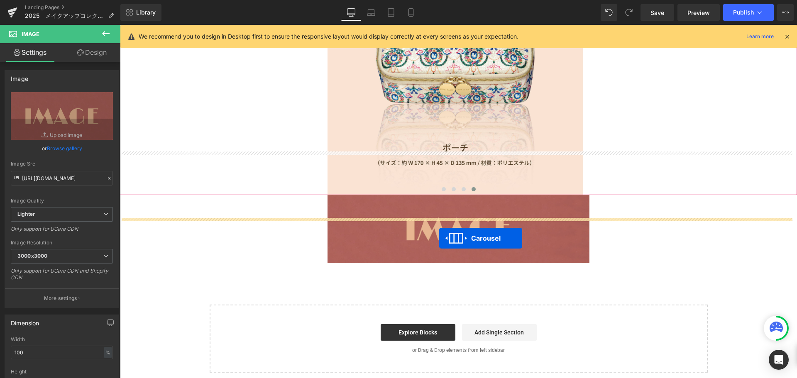
drag, startPoint x: 456, startPoint y: 216, endPoint x: 439, endPoint y: 238, distance: 27.7
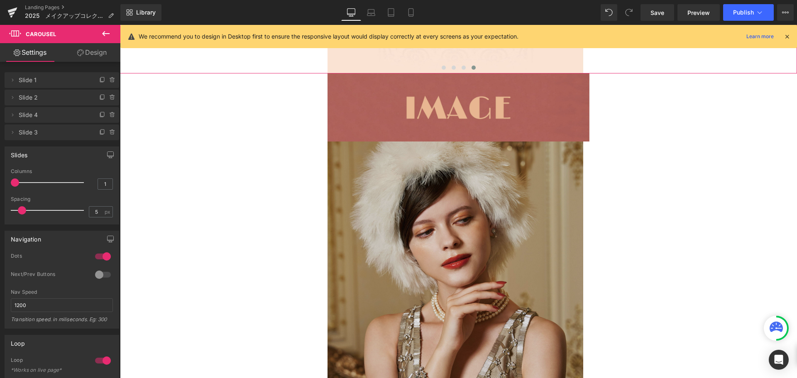
scroll to position [2625, 0]
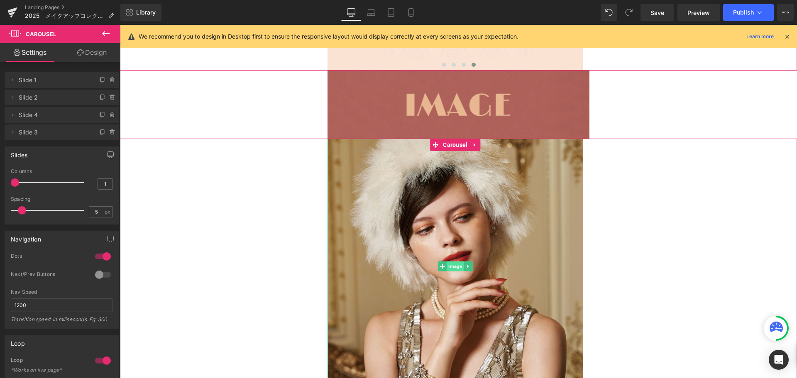
click at [453, 262] on span "Image" at bounding box center [455, 267] width 17 height 10
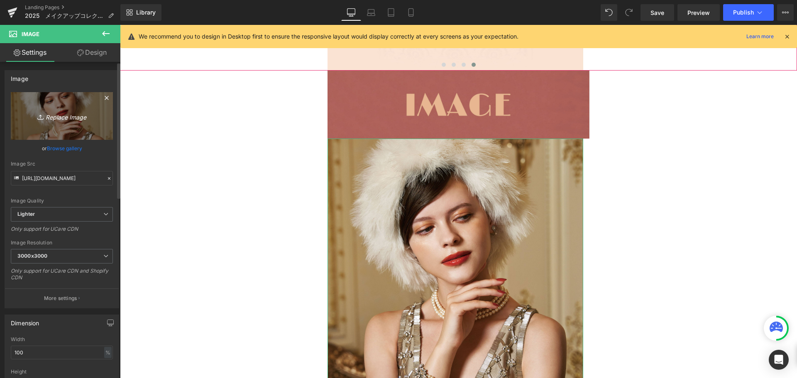
click at [89, 128] on link "Replace Image" at bounding box center [62, 116] width 102 height 48
type input "C:\fakepath\メイクアップコレクション2-05.jpg"
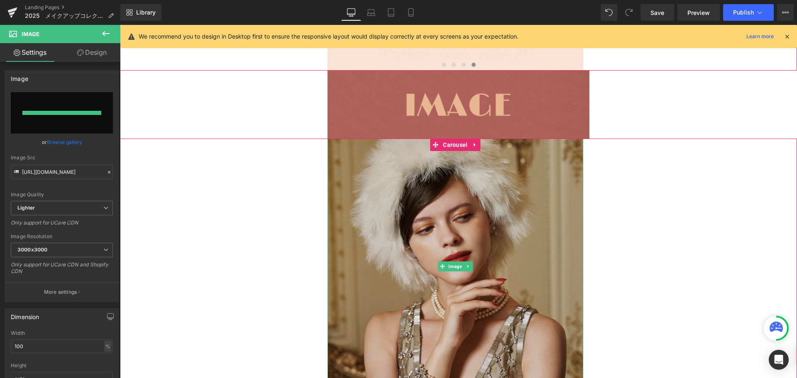
type input "[URL][DOMAIN_NAME]"
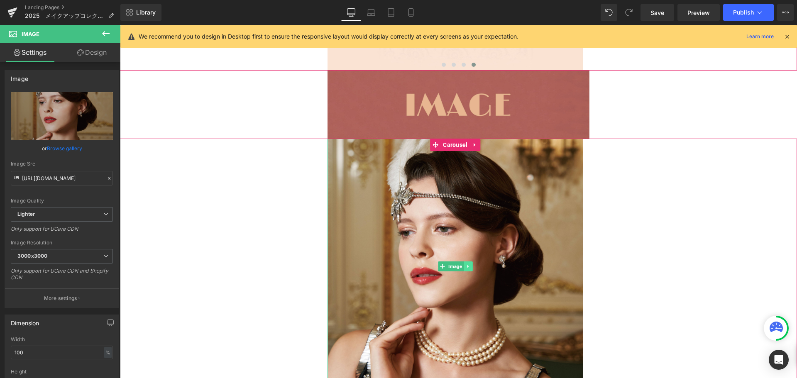
click at [470, 264] on icon at bounding box center [468, 266] width 5 height 5
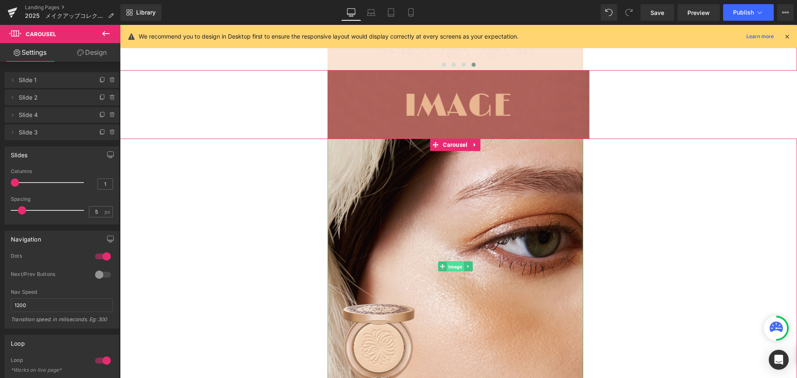
click at [455, 262] on span "Image" at bounding box center [455, 267] width 17 height 10
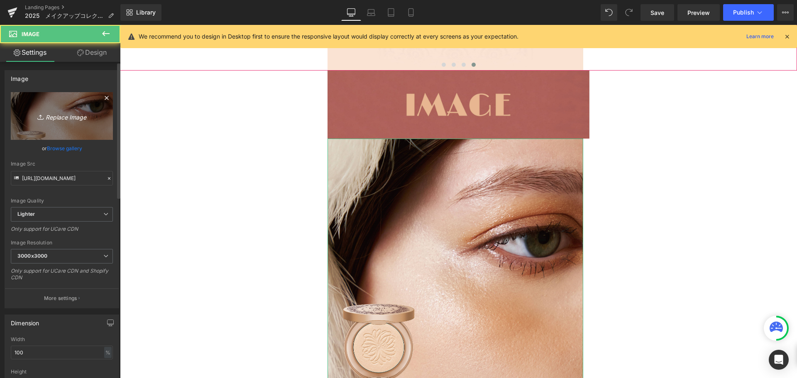
click at [59, 116] on icon "Replace Image" at bounding box center [62, 116] width 66 height 10
type input "C:\fakepath\メイクアップコレクション2-07.jpg"
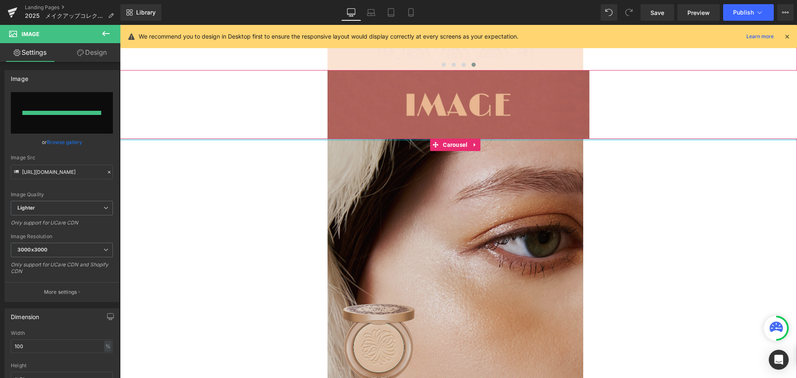
type input "[URL][DOMAIN_NAME]"
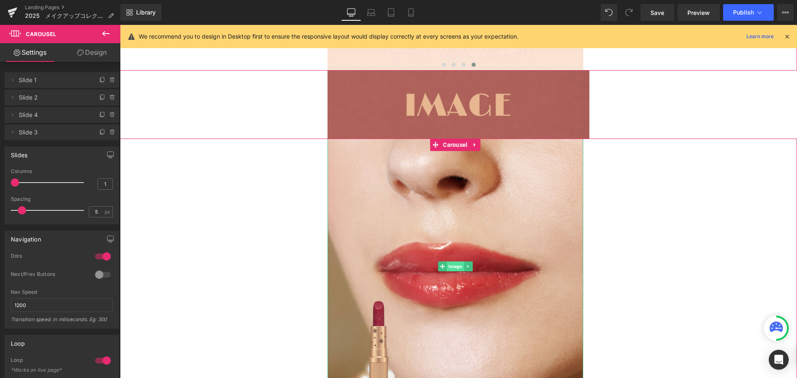
click at [453, 262] on span "Image" at bounding box center [455, 267] width 17 height 10
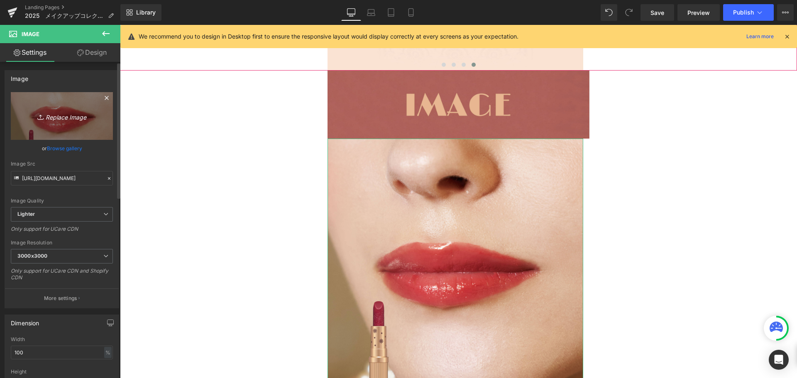
click at [68, 113] on icon "Replace Image" at bounding box center [62, 116] width 66 height 10
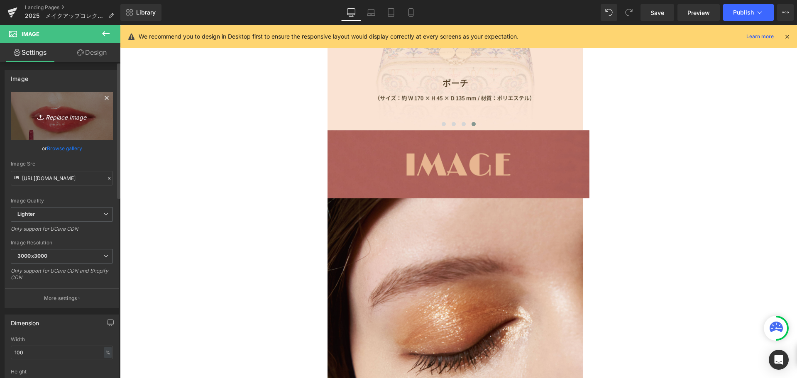
scroll to position [1504, 0]
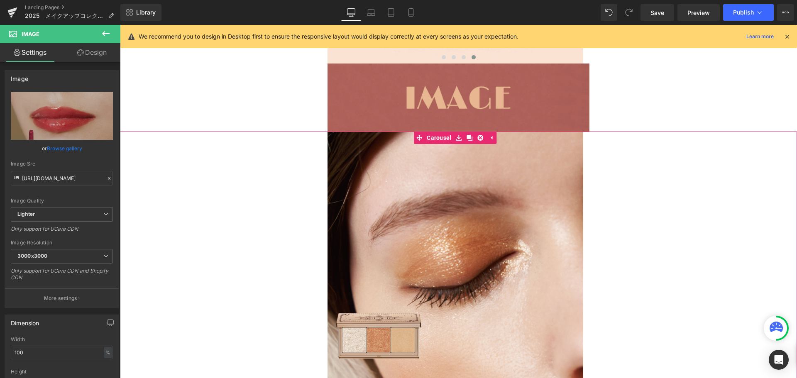
click at [462, 378] on span at bounding box center [464, 382] width 4 height 4
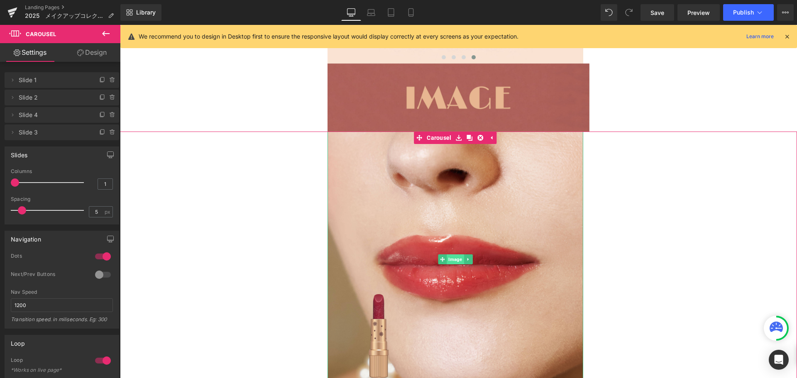
click at [454, 255] on span "Image" at bounding box center [455, 260] width 17 height 10
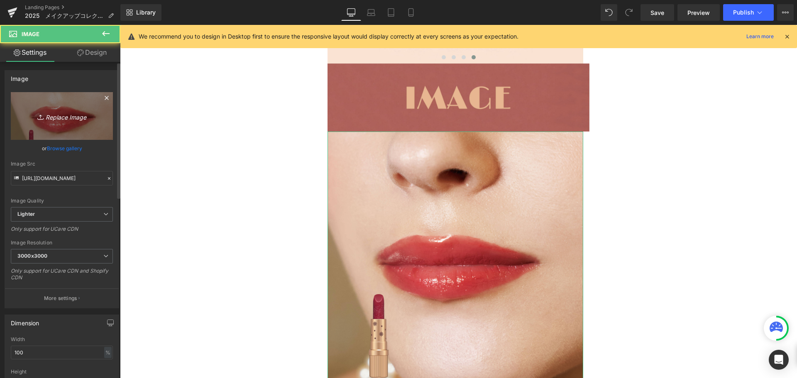
click at [73, 127] on link "Replace Image" at bounding box center [62, 116] width 102 height 48
type input "C:\fakepath\メイクアップコレクション2-15.jpg"
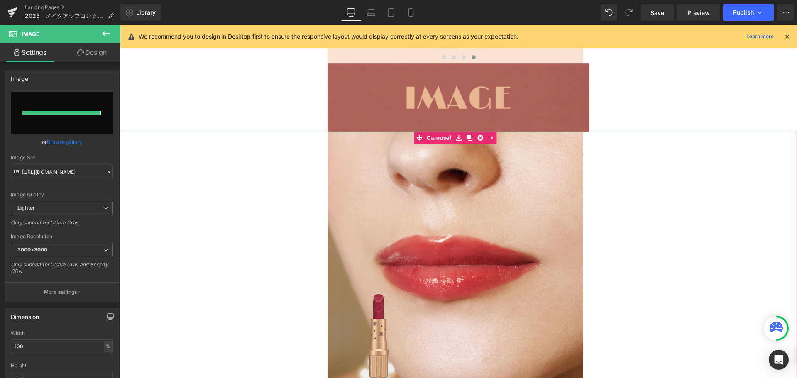
type input "[URL][DOMAIN_NAME]"
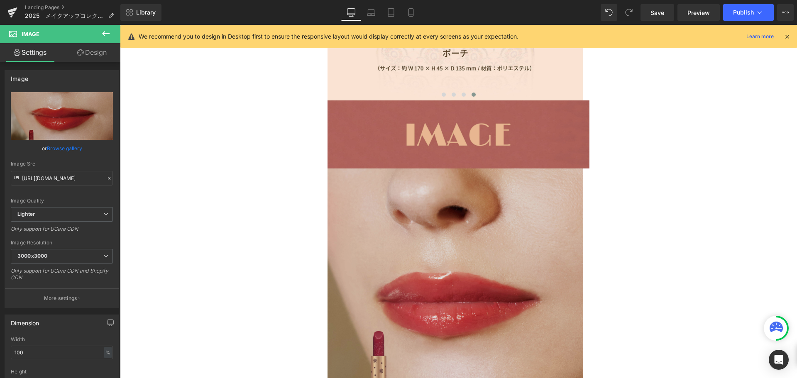
scroll to position [2666, 0]
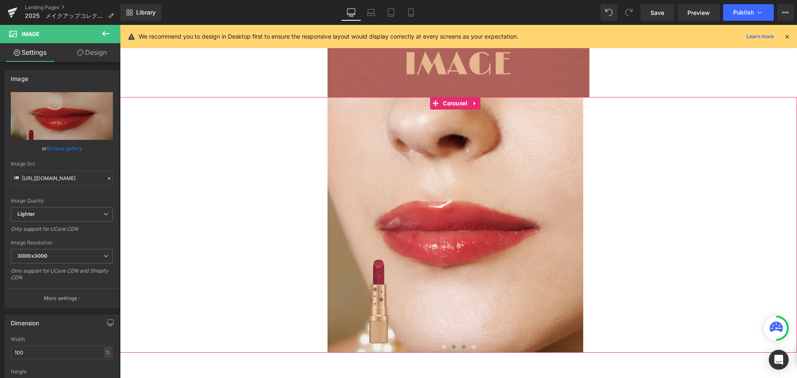
click at [452, 345] on span at bounding box center [454, 347] width 4 height 4
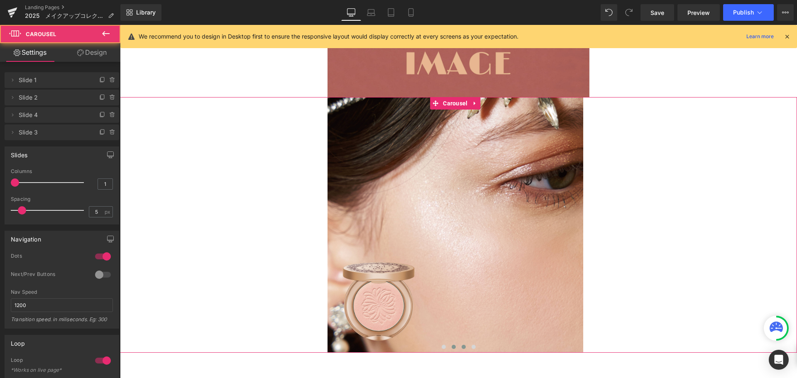
click at [459, 343] on button at bounding box center [464, 347] width 10 height 8
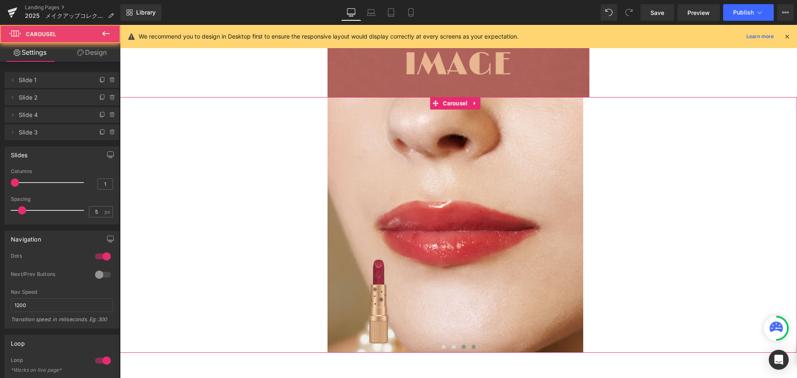
click at [472, 345] on span at bounding box center [474, 347] width 4 height 4
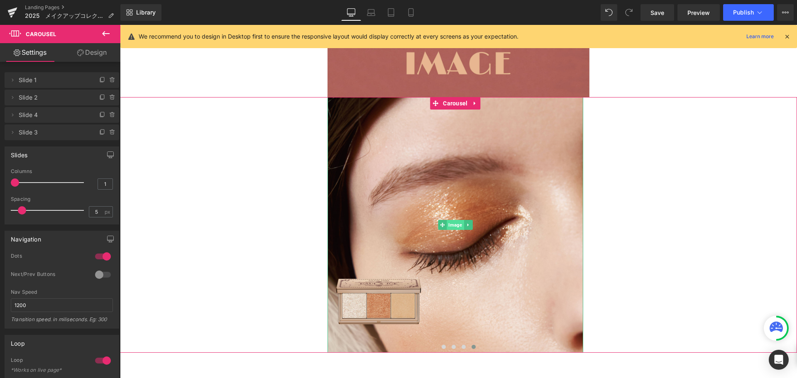
click at [461, 220] on span "Image" at bounding box center [455, 225] width 17 height 10
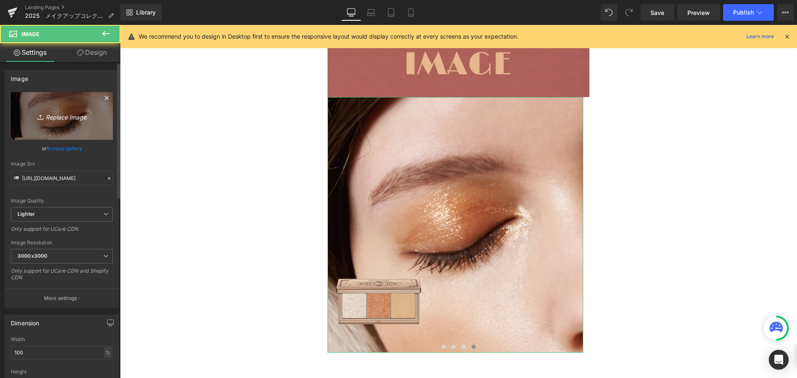
click at [77, 120] on icon "Replace Image" at bounding box center [62, 116] width 66 height 10
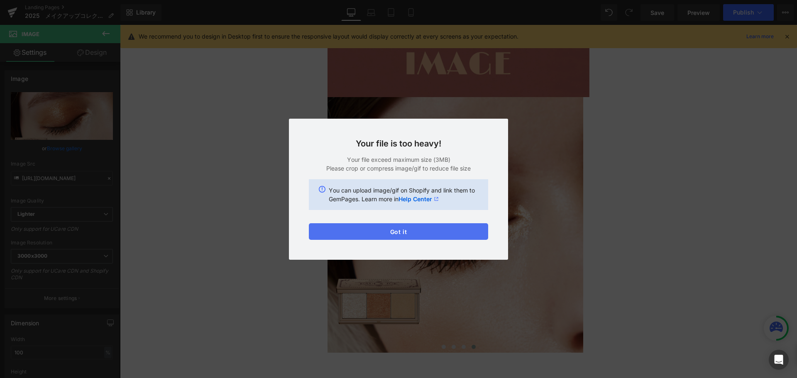
click at [399, 227] on button "Got it" at bounding box center [398, 231] width 179 height 17
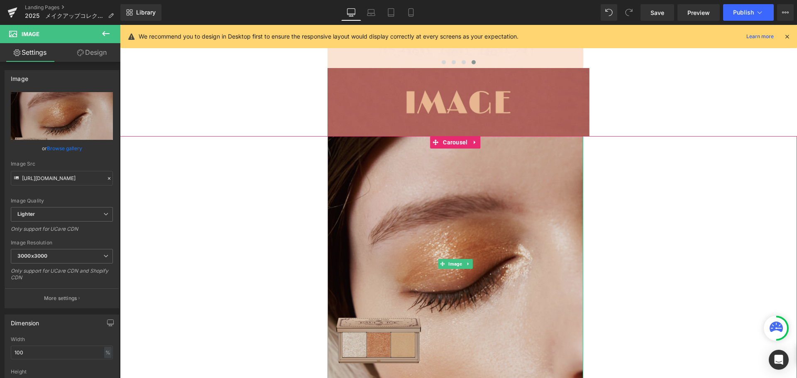
scroll to position [2583, 0]
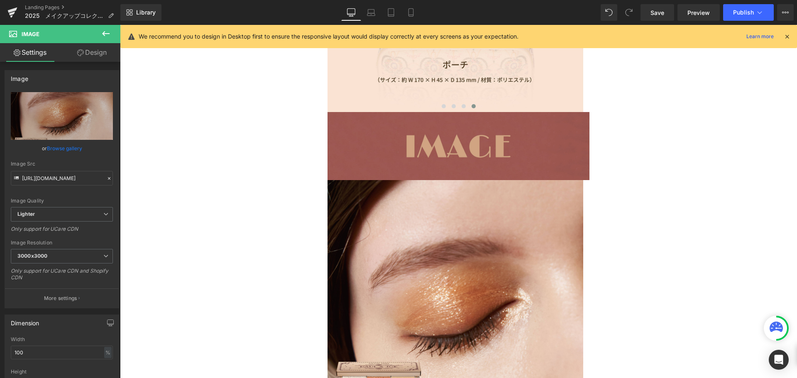
click at [454, 112] on div "Image" at bounding box center [459, 146] width 262 height 68
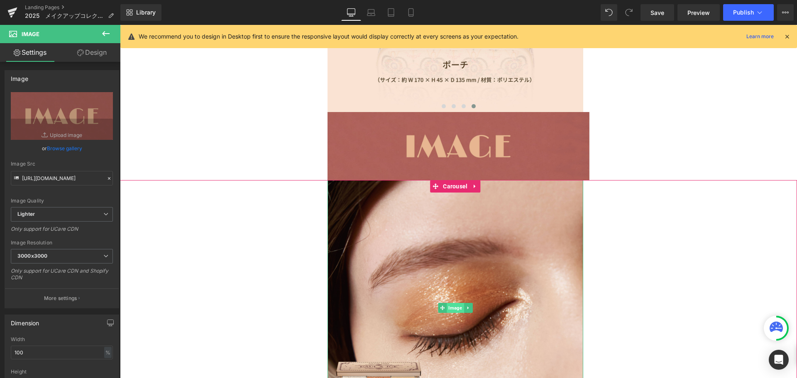
click at [456, 303] on span "Image" at bounding box center [455, 308] width 17 height 10
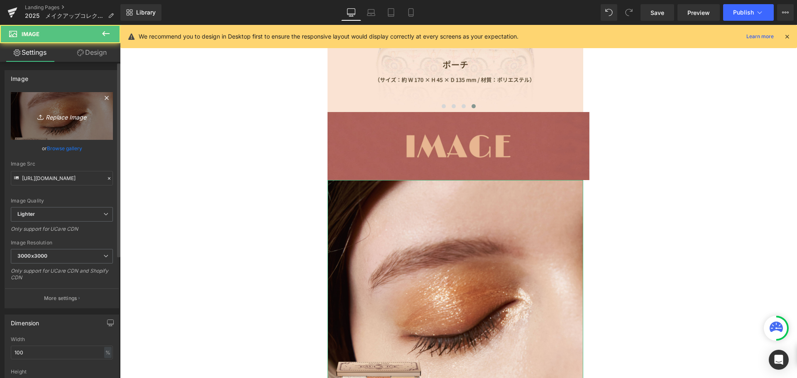
click at [50, 110] on link "Replace Image" at bounding box center [62, 116] width 102 height 48
type input "C:\fakepath\メイクアップコレクション2-06.jpg"
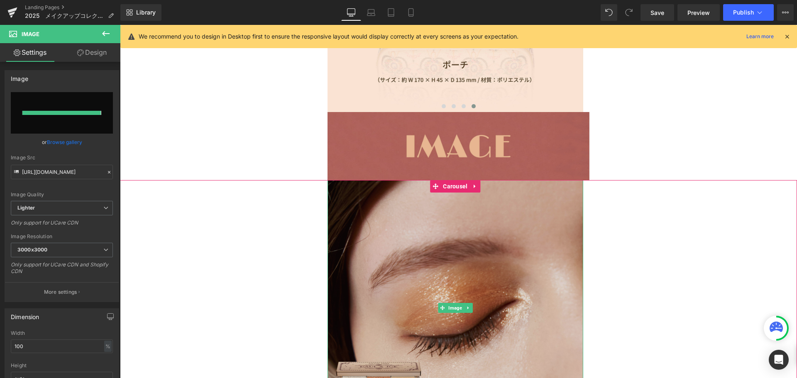
type input "[URL][DOMAIN_NAME]"
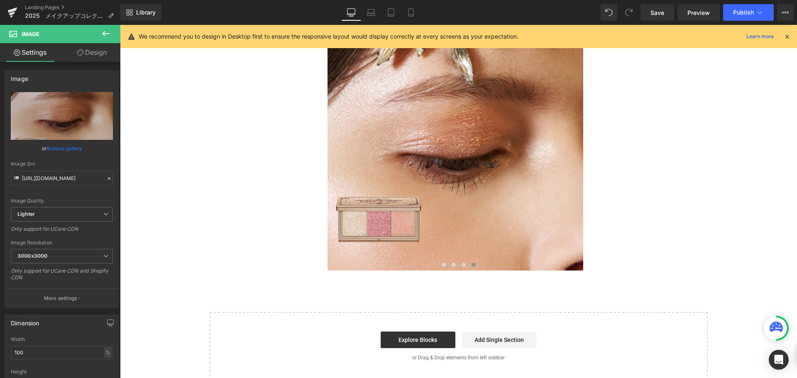
scroll to position [2749, 0]
click at [656, 16] on span "Save" at bounding box center [658, 12] width 14 height 9
click at [411, 14] on icon at bounding box center [411, 12] width 8 height 8
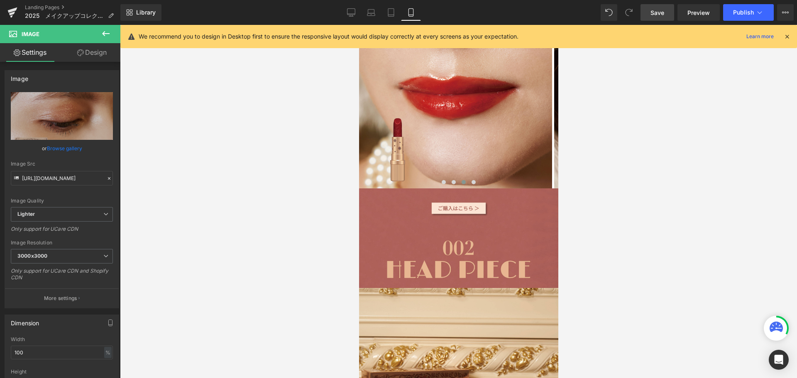
scroll to position [1151, 0]
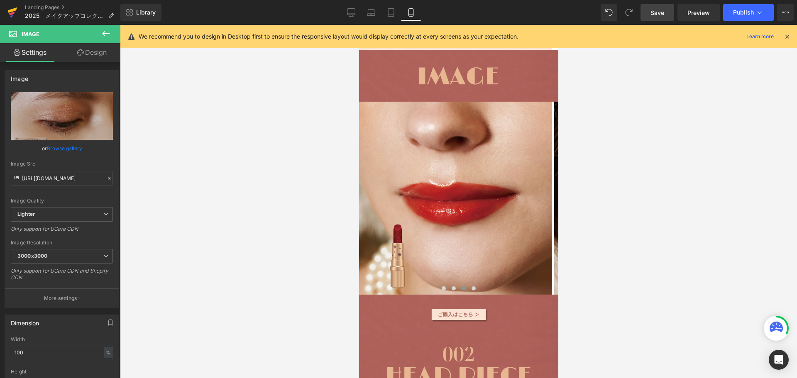
click at [17, 10] on link at bounding box center [12, 12] width 25 height 25
